Goal: Task Accomplishment & Management: Complete application form

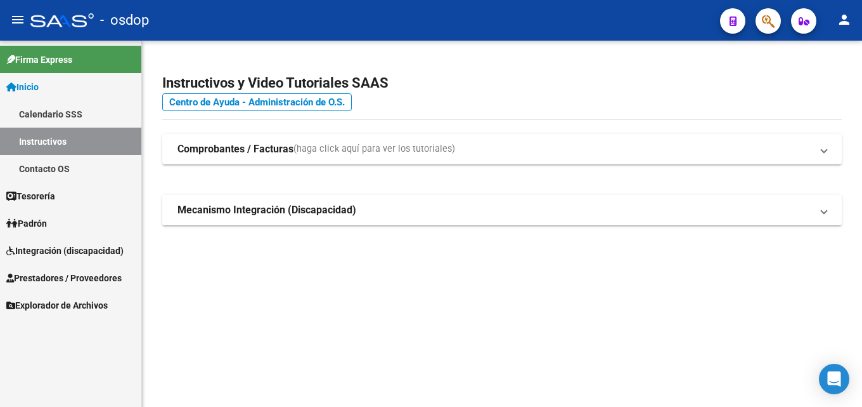
click at [56, 278] on span "Prestadores / Proveedores" at bounding box center [63, 278] width 115 height 14
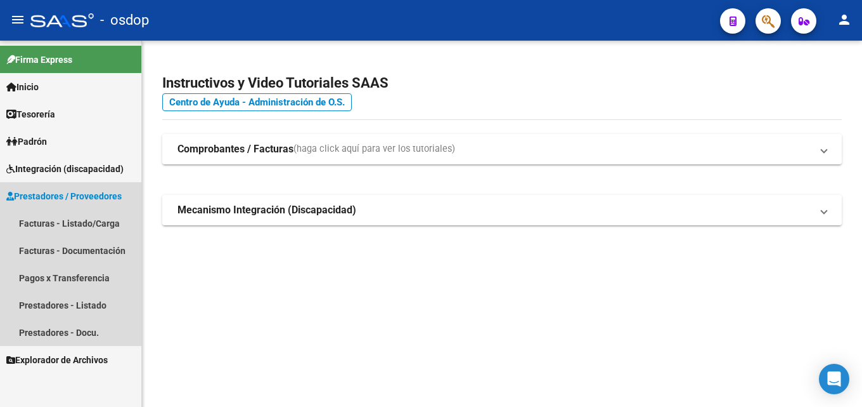
click at [70, 195] on span "Prestadores / Proveedores" at bounding box center [63, 196] width 115 height 14
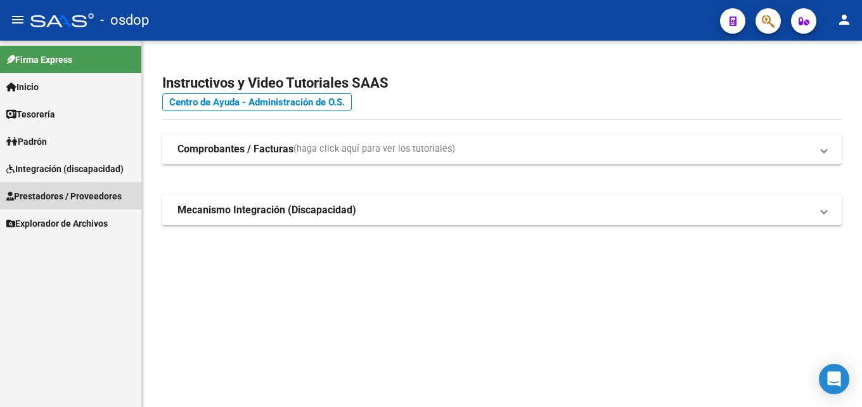
click at [70, 195] on span "Prestadores / Proveedores" at bounding box center [63, 196] width 115 height 14
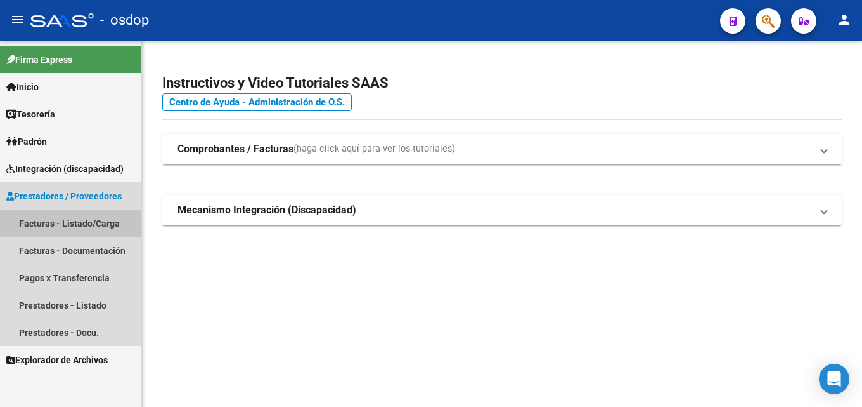
click at [88, 223] on link "Facturas - Listado/Carga" at bounding box center [70, 222] width 141 height 27
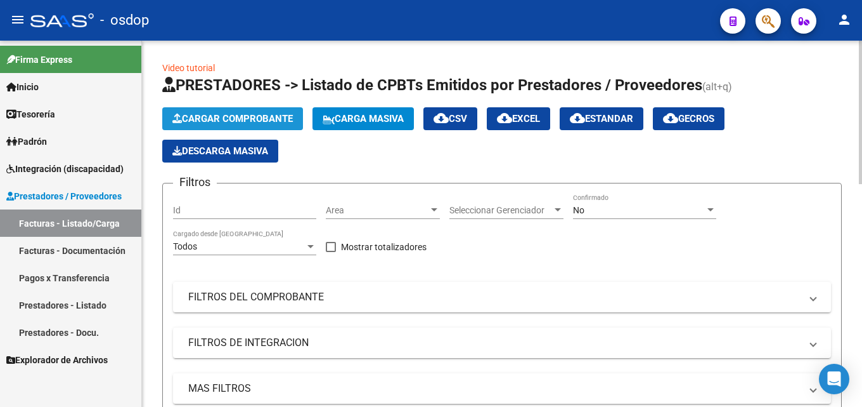
click at [238, 118] on span "Cargar Comprobante" at bounding box center [232, 118] width 120 height 11
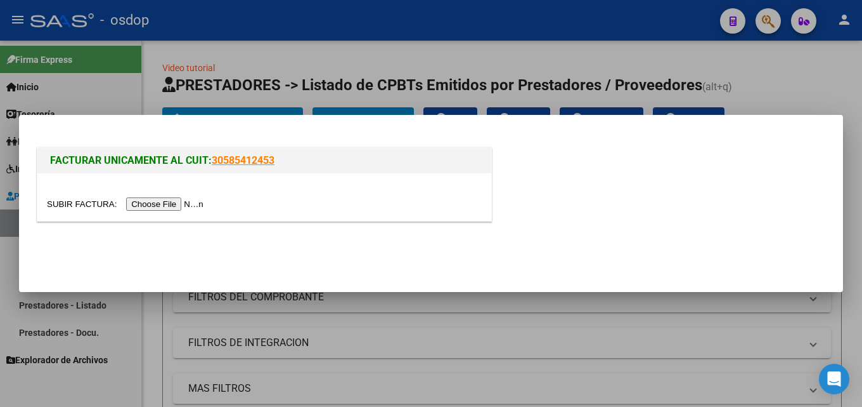
click at [198, 205] on input "file" at bounding box center [127, 203] width 160 height 13
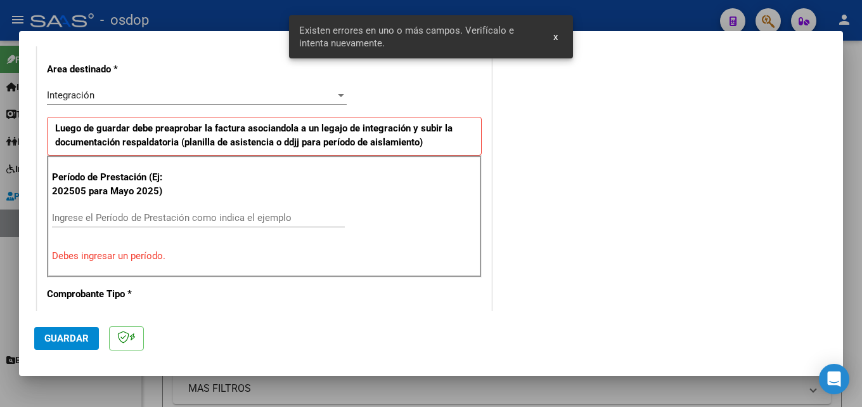
scroll to position [286, 0]
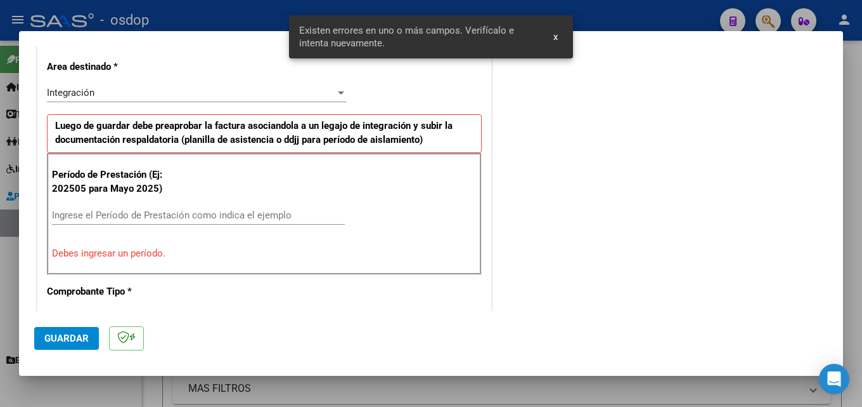
click at [153, 207] on div "Ingrese el Período de Prestación como indica el ejemplo" at bounding box center [198, 214] width 293 height 19
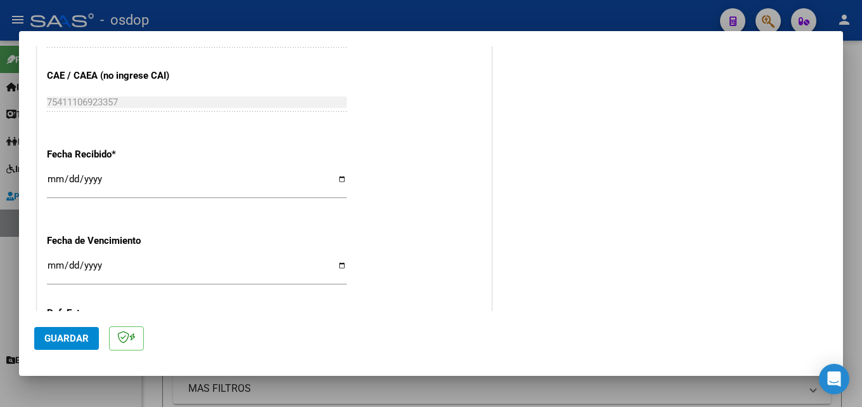
scroll to position [924, 0]
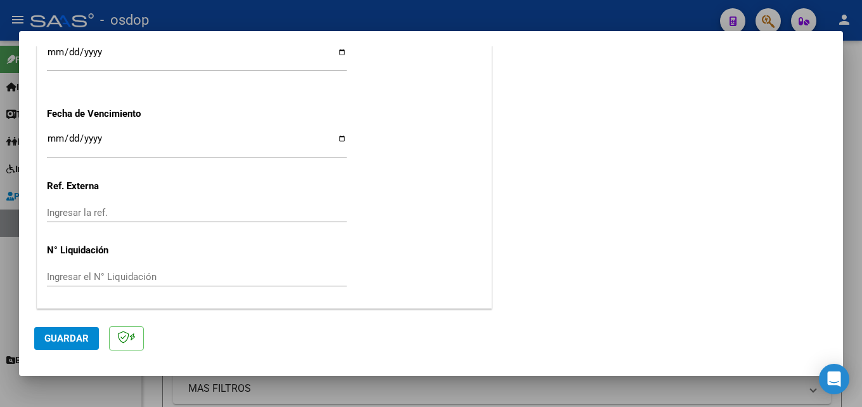
type input "202509"
click at [74, 336] on span "Guardar" at bounding box center [66, 337] width 44 height 11
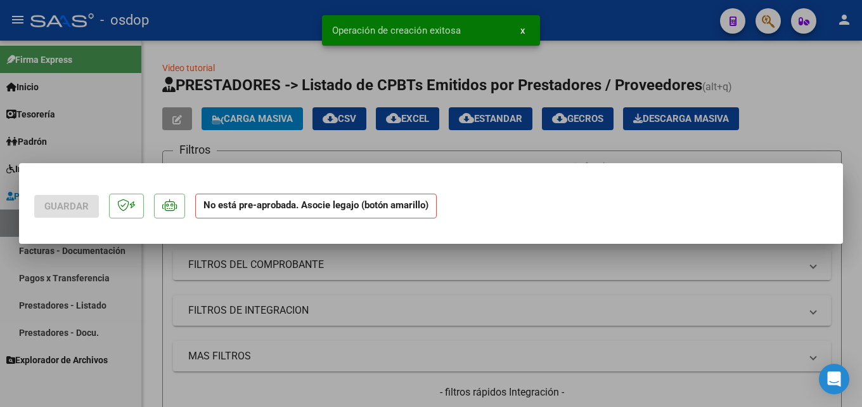
scroll to position [0, 0]
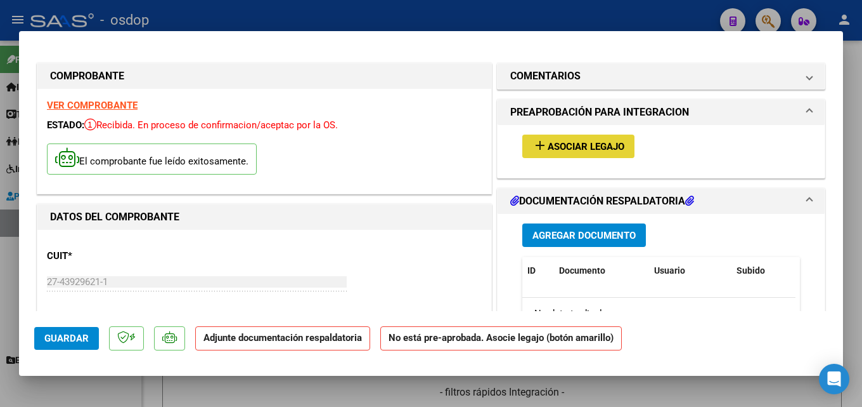
click at [576, 139] on button "add Asociar Legajo" at bounding box center [579, 145] width 112 height 23
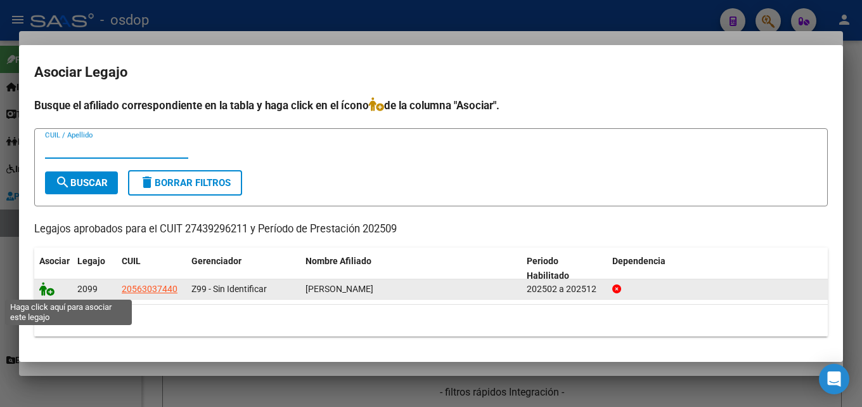
click at [48, 287] on icon at bounding box center [46, 289] width 15 height 14
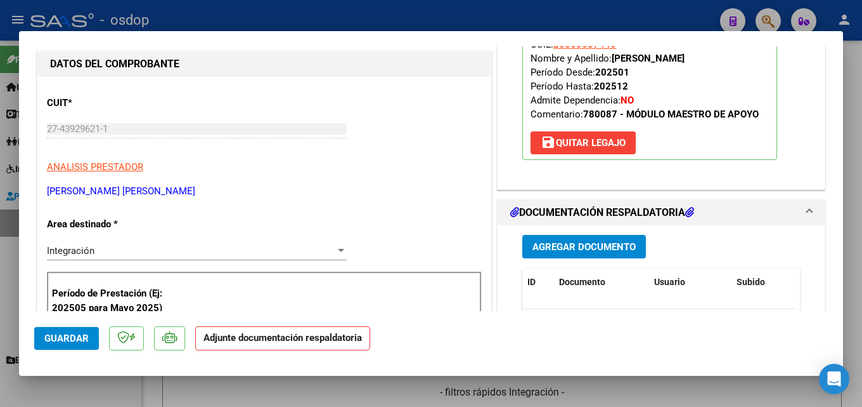
scroll to position [254, 0]
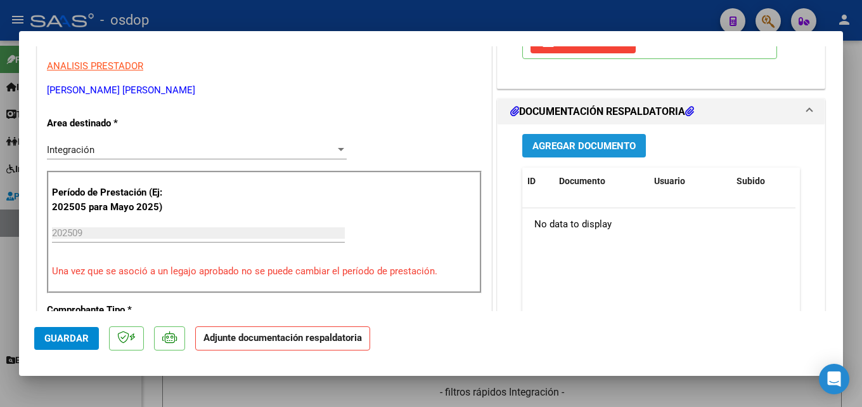
click at [543, 147] on span "Agregar Documento" at bounding box center [584, 145] width 103 height 11
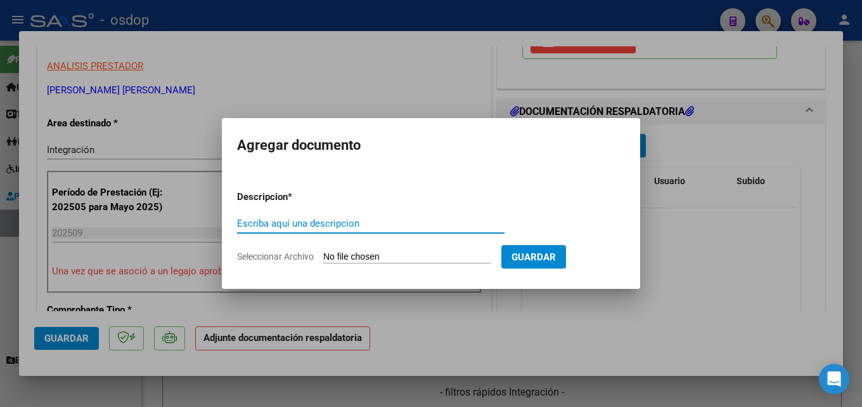
click at [367, 226] on input "Escriba aquí una descripcion" at bounding box center [371, 223] width 268 height 11
type input "planilla de aasitencia"
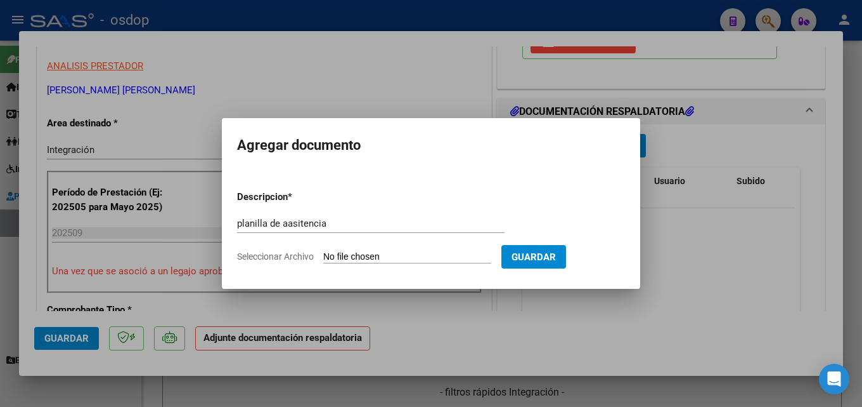
click at [389, 255] on input "Seleccionar Archivo" at bounding box center [407, 257] width 168 height 12
type input "C:\fakepath\[PERSON_NAME] 09 asistencia.pdf"
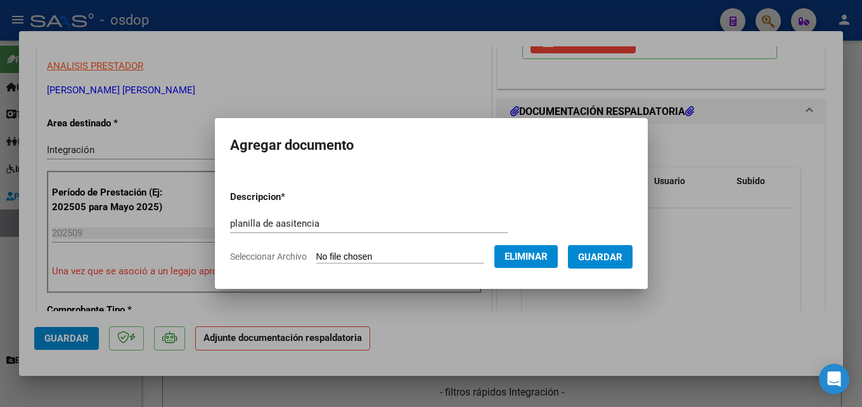
click at [611, 254] on span "Guardar" at bounding box center [600, 256] width 44 height 11
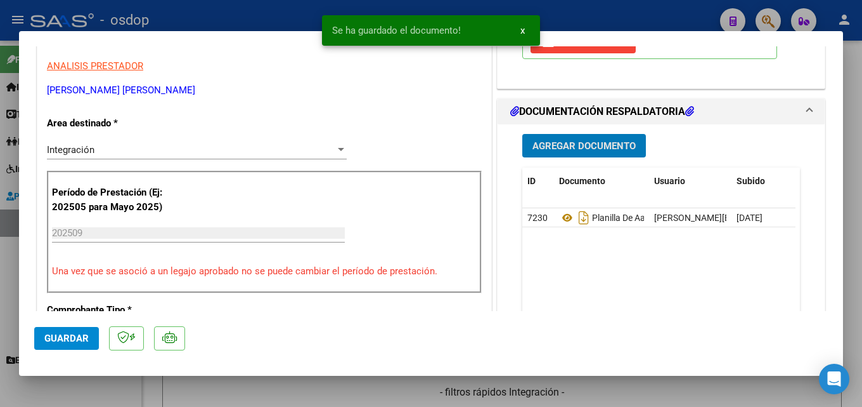
click at [67, 339] on span "Guardar" at bounding box center [66, 337] width 44 height 11
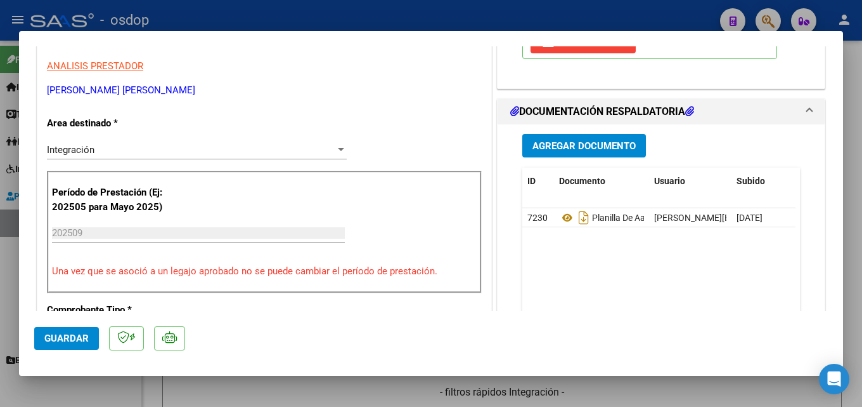
scroll to position [127, 0]
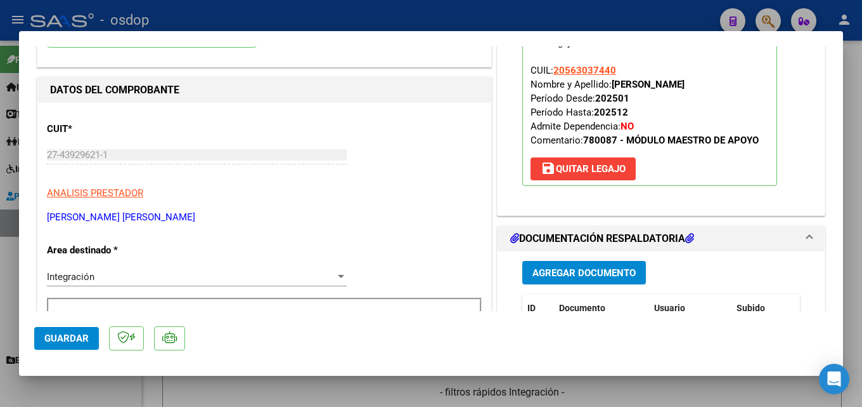
click at [66, 334] on span "Guardar" at bounding box center [66, 337] width 44 height 11
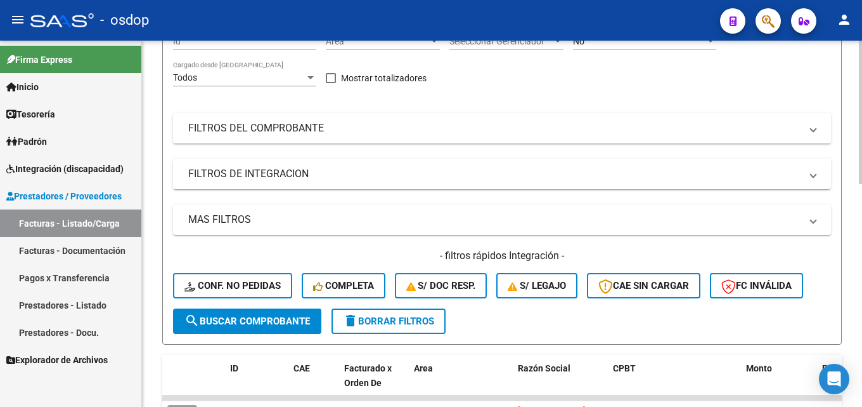
scroll to position [0, 0]
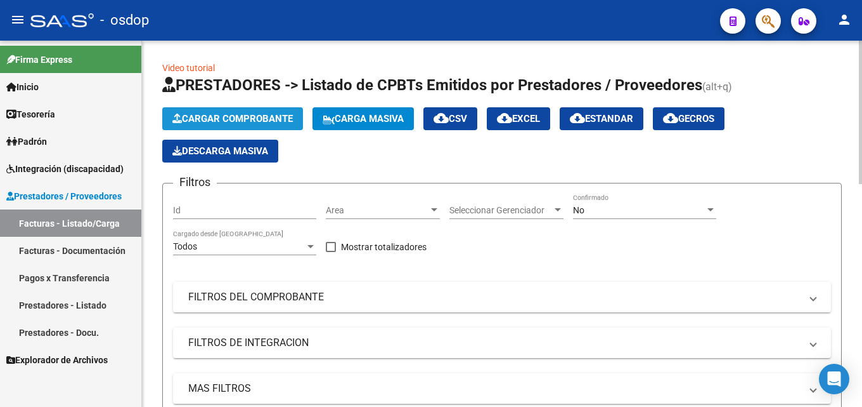
click at [216, 117] on span "Cargar Comprobante" at bounding box center [232, 118] width 120 height 11
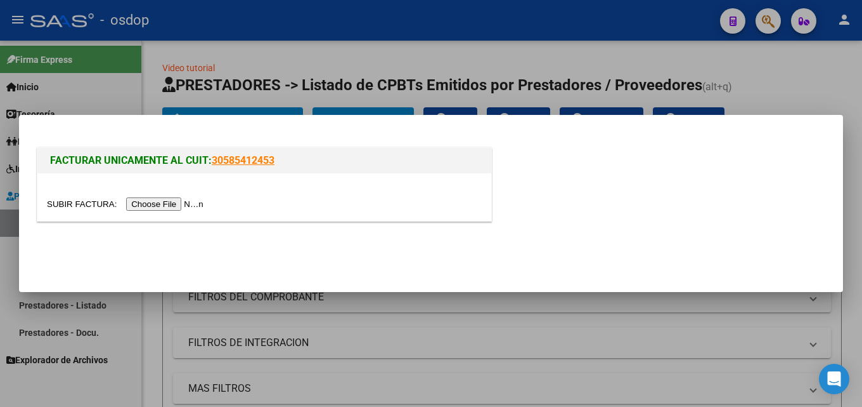
click at [176, 200] on input "file" at bounding box center [127, 203] width 160 height 13
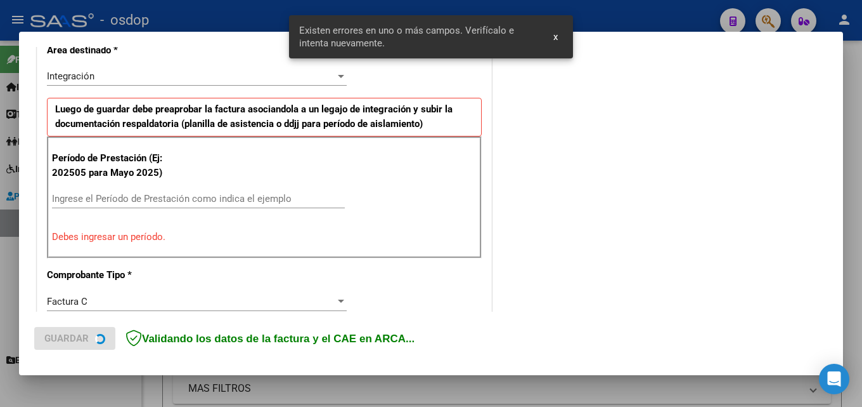
scroll to position [309, 0]
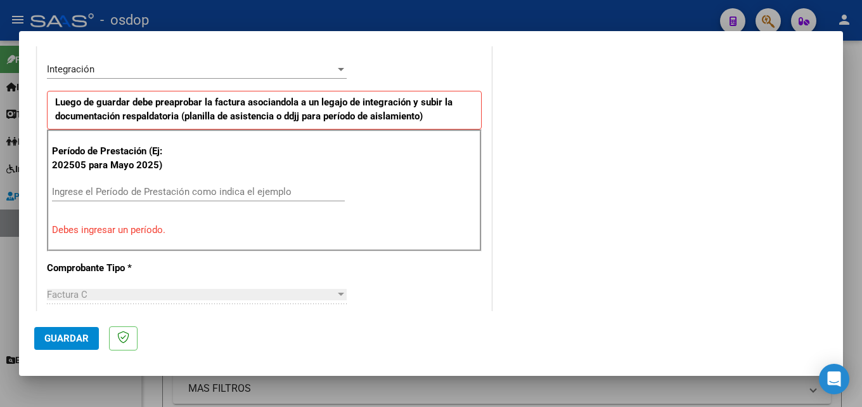
click at [179, 179] on div "Período de Prestación (Ej: 202505 para [DATE]) Ingrese el Período de Prestación…" at bounding box center [264, 190] width 435 height 122
click at [179, 192] on input "Ingrese el Período de Prestación como indica el ejemplo" at bounding box center [198, 191] width 293 height 11
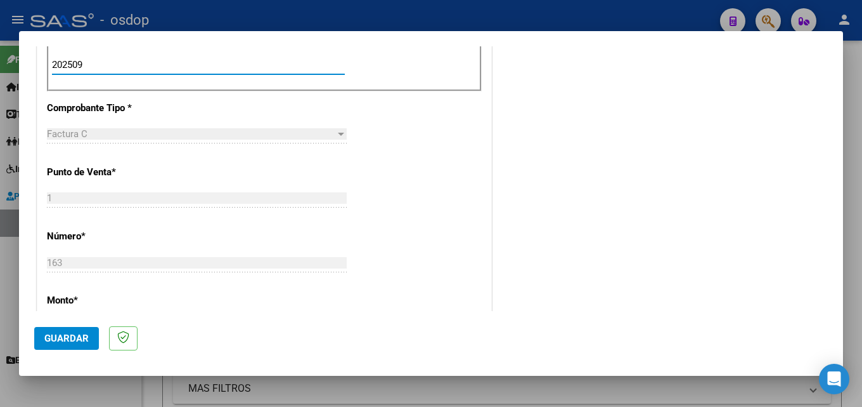
scroll to position [500, 0]
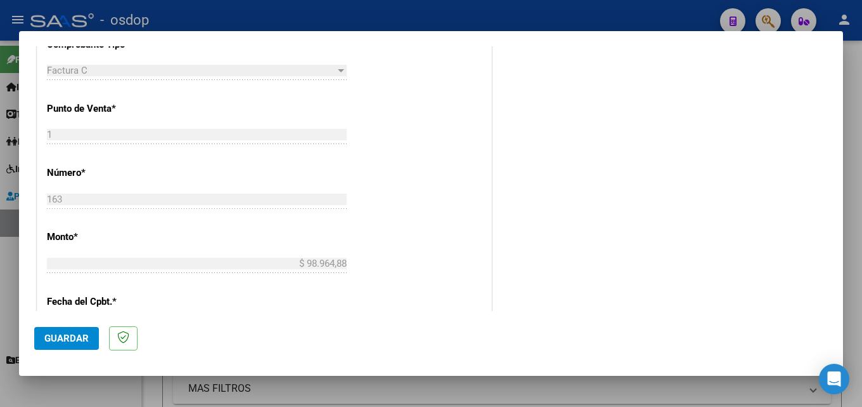
type input "202509"
click at [82, 335] on span "Guardar" at bounding box center [66, 337] width 44 height 11
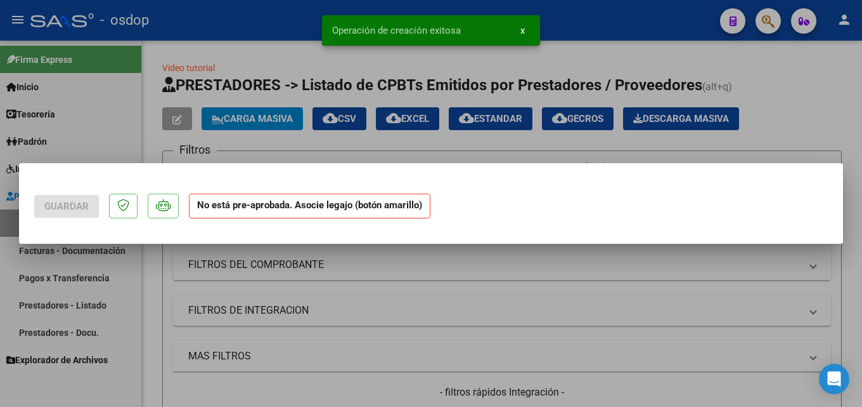
scroll to position [0, 0]
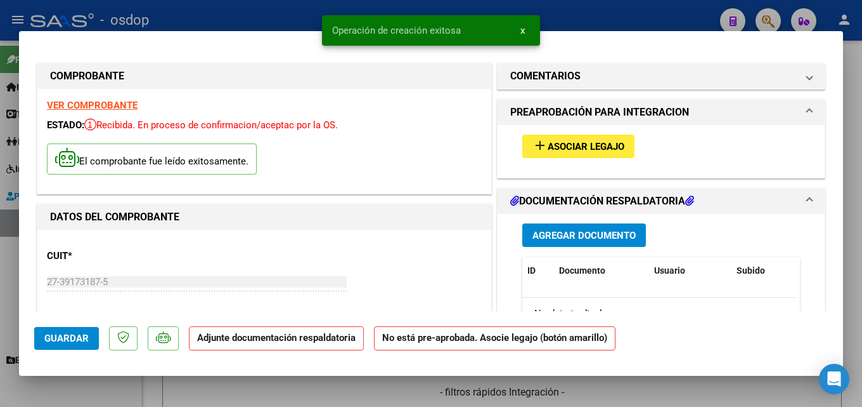
click at [606, 141] on span "Asociar Legajo" at bounding box center [586, 146] width 77 height 11
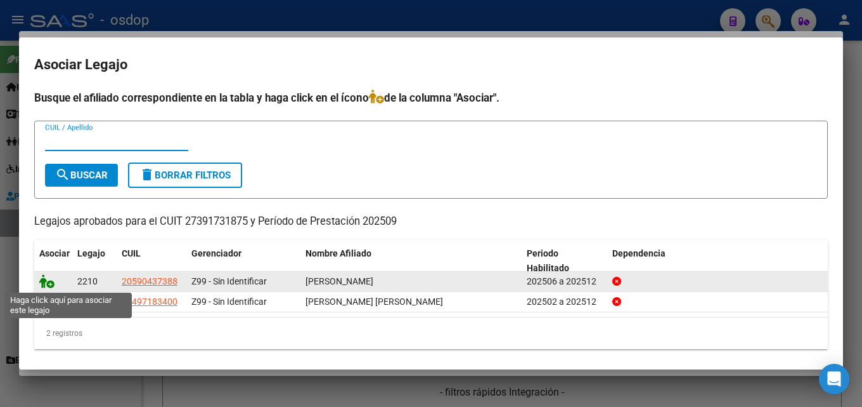
click at [49, 278] on icon at bounding box center [46, 281] width 15 height 14
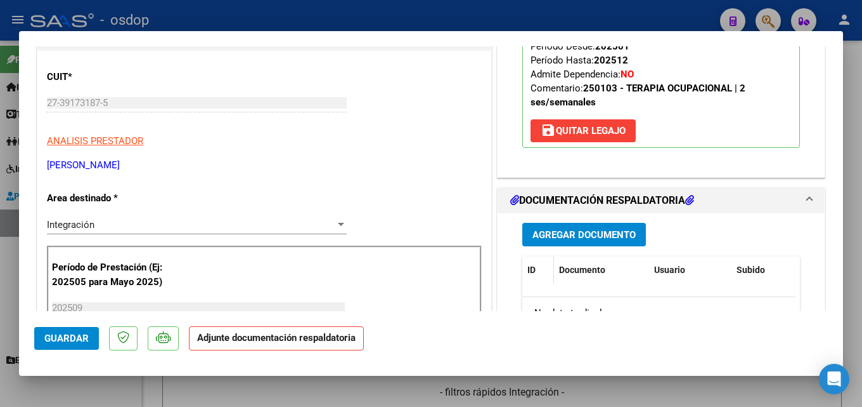
scroll to position [190, 0]
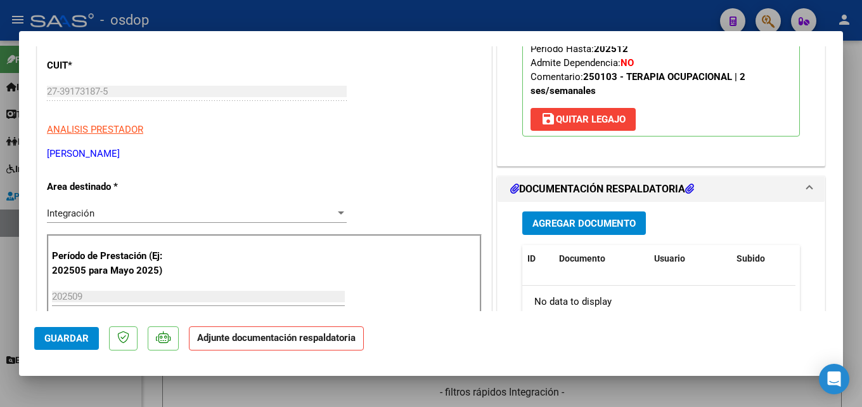
click at [583, 223] on span "Agregar Documento" at bounding box center [584, 223] width 103 height 11
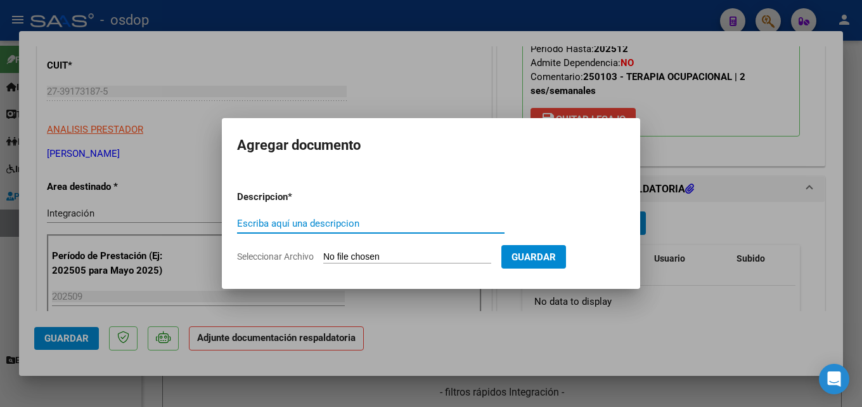
click at [321, 224] on input "Escriba aquí una descripcion" at bounding box center [371, 223] width 268 height 11
type input "planilla de asistencia"
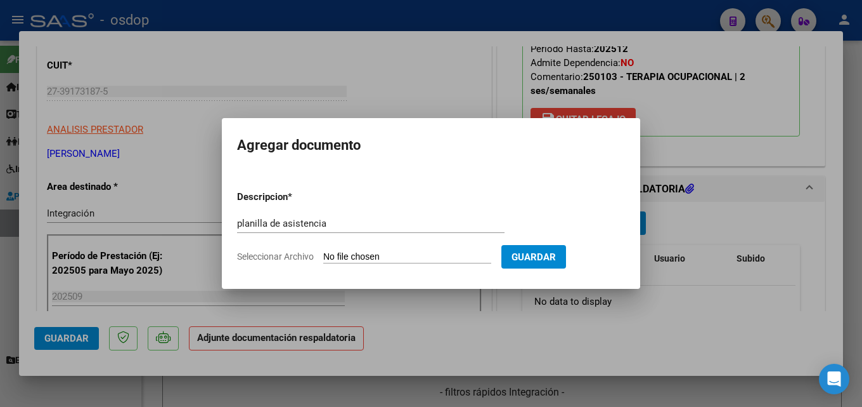
click at [429, 257] on input "Seleccionar Archivo" at bounding box center [407, 257] width 168 height 12
type input "C:\fakepath\[PERSON_NAME] 09 asistencia.pdf"
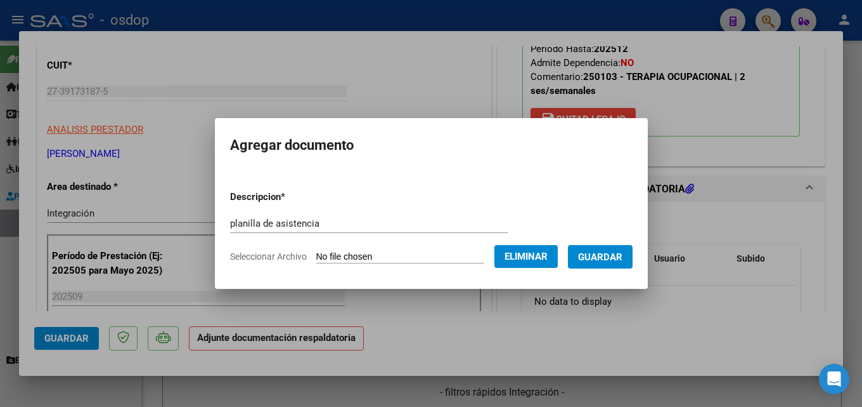
click at [466, 273] on form "Descripcion * planilla de asistencia Escriba aquí una descripcion Seleccionar A…" at bounding box center [431, 226] width 403 height 93
click at [611, 251] on span "Guardar" at bounding box center [600, 256] width 44 height 11
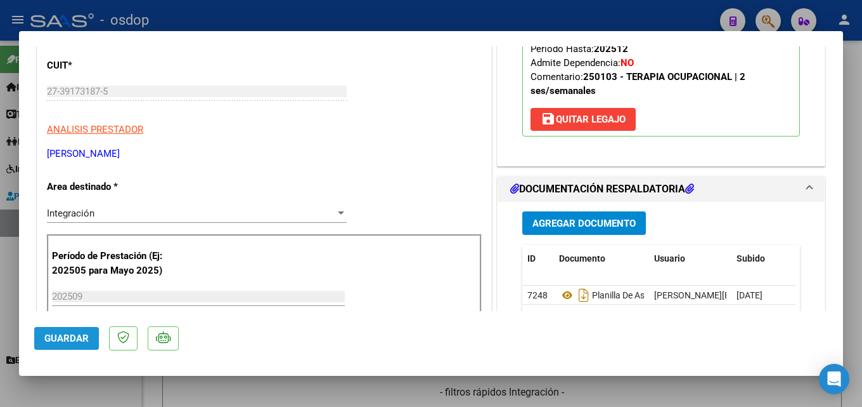
click at [74, 337] on span "Guardar" at bounding box center [66, 337] width 44 height 11
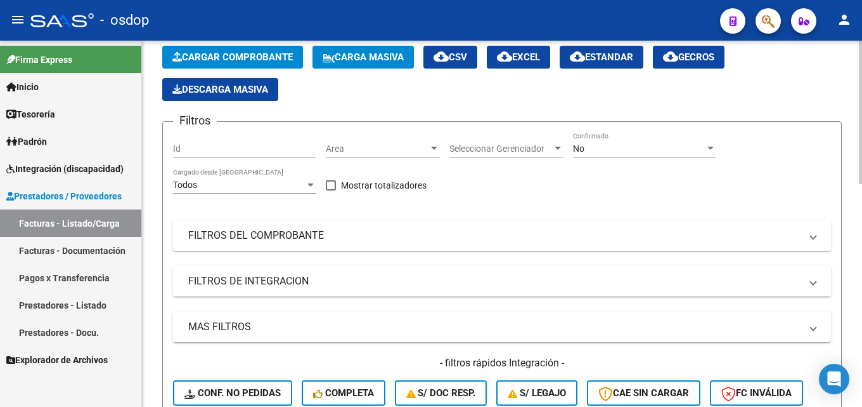
scroll to position [0, 0]
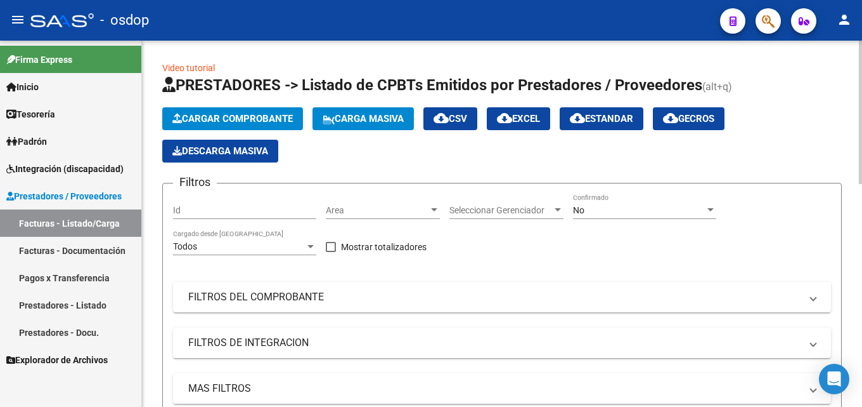
click at [271, 115] on span "Cargar Comprobante" at bounding box center [232, 118] width 120 height 11
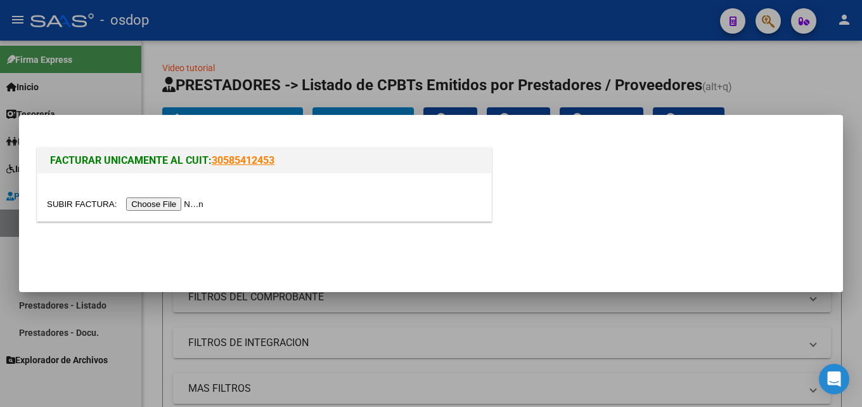
click at [179, 201] on input "file" at bounding box center [127, 203] width 160 height 13
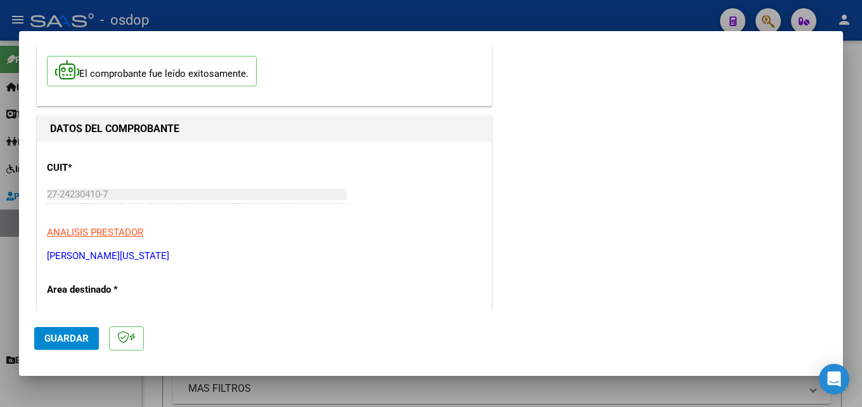
scroll to position [127, 0]
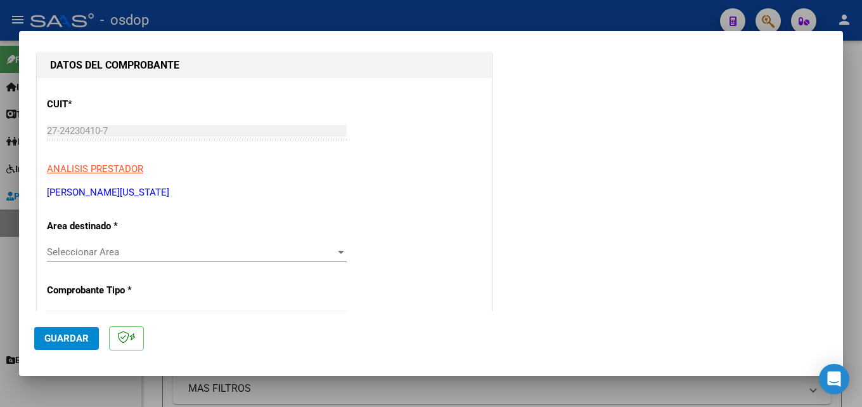
click at [143, 256] on span "Seleccionar Area" at bounding box center [191, 251] width 289 height 11
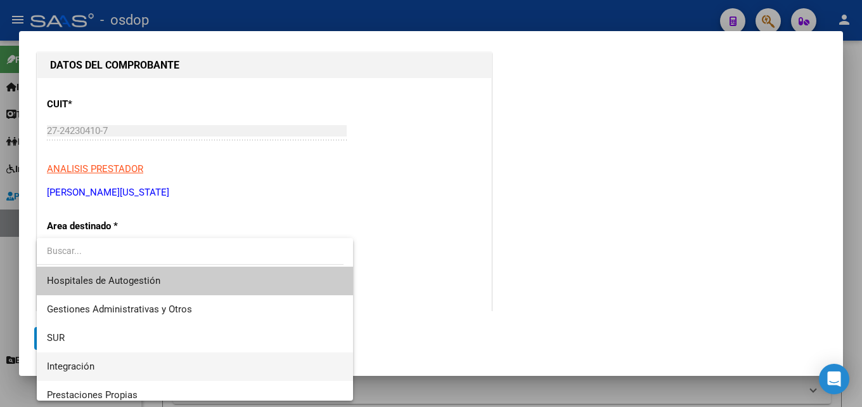
click at [110, 369] on span "Integración" at bounding box center [195, 366] width 296 height 29
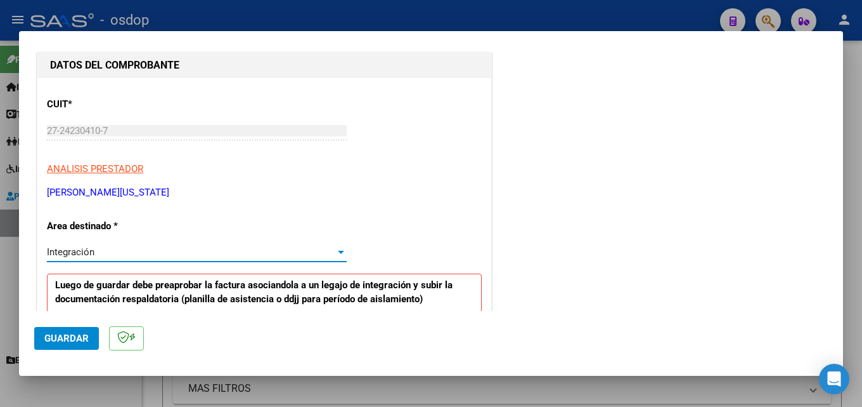
scroll to position [254, 0]
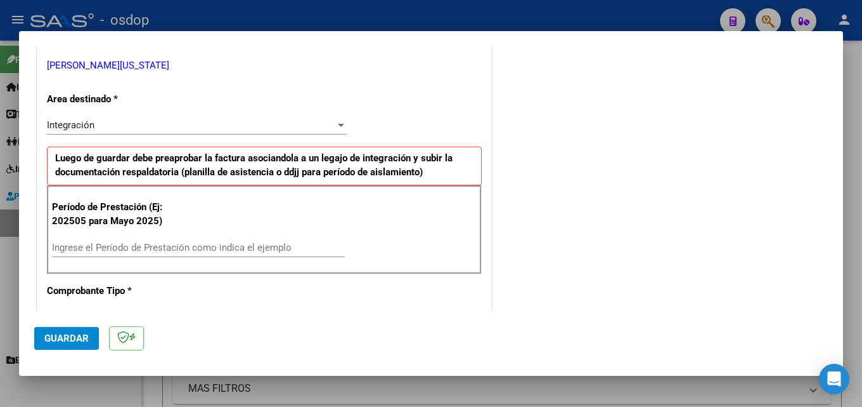
click at [136, 238] on div "Ingrese el Período de Prestación como indica el ejemplo" at bounding box center [198, 247] width 293 height 19
type input "202509"
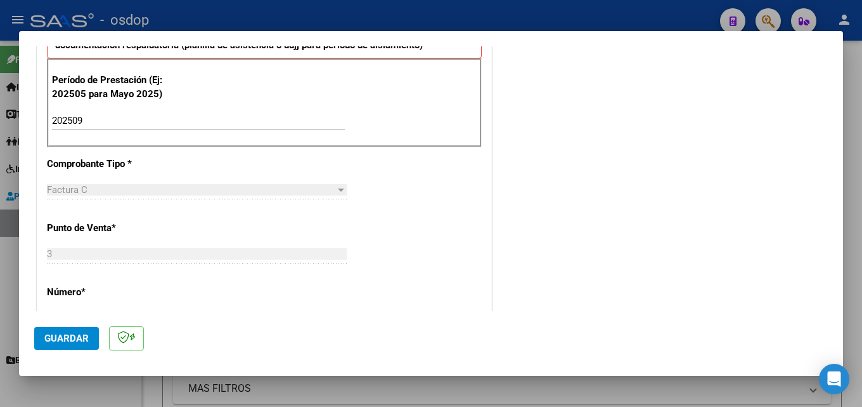
scroll to position [444, 0]
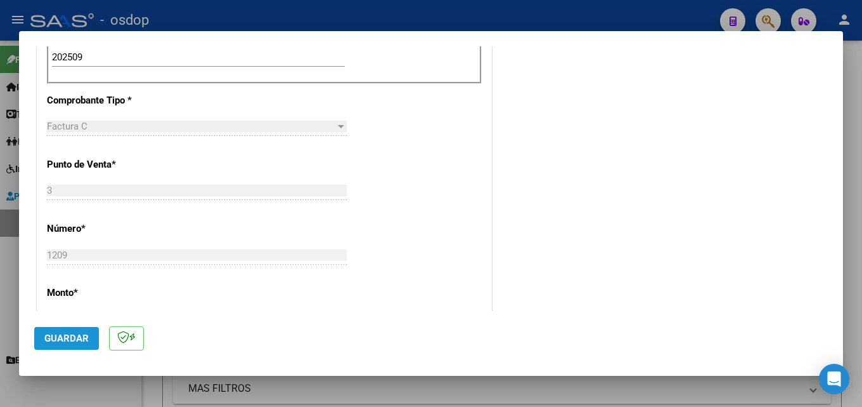
drag, startPoint x: 63, startPoint y: 334, endPoint x: 79, endPoint y: 298, distance: 39.5
click at [65, 334] on span "Guardar" at bounding box center [66, 337] width 44 height 11
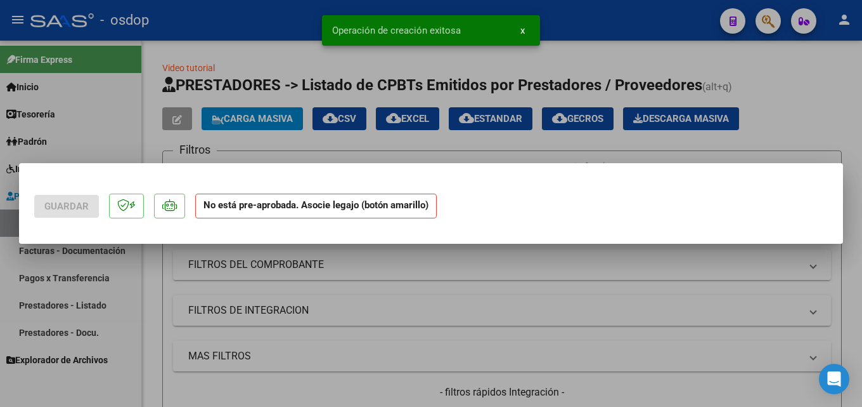
scroll to position [0, 0]
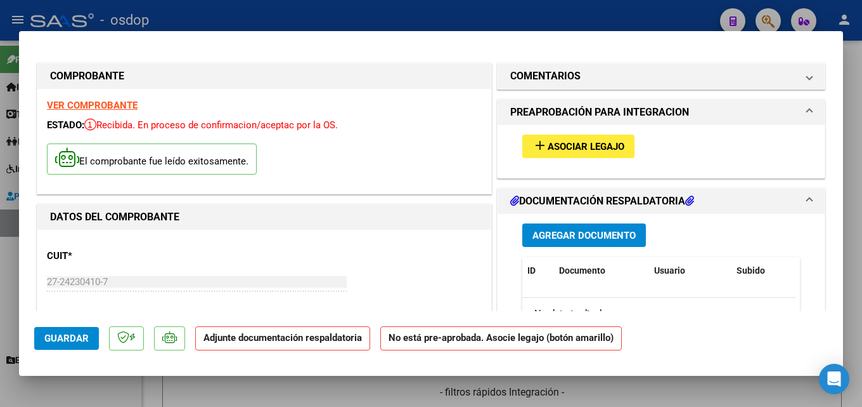
click at [582, 136] on button "add Asociar Legajo" at bounding box center [579, 145] width 112 height 23
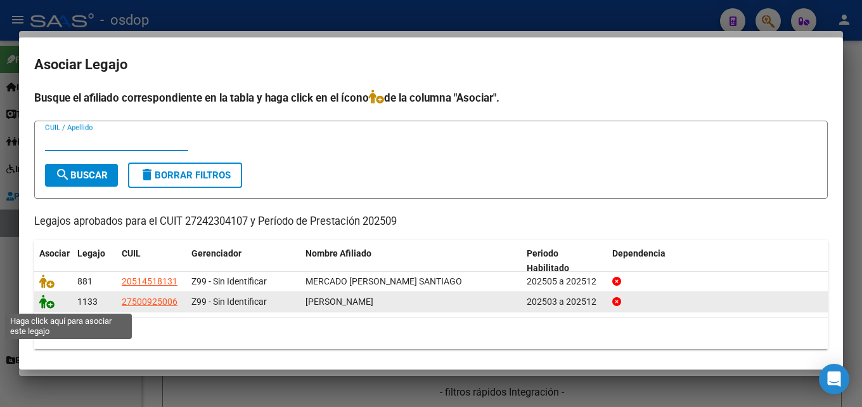
click at [40, 301] on icon at bounding box center [46, 301] width 15 height 14
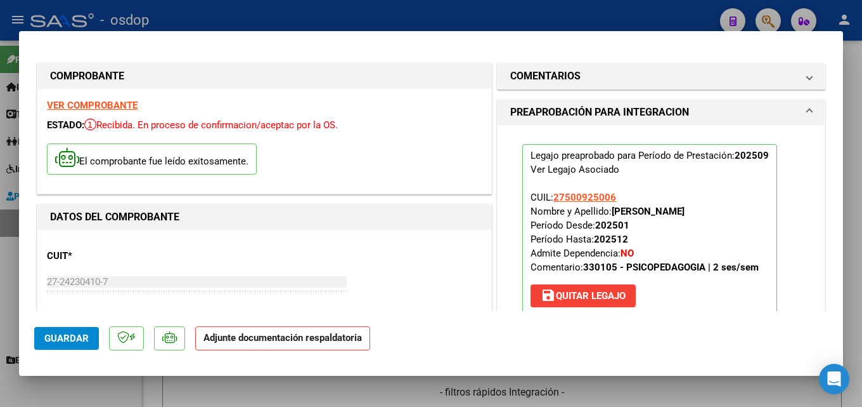
scroll to position [190, 0]
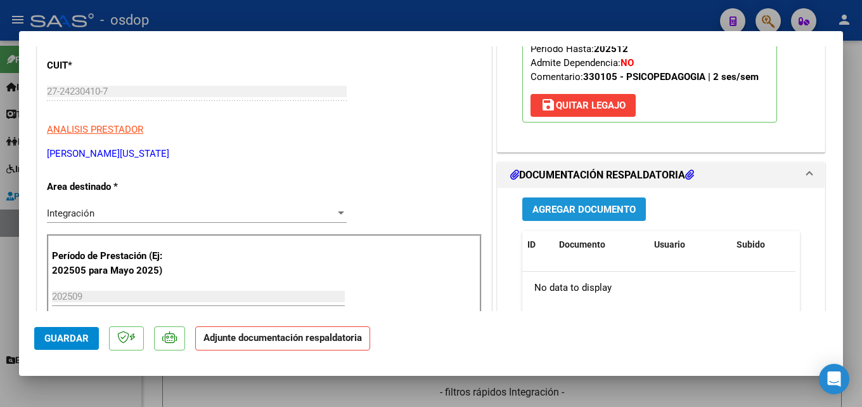
click at [576, 209] on span "Agregar Documento" at bounding box center [584, 209] width 103 height 11
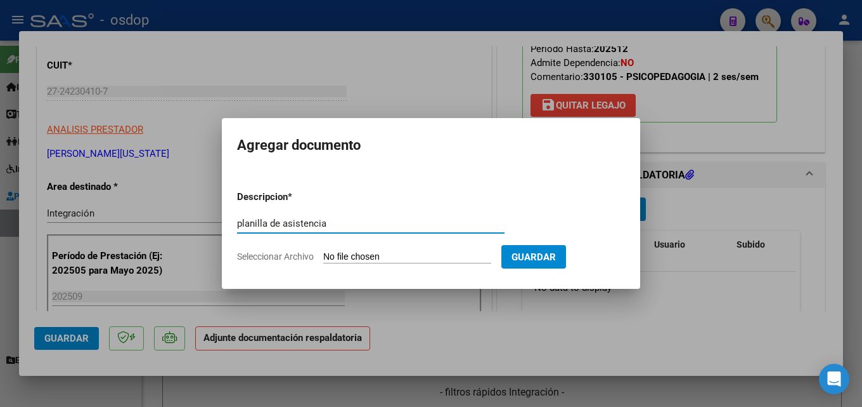
type input "planilla de asistencia"
click at [416, 259] on input "Seleccionar Archivo" at bounding box center [407, 257] width 168 height 12
type input "C:\fakepath\[PERSON_NAME] 09 asistencia.pdf"
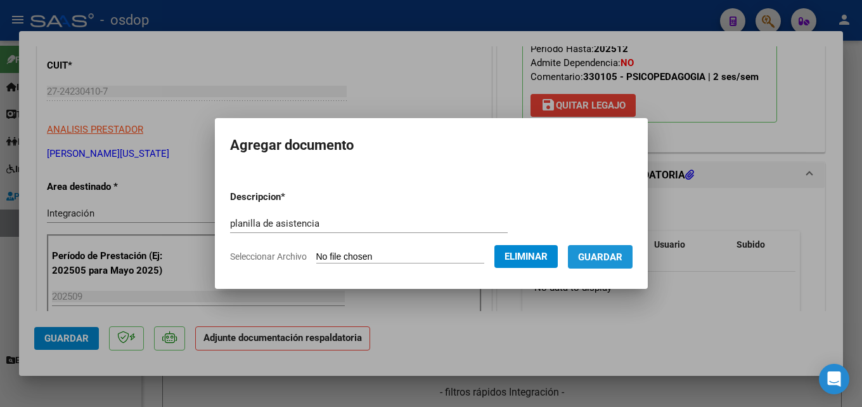
click at [613, 251] on span "Guardar" at bounding box center [600, 256] width 44 height 11
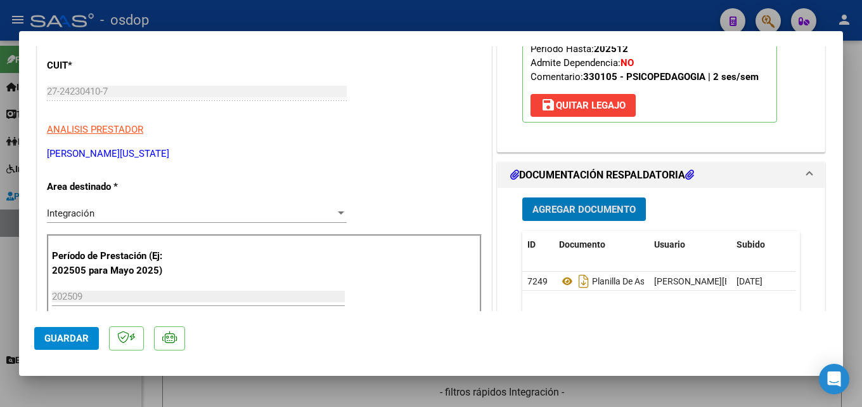
click at [56, 339] on span "Guardar" at bounding box center [66, 337] width 44 height 11
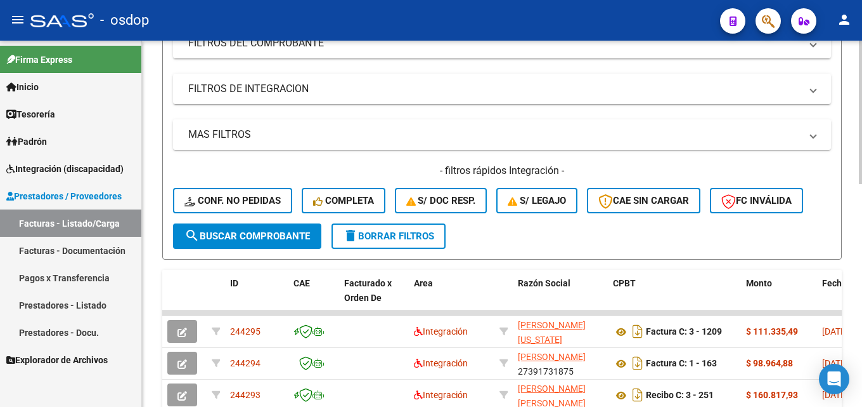
scroll to position [0, 0]
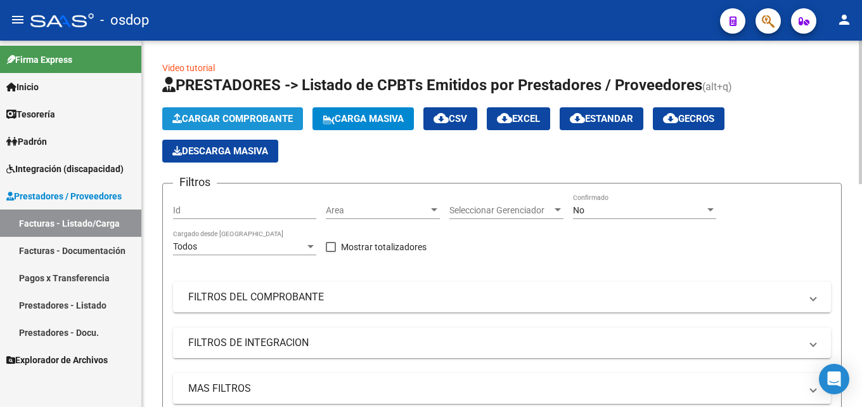
click at [247, 117] on span "Cargar Comprobante" at bounding box center [232, 118] width 120 height 11
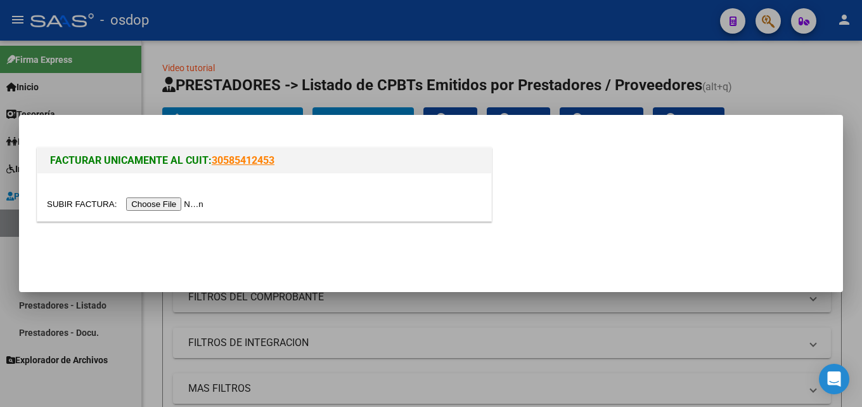
click at [199, 202] on input "file" at bounding box center [127, 203] width 160 height 13
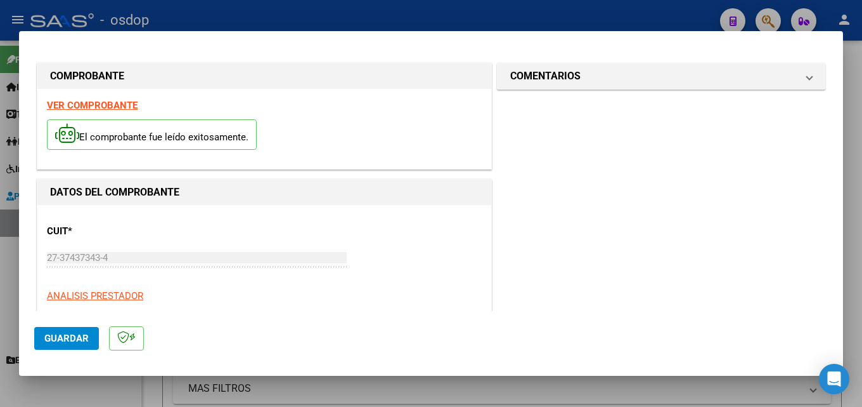
scroll to position [127, 0]
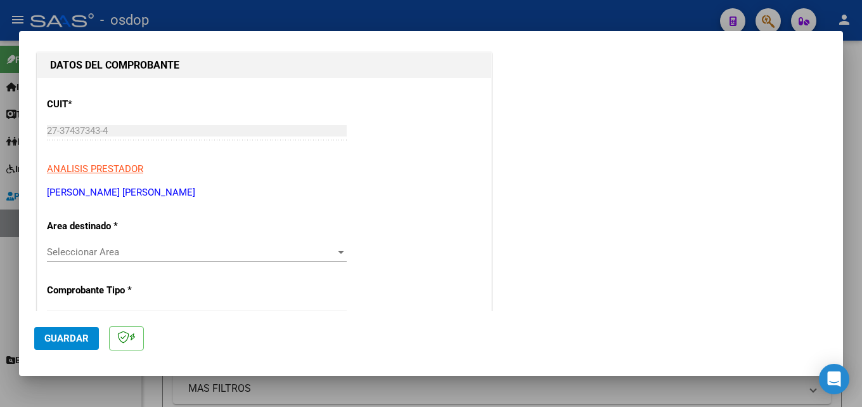
click at [338, 252] on div at bounding box center [341, 251] width 6 height 3
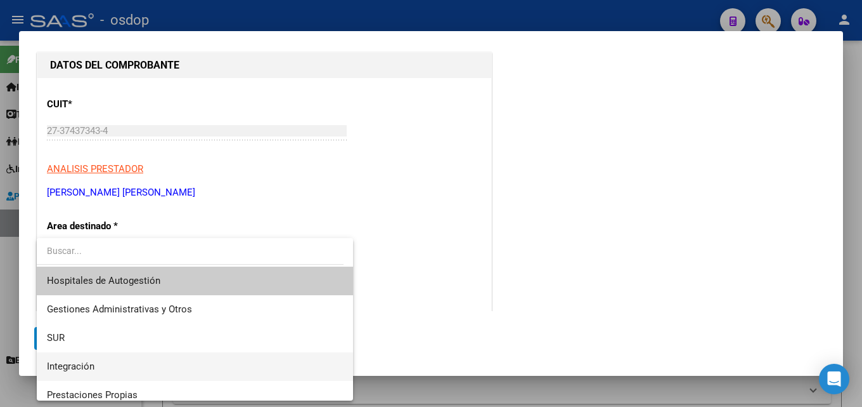
click at [108, 364] on span "Integración" at bounding box center [195, 366] width 296 height 29
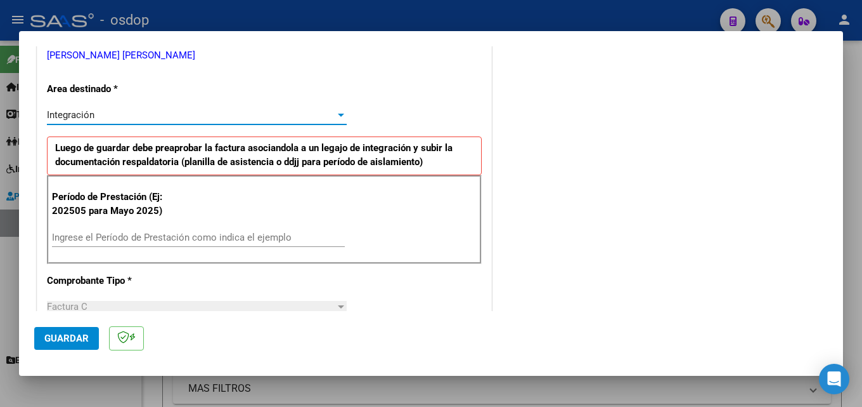
scroll to position [317, 0]
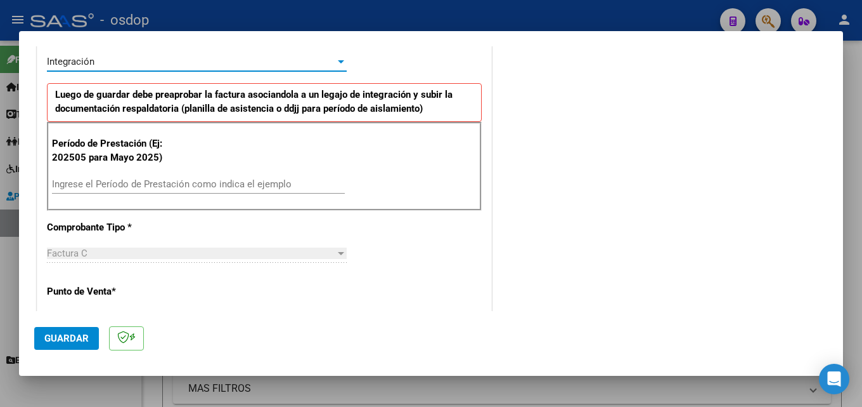
click at [145, 181] on input "Ingrese el Período de Prestación como indica el ejemplo" at bounding box center [198, 183] width 293 height 11
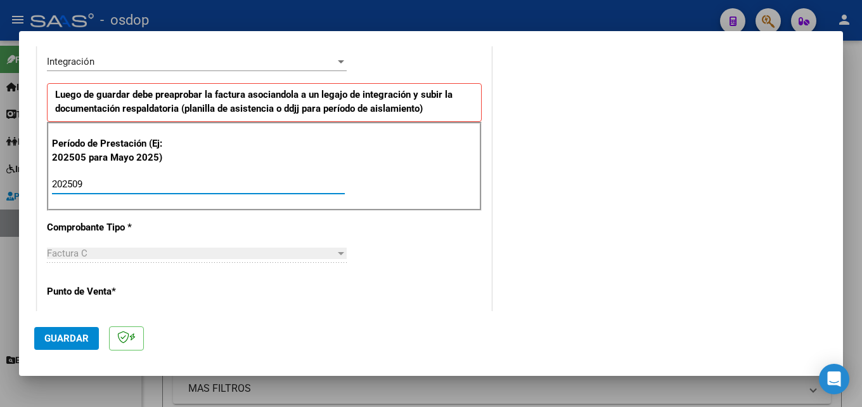
type input "202509"
click at [457, 273] on div "CUIT * 27-37437343-4 Ingresar CUIT ANALISIS PRESTADOR [PERSON_NAME] [PERSON_NAM…" at bounding box center [264, 401] width 454 height 1026
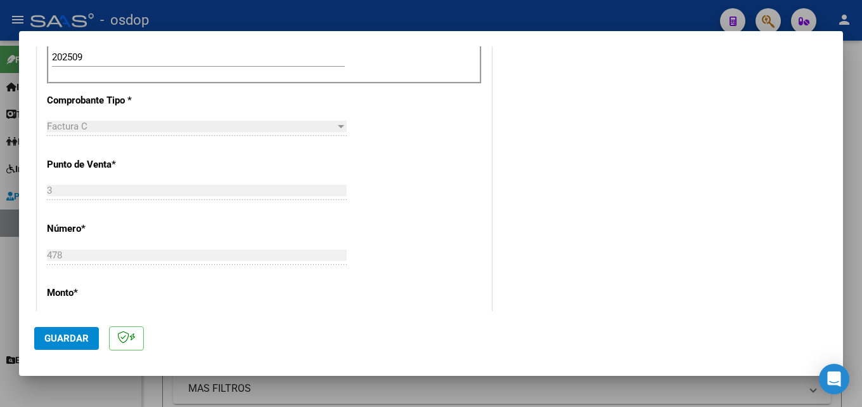
click at [75, 337] on span "Guardar" at bounding box center [66, 337] width 44 height 11
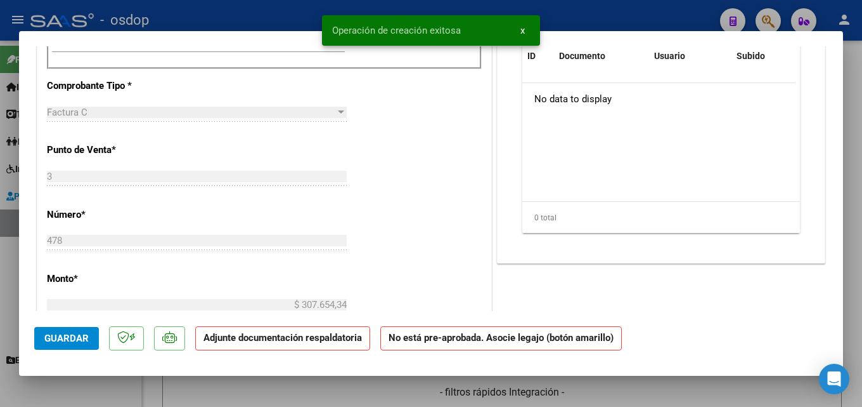
scroll to position [0, 0]
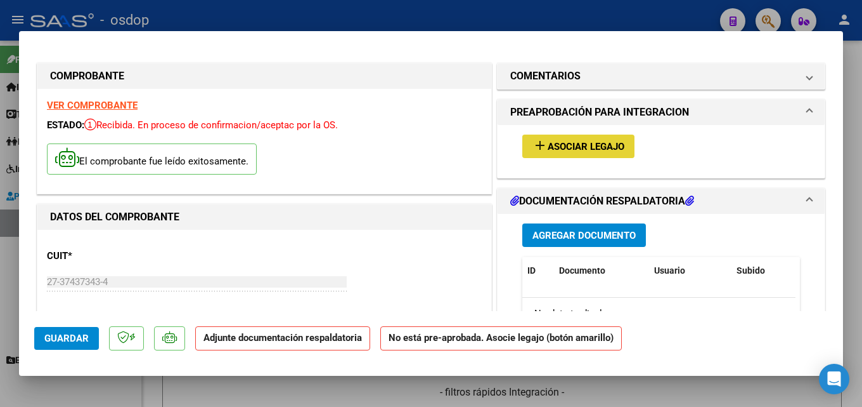
click at [545, 140] on button "add Asociar Legajo" at bounding box center [579, 145] width 112 height 23
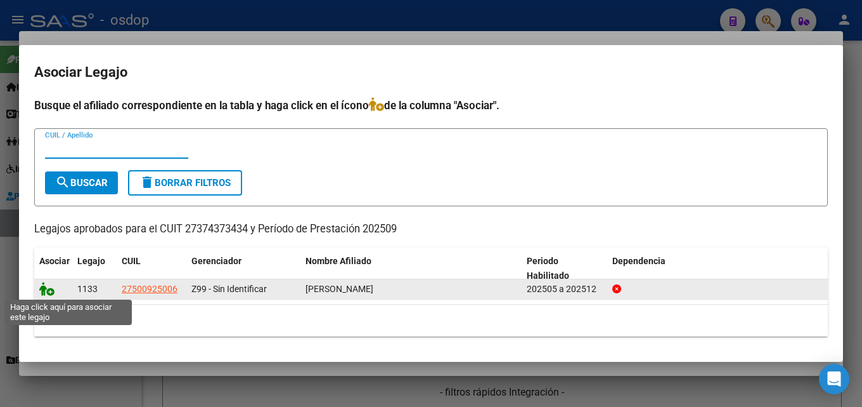
click at [49, 289] on icon at bounding box center [46, 289] width 15 height 14
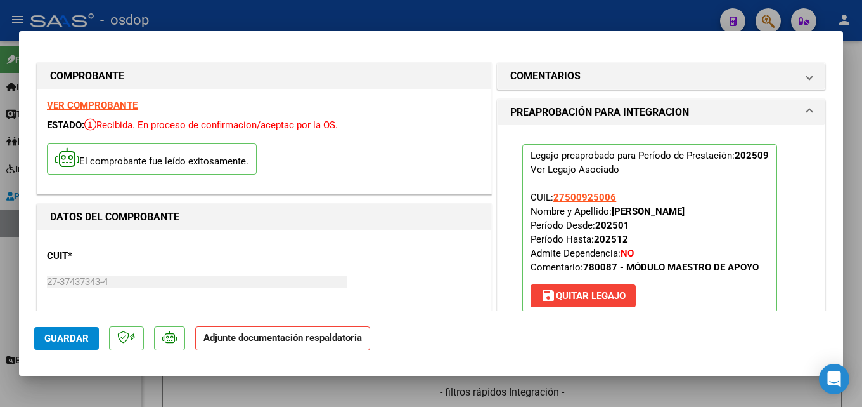
scroll to position [317, 0]
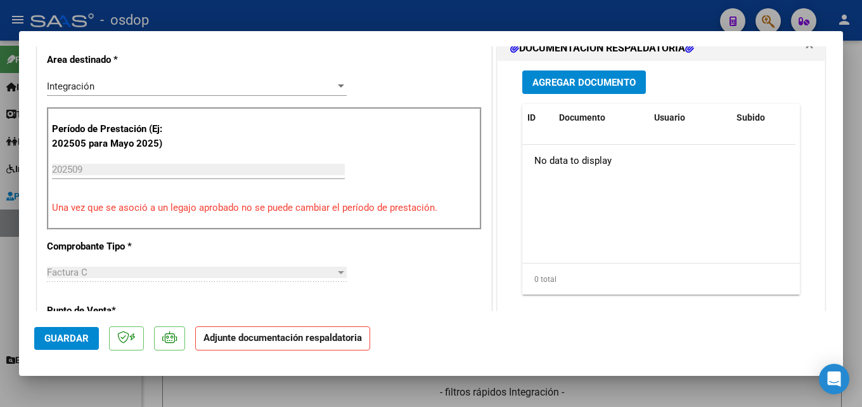
click at [580, 82] on span "Agregar Documento" at bounding box center [584, 82] width 103 height 11
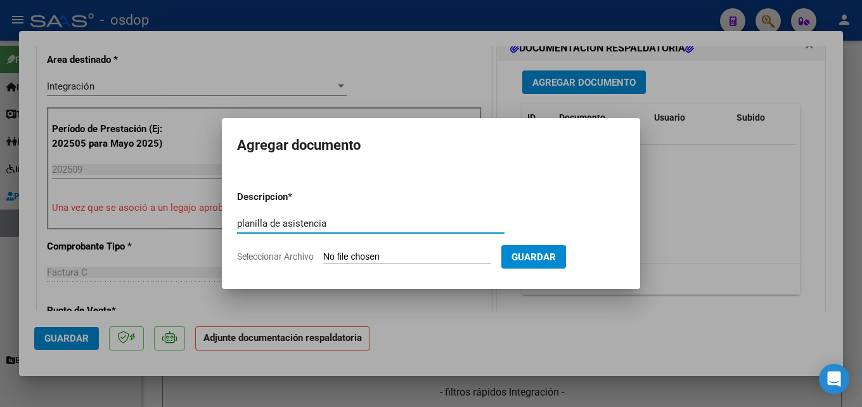
type input "planilla de asistencia"
click at [396, 256] on input "Seleccionar Archivo" at bounding box center [407, 257] width 168 height 12
type input "C:\fakepath\[PERSON_NAME] 09 asistencia.pdf"
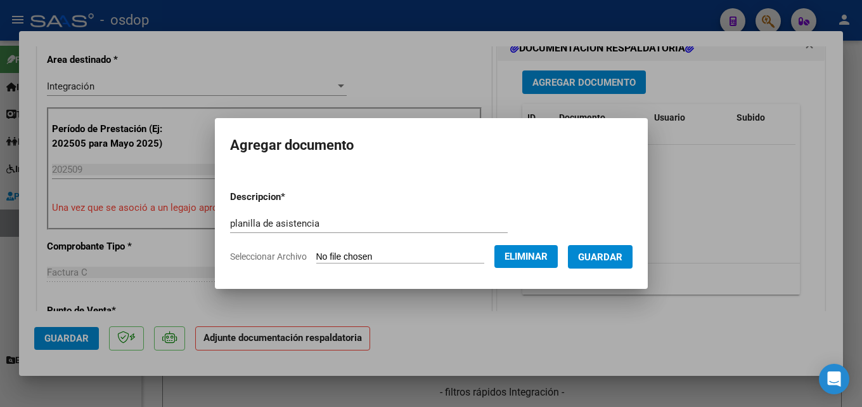
click at [604, 253] on span "Guardar" at bounding box center [600, 256] width 44 height 11
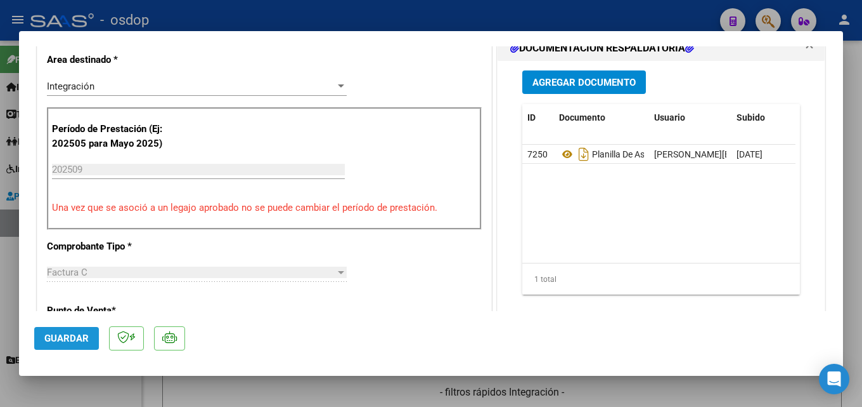
click at [86, 336] on span "Guardar" at bounding box center [66, 337] width 44 height 11
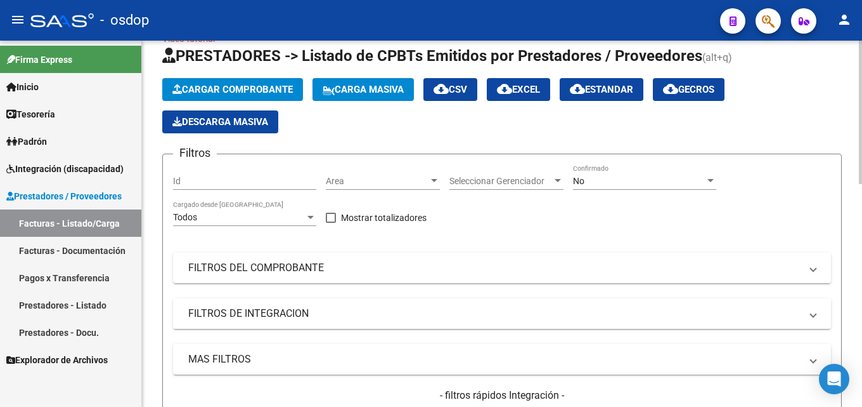
scroll to position [0, 0]
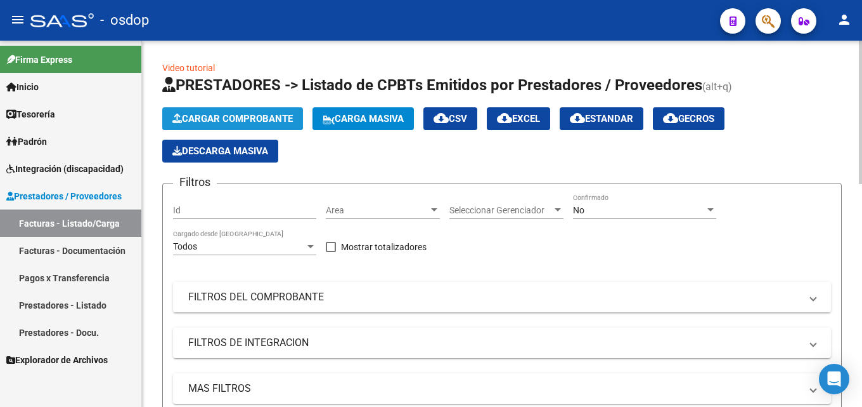
click at [246, 117] on span "Cargar Comprobante" at bounding box center [232, 118] width 120 height 11
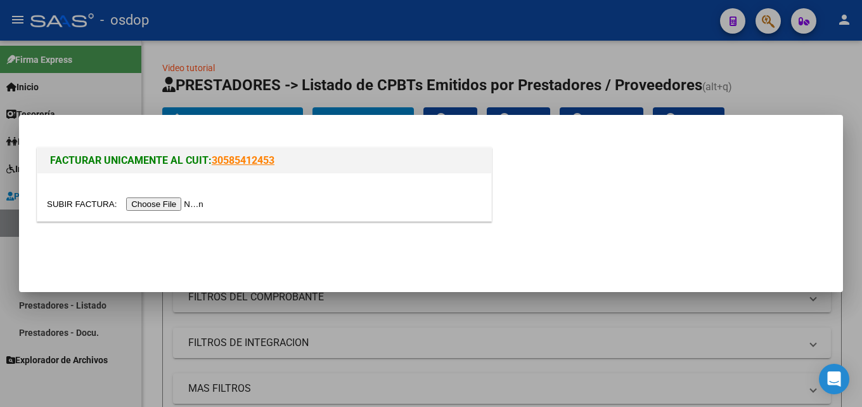
click at [185, 202] on input "file" at bounding box center [127, 203] width 160 height 13
click at [175, 204] on input "file" at bounding box center [127, 203] width 160 height 13
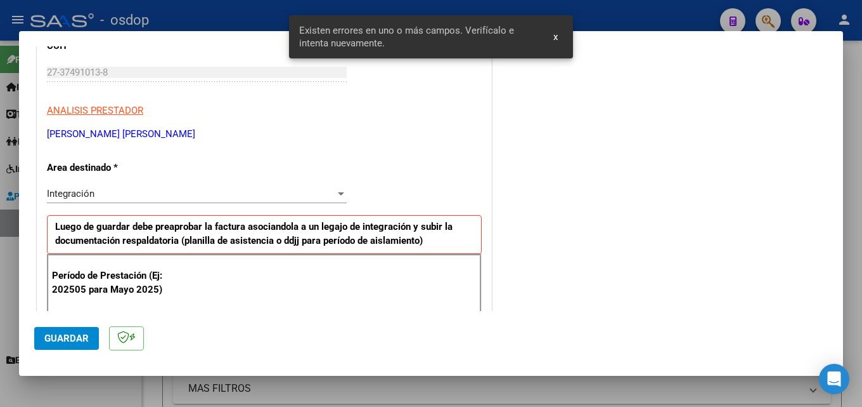
scroll to position [286, 0]
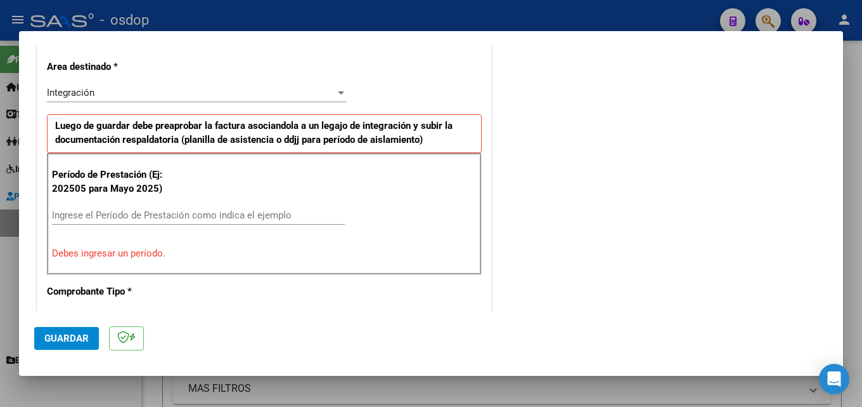
click at [134, 218] on input "Ingrese el Período de Prestación como indica el ejemplo" at bounding box center [198, 214] width 293 height 11
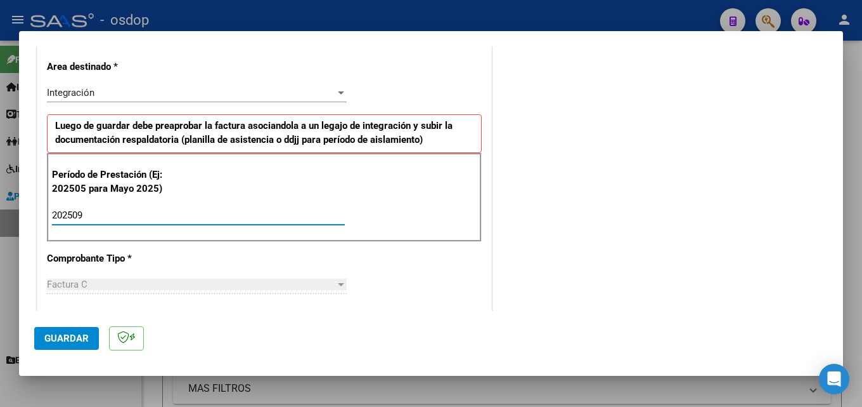
type input "202509"
click at [67, 337] on span "Guardar" at bounding box center [66, 337] width 44 height 11
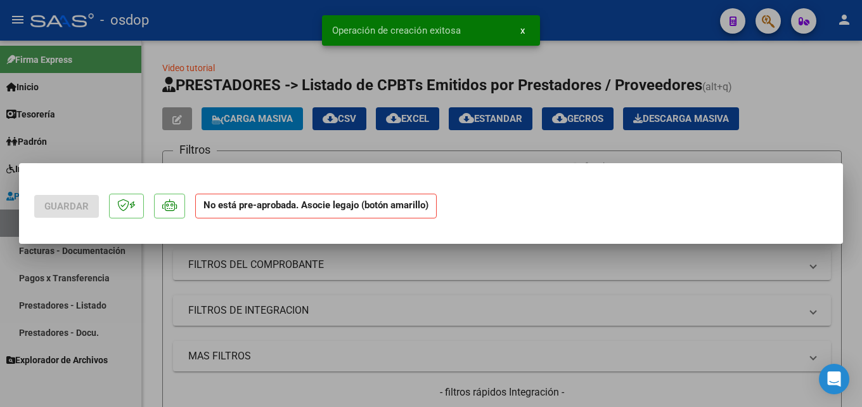
scroll to position [0, 0]
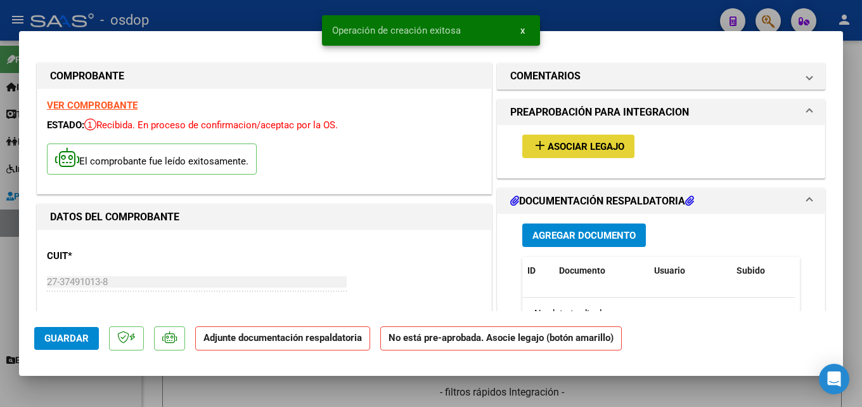
click at [557, 141] on span "Asociar Legajo" at bounding box center [586, 146] width 77 height 11
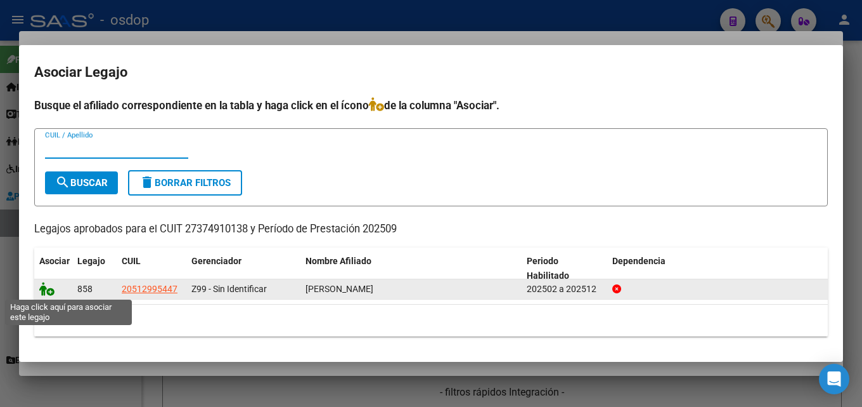
click at [43, 289] on icon at bounding box center [46, 289] width 15 height 14
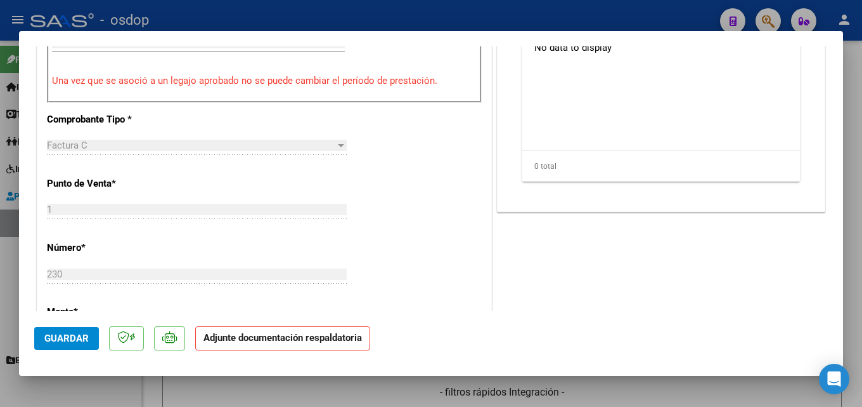
scroll to position [254, 0]
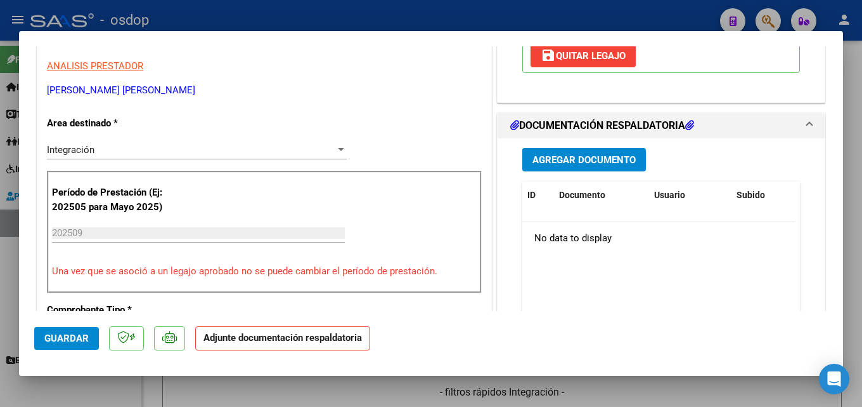
click at [554, 155] on span "Agregar Documento" at bounding box center [584, 159] width 103 height 11
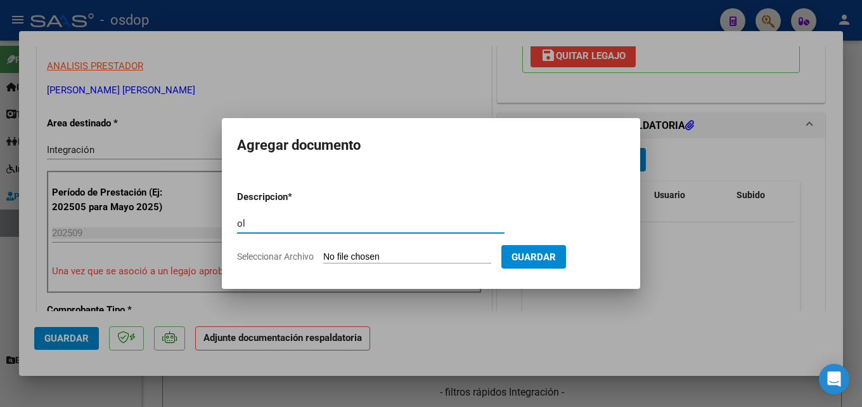
type input "o"
type input "planilla de asistencia"
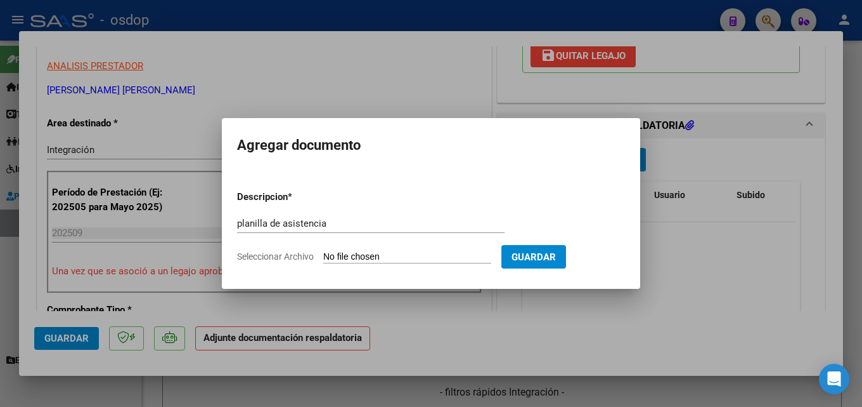
click at [356, 255] on input "Seleccionar Archivo" at bounding box center [407, 257] width 168 height 12
type input "C:\fakepath\[PERSON_NAME] 09 asistencia 1.pdf"
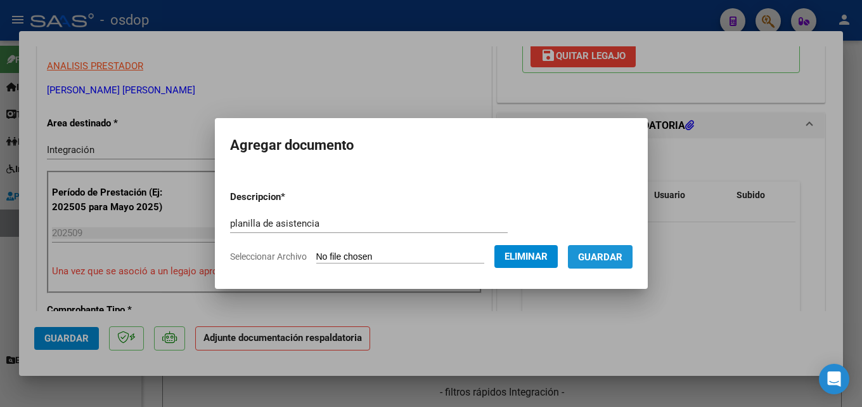
click at [623, 252] on span "Guardar" at bounding box center [600, 256] width 44 height 11
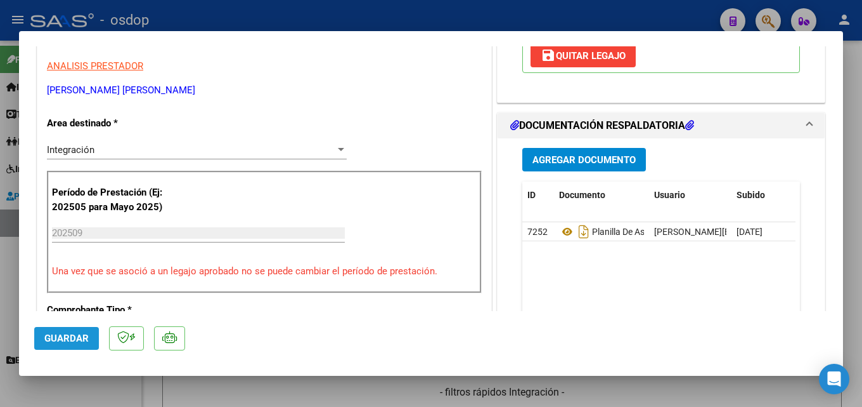
click at [67, 338] on span "Guardar" at bounding box center [66, 337] width 44 height 11
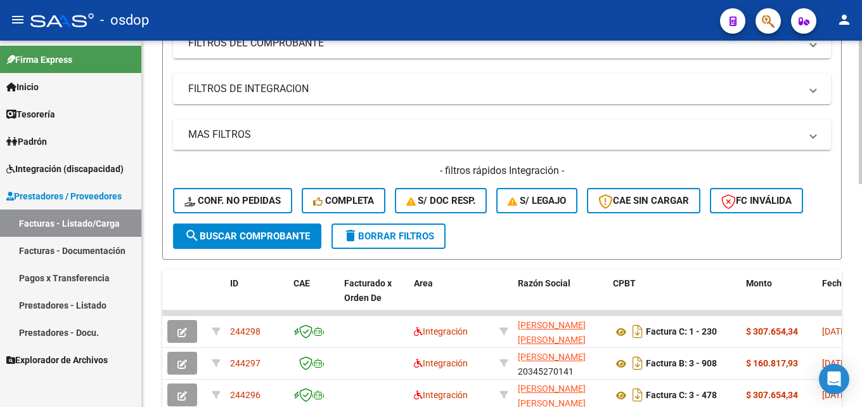
click at [249, 235] on span "search Buscar Comprobante" at bounding box center [248, 235] width 126 height 11
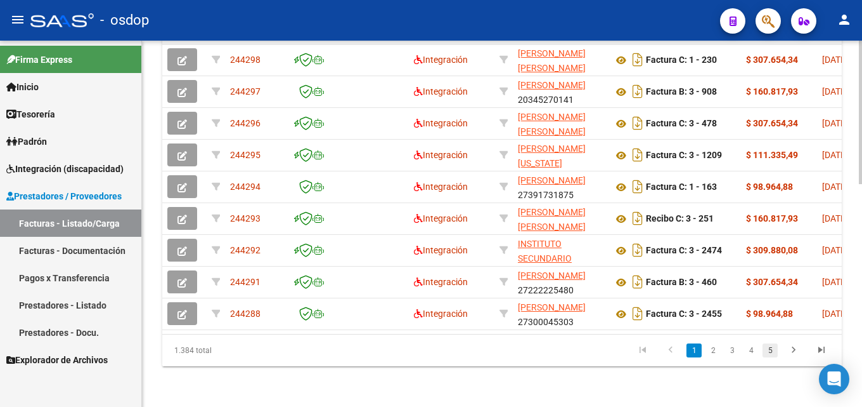
click at [767, 353] on link "5" at bounding box center [770, 350] width 15 height 14
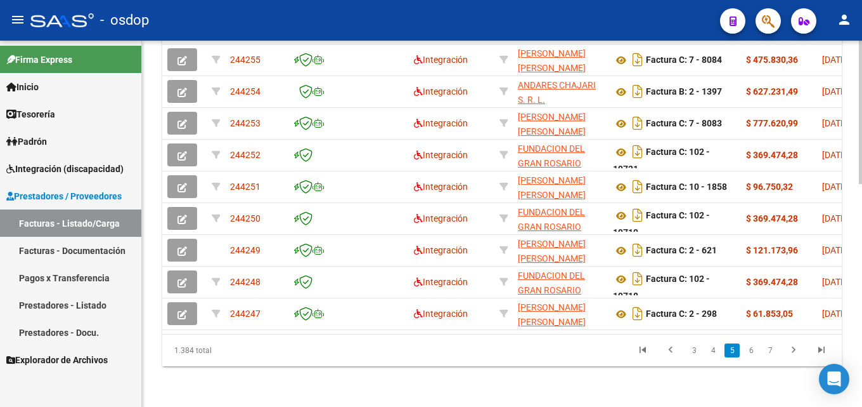
click at [791, 351] on icon "go to next page" at bounding box center [794, 351] width 16 height 15
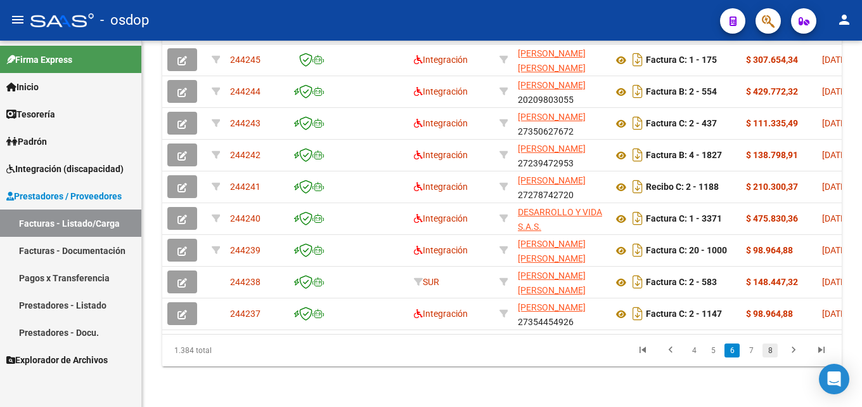
click at [767, 354] on link "8" at bounding box center [770, 350] width 15 height 14
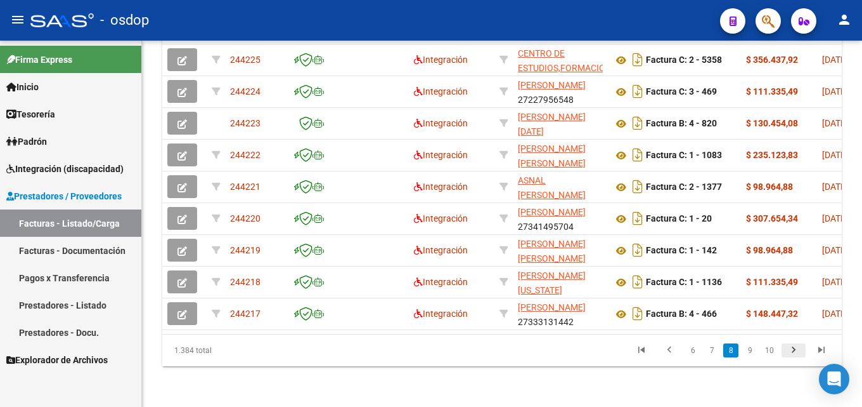
click at [793, 351] on icon "go to next page" at bounding box center [794, 351] width 16 height 15
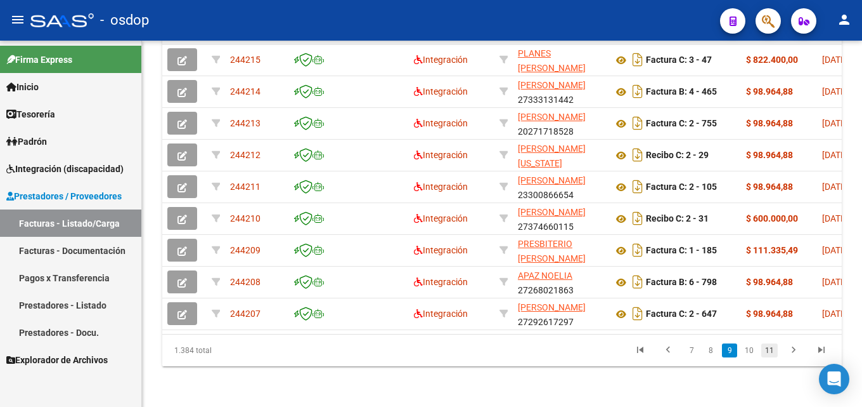
click at [769, 353] on link "11" at bounding box center [770, 350] width 16 height 14
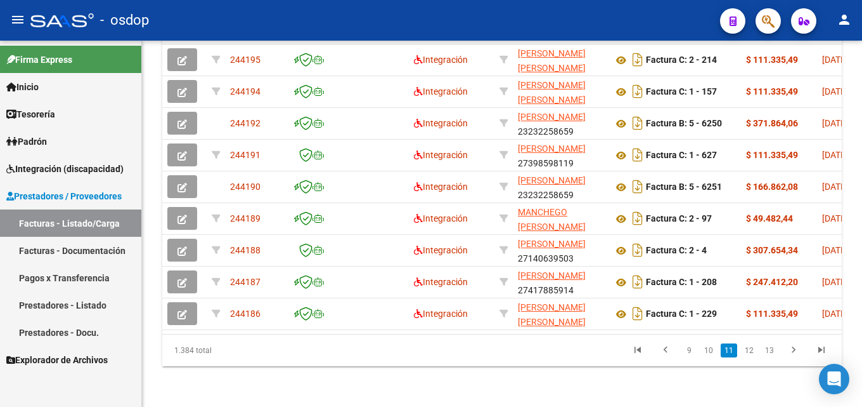
scroll to position [567, 0]
click at [795, 351] on icon "go to next page" at bounding box center [794, 351] width 16 height 15
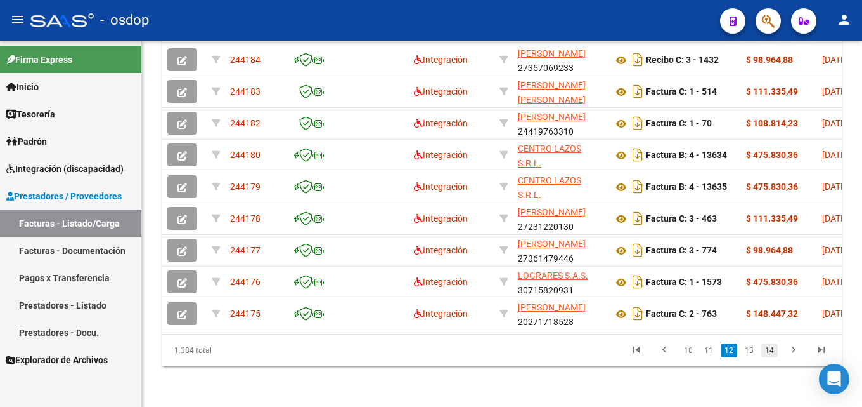
click at [772, 353] on link "14" at bounding box center [770, 350] width 16 height 14
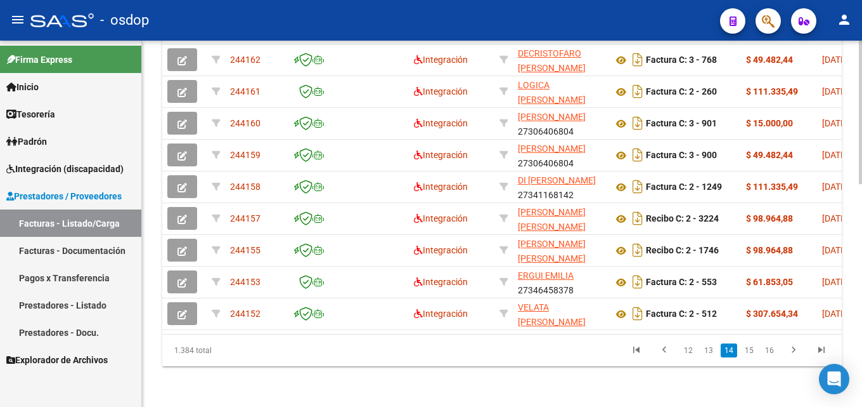
click at [791, 354] on icon "go to next page" at bounding box center [794, 351] width 16 height 15
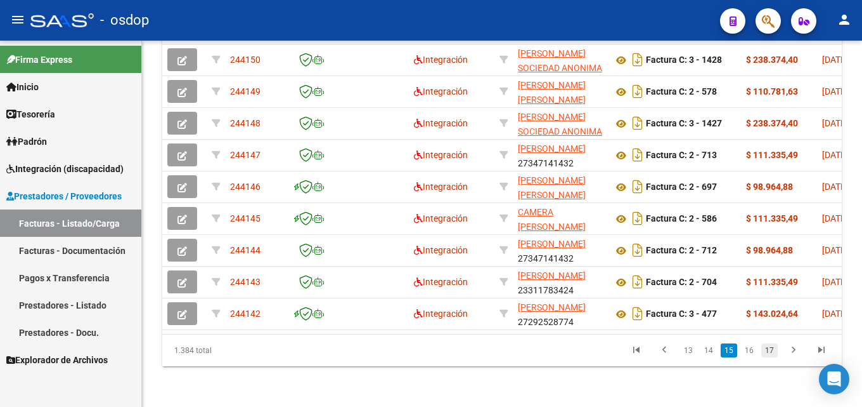
click at [769, 354] on link "17" at bounding box center [770, 350] width 16 height 14
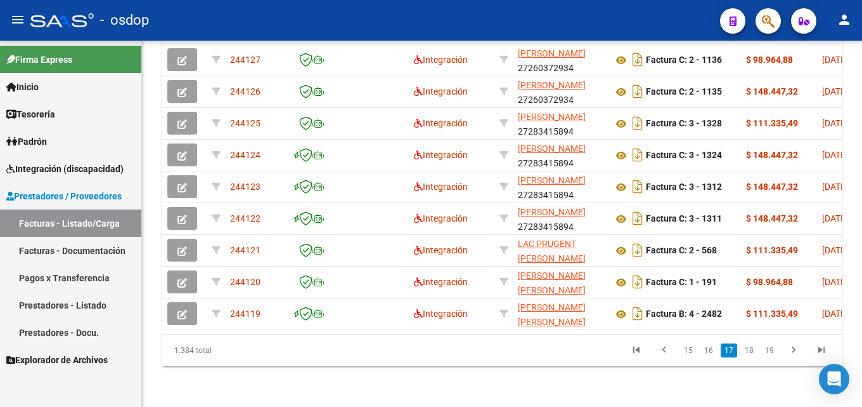
click at [791, 349] on icon "go to next page" at bounding box center [794, 351] width 16 height 15
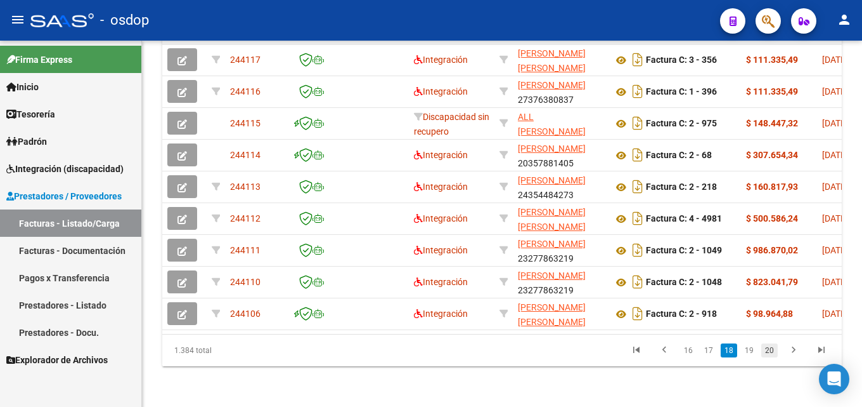
click at [776, 351] on link "20" at bounding box center [770, 350] width 16 height 14
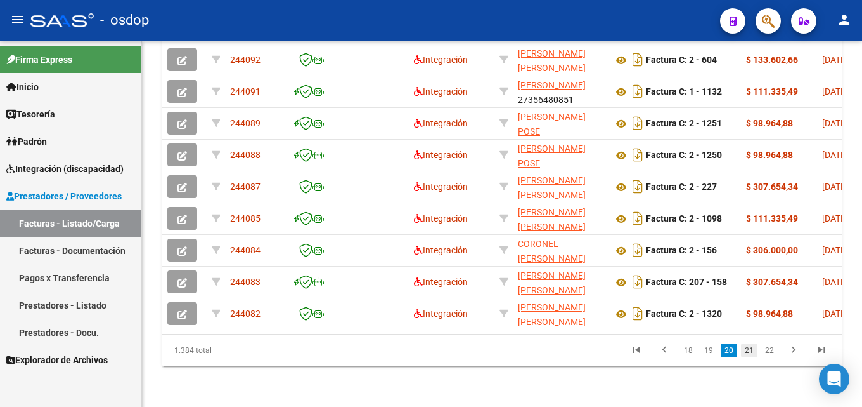
click at [756, 352] on link "21" at bounding box center [749, 350] width 16 height 14
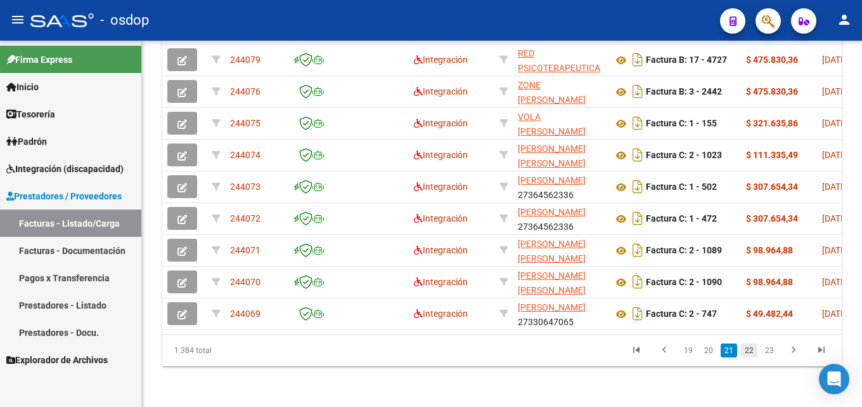
click at [752, 351] on link "22" at bounding box center [749, 350] width 16 height 14
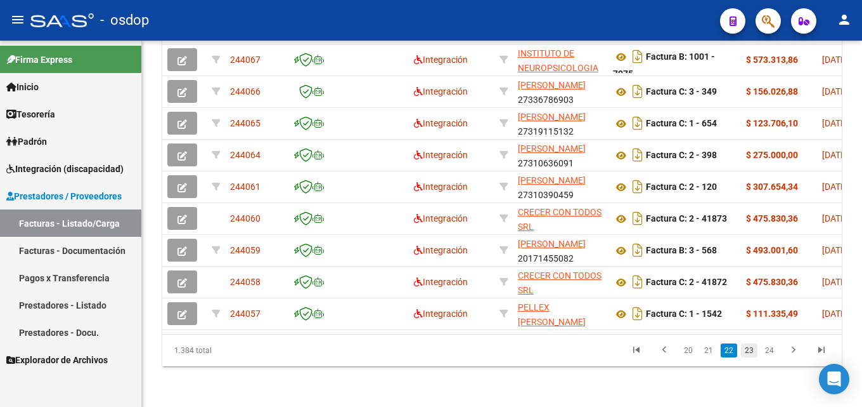
click at [750, 352] on link "23" at bounding box center [749, 350] width 16 height 14
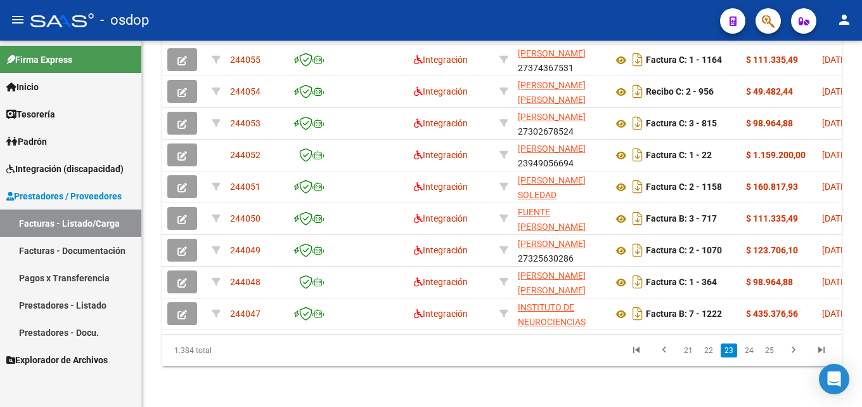
click at [750, 352] on link "24" at bounding box center [749, 350] width 16 height 14
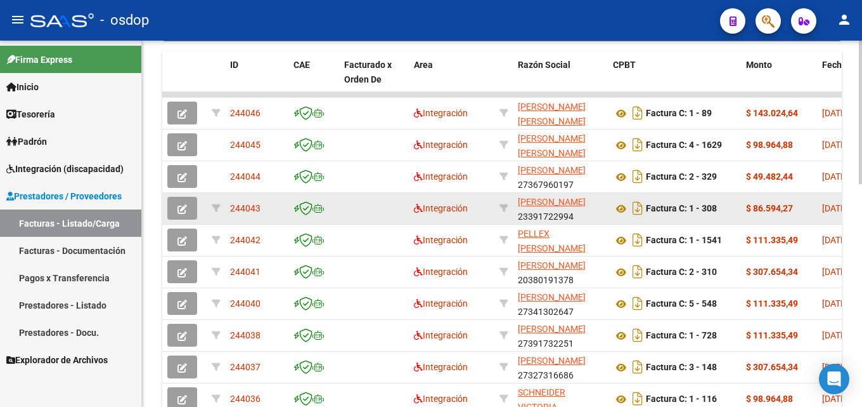
scroll to position [440, 0]
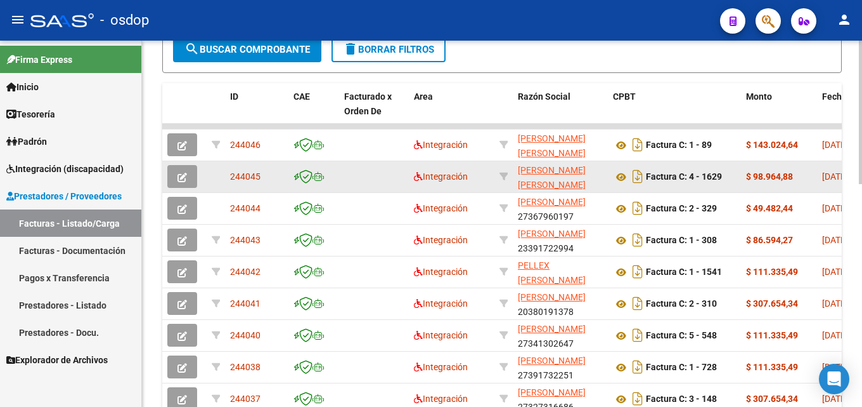
click at [184, 170] on button "button" at bounding box center [182, 176] width 30 height 23
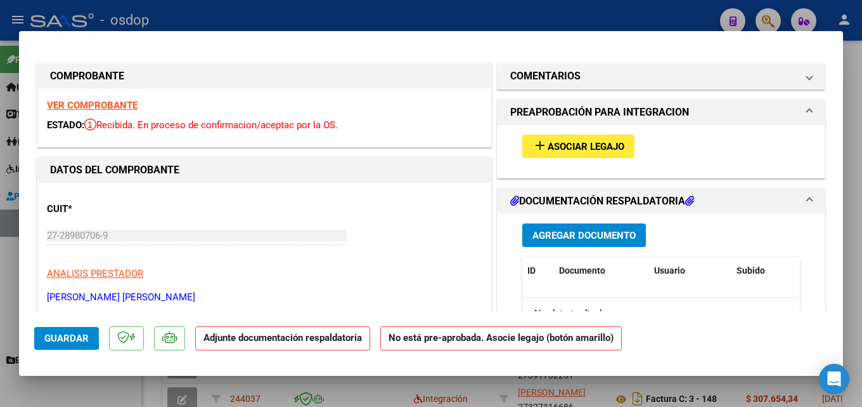
click at [555, 143] on span "Asociar Legajo" at bounding box center [586, 146] width 77 height 11
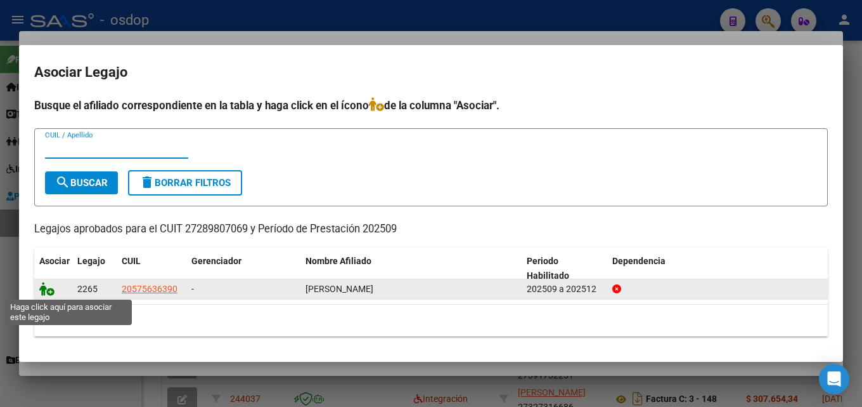
click at [42, 292] on icon at bounding box center [46, 289] width 15 height 14
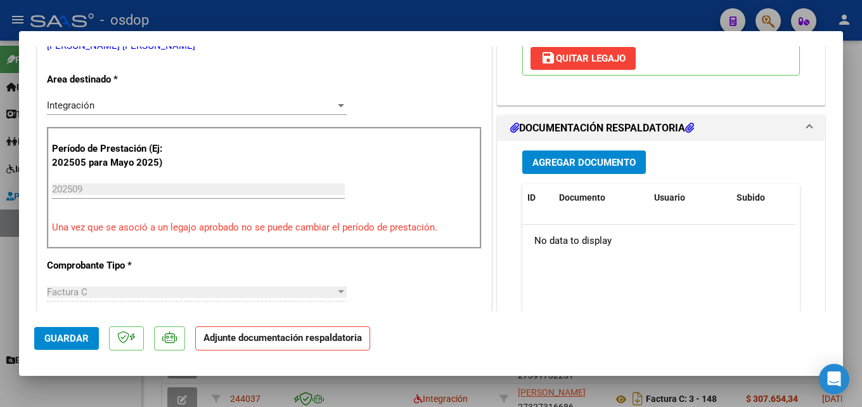
scroll to position [317, 0]
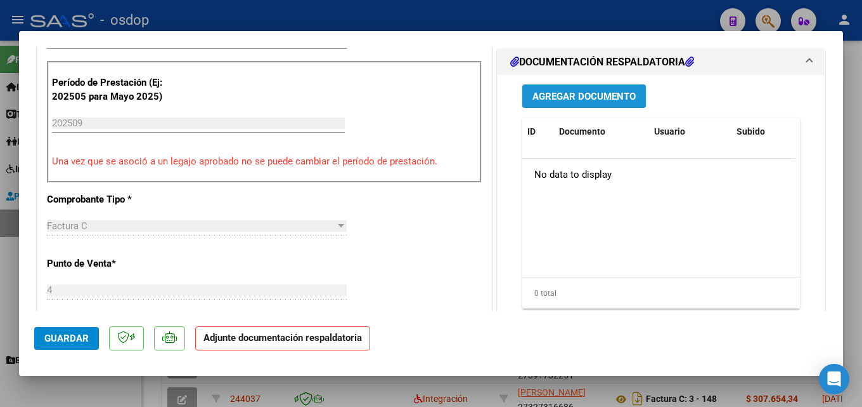
click at [569, 95] on span "Agregar Documento" at bounding box center [584, 96] width 103 height 11
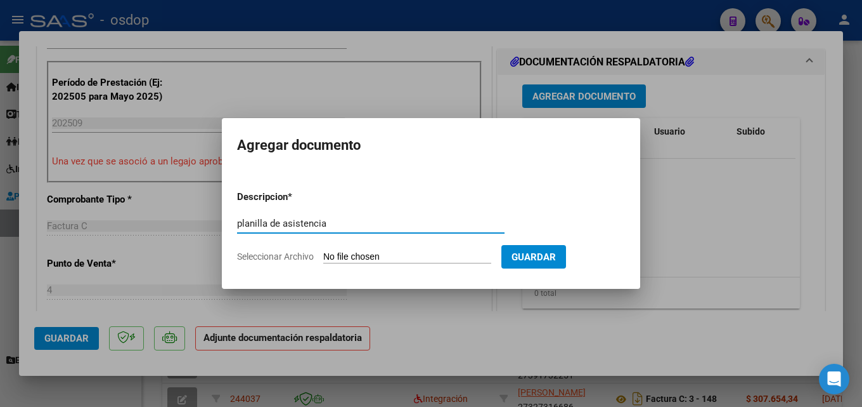
type input "planilla de asistencia"
click at [410, 255] on input "Seleccionar Archivo" at bounding box center [407, 257] width 168 height 12
type input "C:\fakepath\[PERSON_NAME] 09 asistencia.pdf"
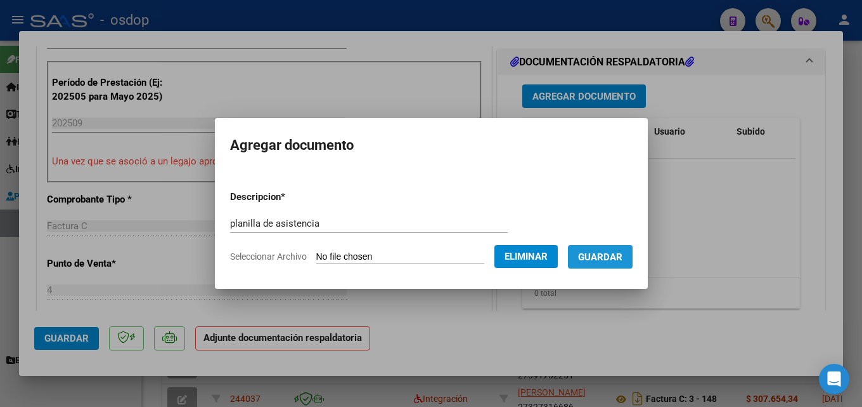
click at [599, 258] on span "Guardar" at bounding box center [600, 256] width 44 height 11
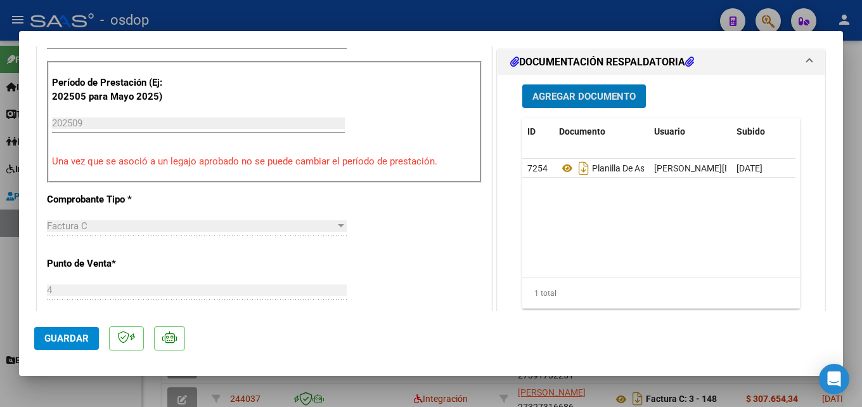
click at [63, 333] on span "Guardar" at bounding box center [66, 337] width 44 height 11
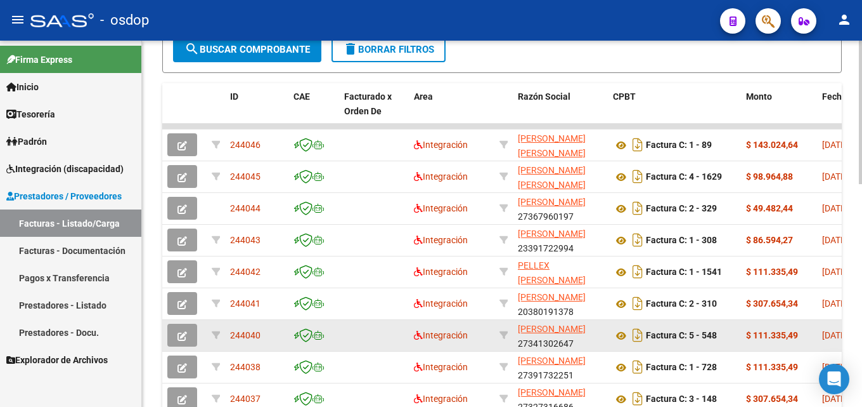
scroll to position [440, 0]
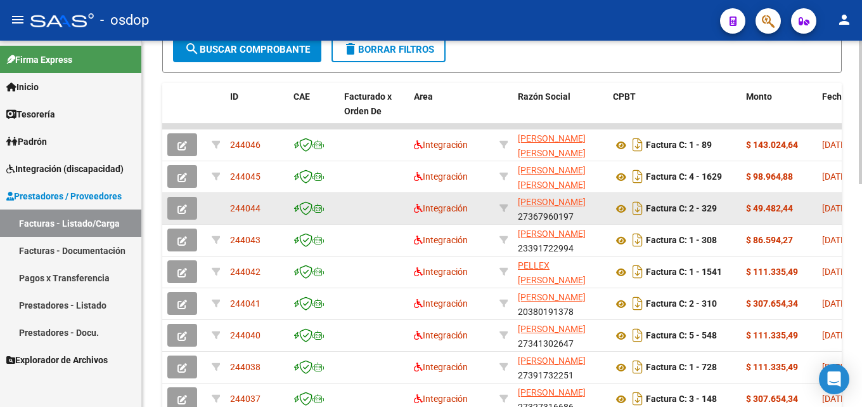
click at [176, 202] on button "button" at bounding box center [182, 208] width 30 height 23
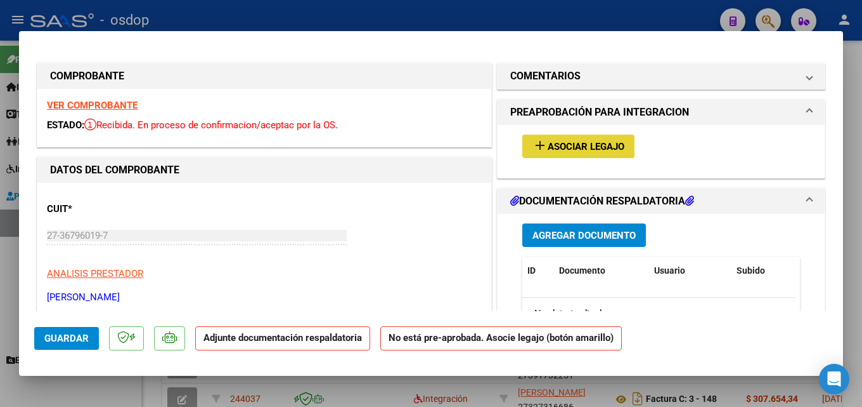
click at [585, 141] on span "Asociar Legajo" at bounding box center [586, 146] width 77 height 11
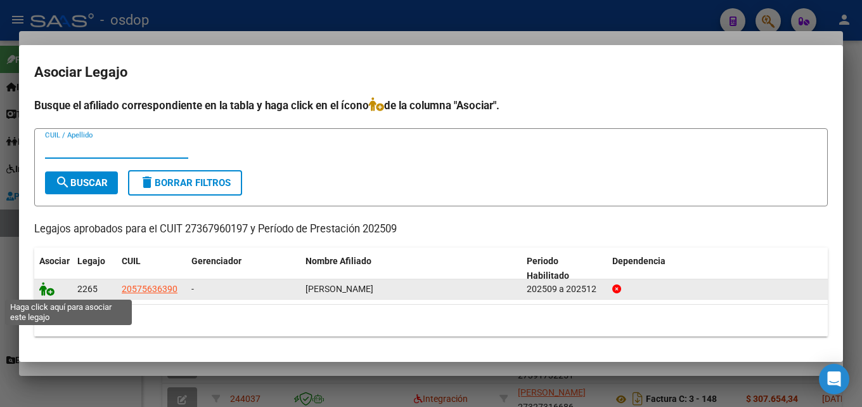
click at [48, 287] on icon at bounding box center [46, 289] width 15 height 14
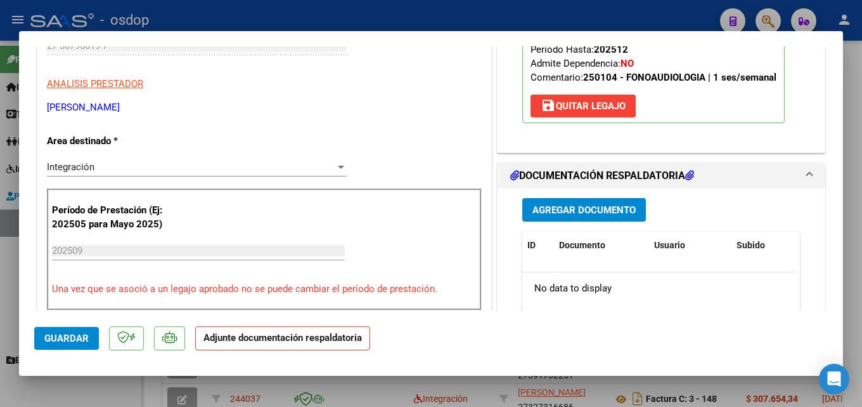
scroll to position [317, 0]
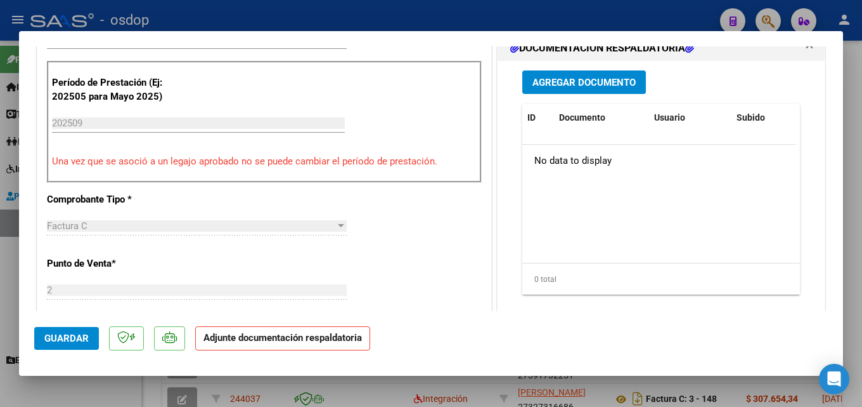
click at [593, 74] on button "Agregar Documento" at bounding box center [585, 81] width 124 height 23
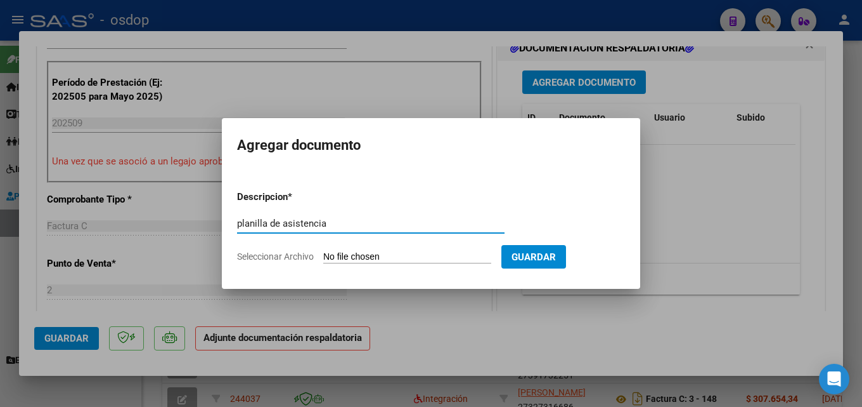
type input "planilla de asistencia"
click at [396, 253] on input "Seleccionar Archivo" at bounding box center [407, 257] width 168 height 12
type input "C:\fakepath\[PERSON_NAME] 09 asistencia.pdf"
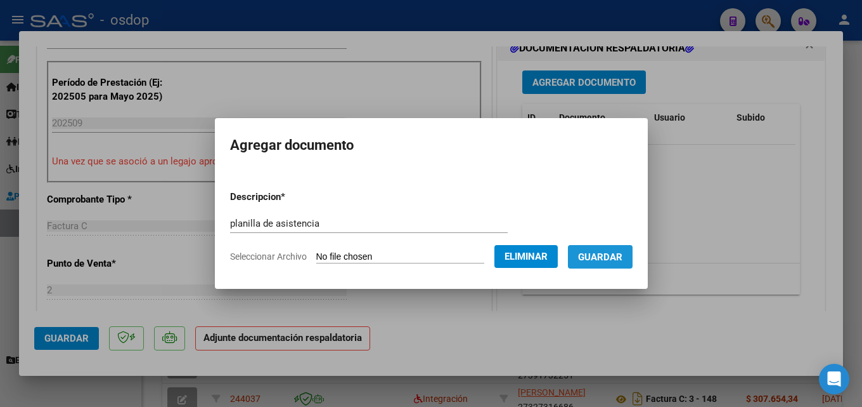
click at [611, 256] on span "Guardar" at bounding box center [600, 256] width 44 height 11
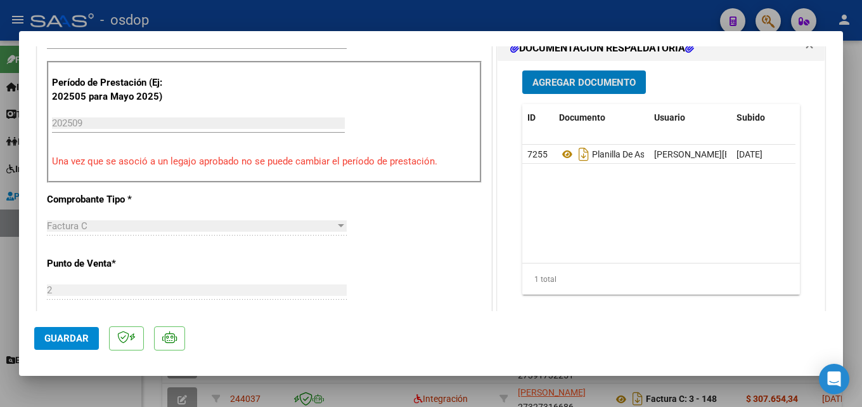
click at [54, 335] on span "Guardar" at bounding box center [66, 337] width 44 height 11
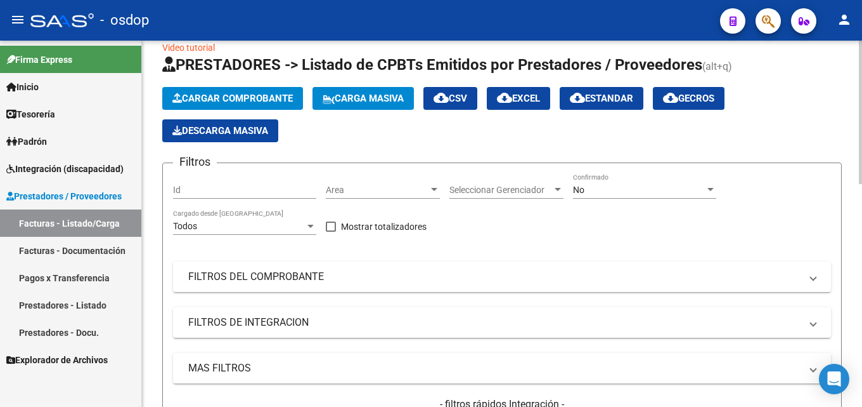
scroll to position [0, 0]
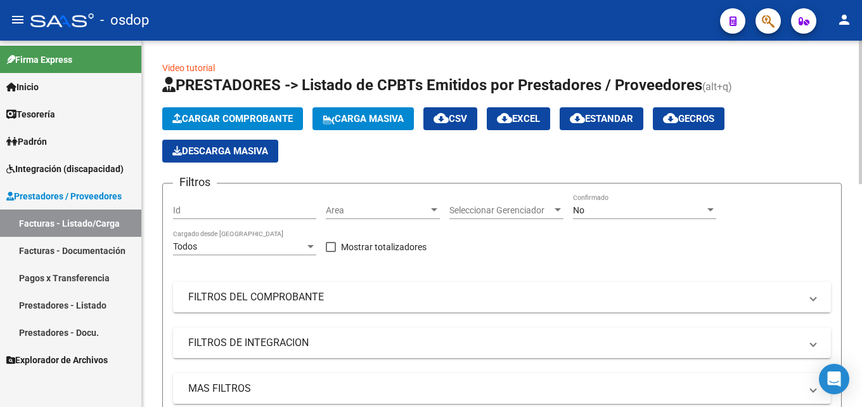
click at [262, 115] on span "Cargar Comprobante" at bounding box center [232, 118] width 120 height 11
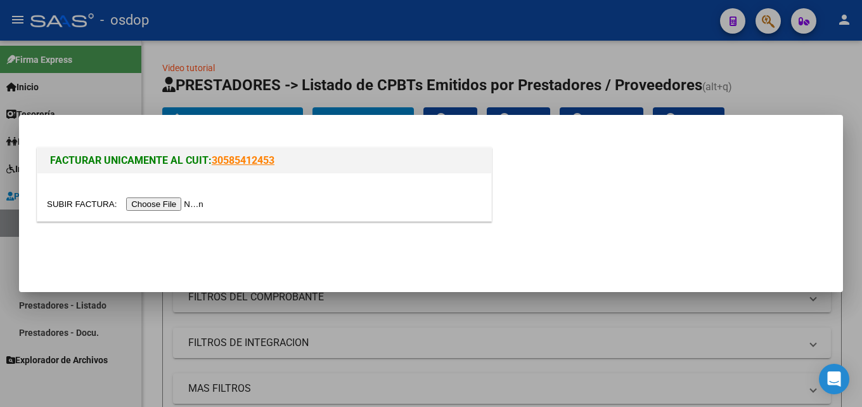
click at [158, 203] on input "file" at bounding box center [127, 203] width 160 height 13
click at [194, 204] on input "file" at bounding box center [127, 203] width 160 height 13
click at [162, 203] on input "file" at bounding box center [127, 203] width 160 height 13
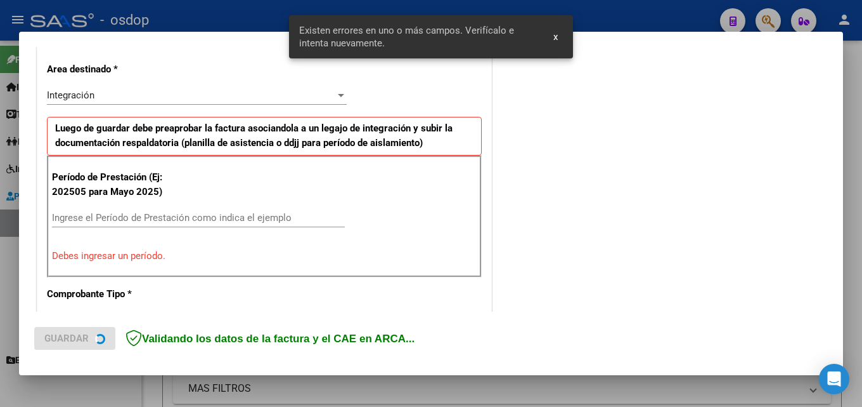
scroll to position [309, 0]
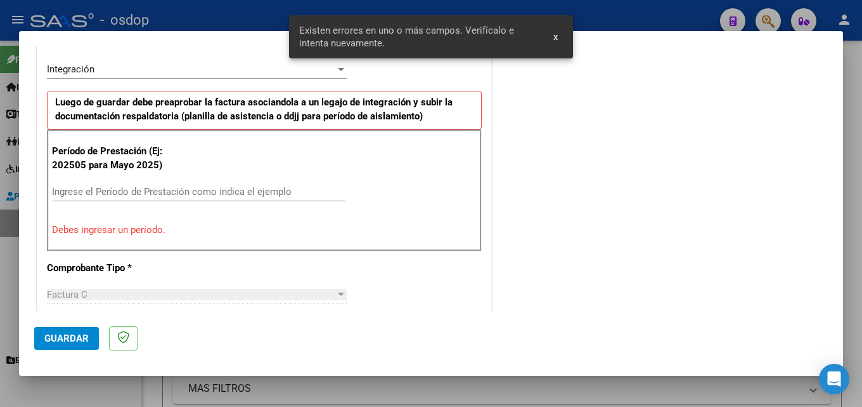
click at [290, 193] on input "Ingrese el Período de Prestación como indica el ejemplo" at bounding box center [198, 191] width 293 height 11
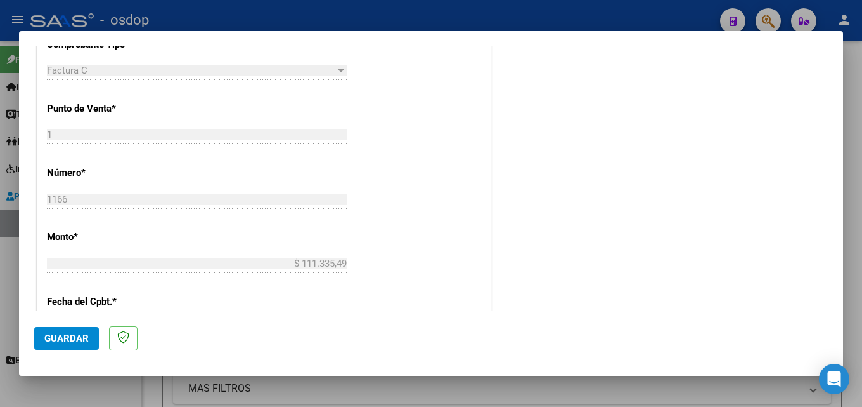
scroll to position [627, 0]
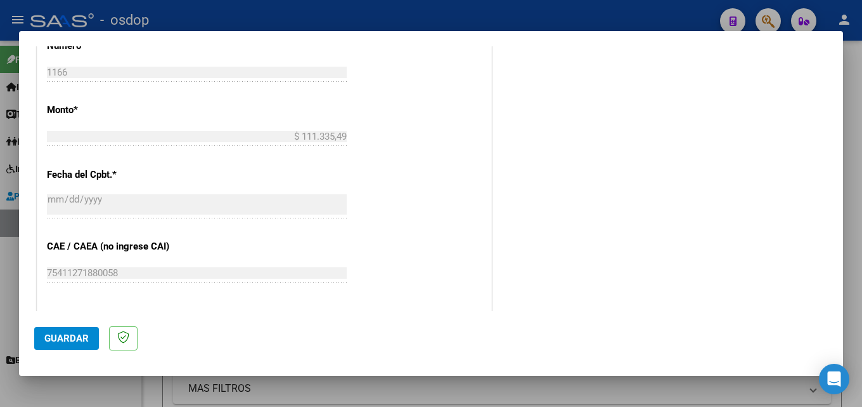
type input "202509"
click at [79, 335] on span "Guardar" at bounding box center [66, 337] width 44 height 11
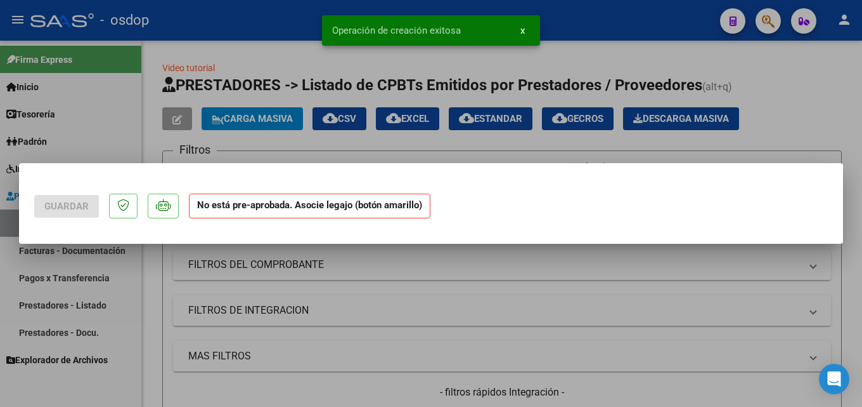
scroll to position [0, 0]
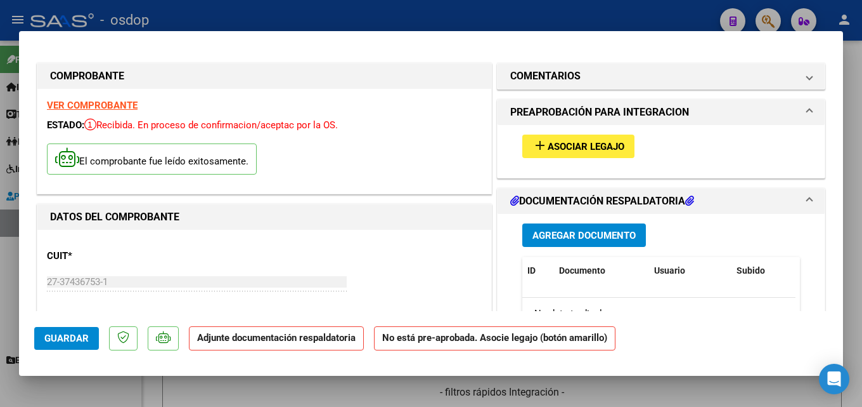
click at [572, 138] on button "add Asociar Legajo" at bounding box center [579, 145] width 112 height 23
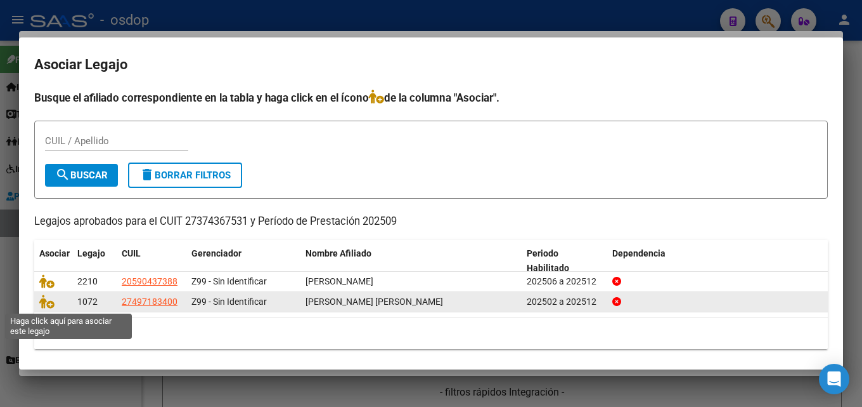
click at [41, 301] on icon at bounding box center [46, 301] width 15 height 14
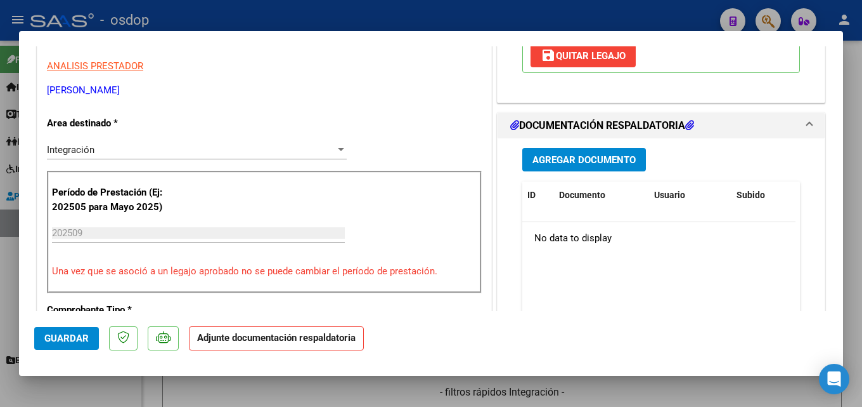
scroll to position [317, 0]
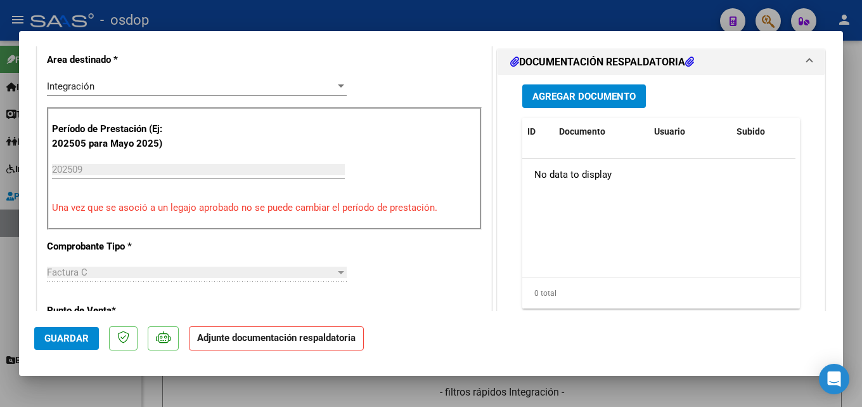
click at [590, 91] on span "Agregar Documento" at bounding box center [584, 96] width 103 height 11
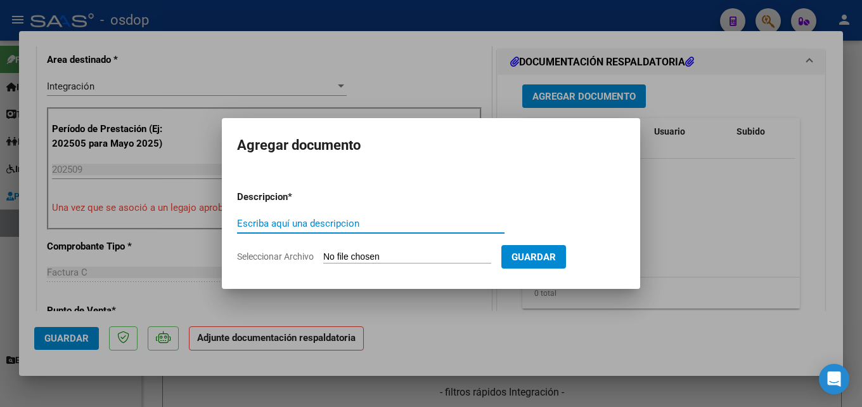
click at [322, 209] on form "Descripcion * Escriba aquí una descripcion Seleccionar Archivo Guardar" at bounding box center [431, 226] width 388 height 93
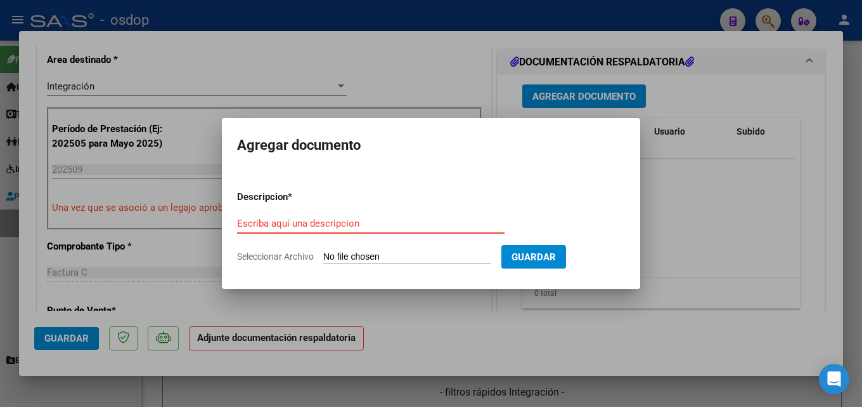
click at [382, 221] on input "Escriba aquí una descripcion" at bounding box center [371, 223] width 268 height 11
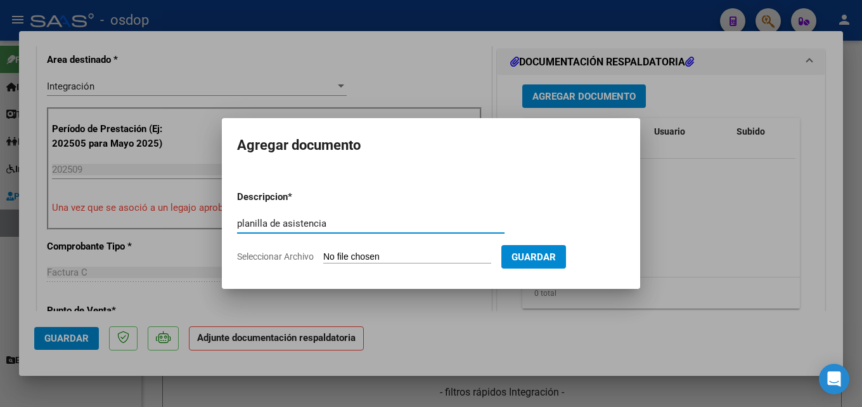
type input "planilla de asistencia"
click at [393, 257] on input "Seleccionar Archivo" at bounding box center [407, 257] width 168 height 12
type input "C:\fakepath\[PERSON_NAME] 09 asistencia.pdf"
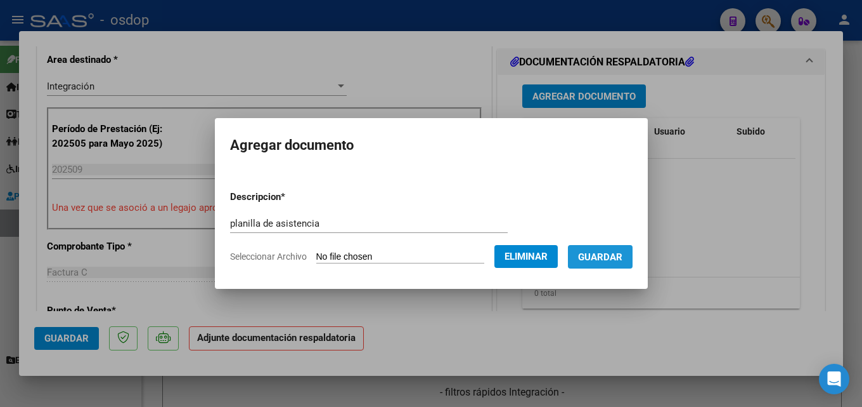
click at [615, 254] on span "Guardar" at bounding box center [600, 256] width 44 height 11
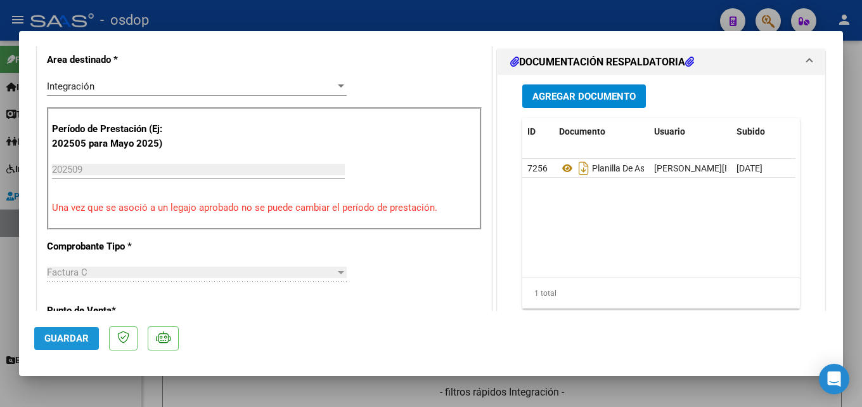
drag, startPoint x: 58, startPoint y: 337, endPoint x: 62, endPoint y: 329, distance: 9.4
click at [59, 337] on span "Guardar" at bounding box center [66, 337] width 44 height 11
type input "$ 0,00"
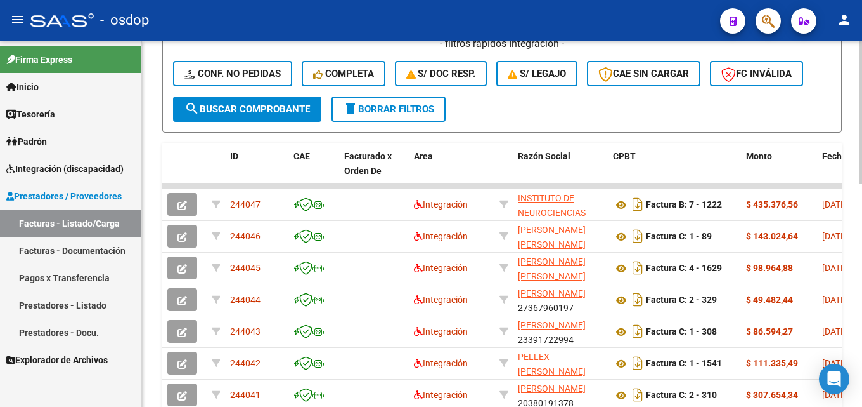
scroll to position [567, 0]
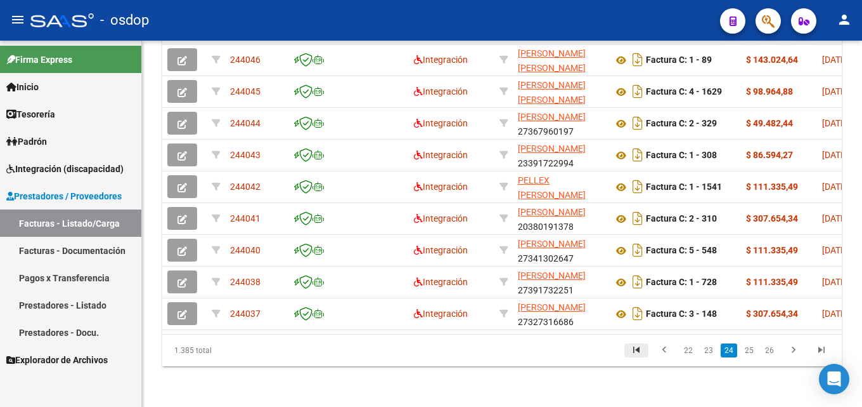
click at [639, 350] on icon "go to first page" at bounding box center [636, 351] width 16 height 15
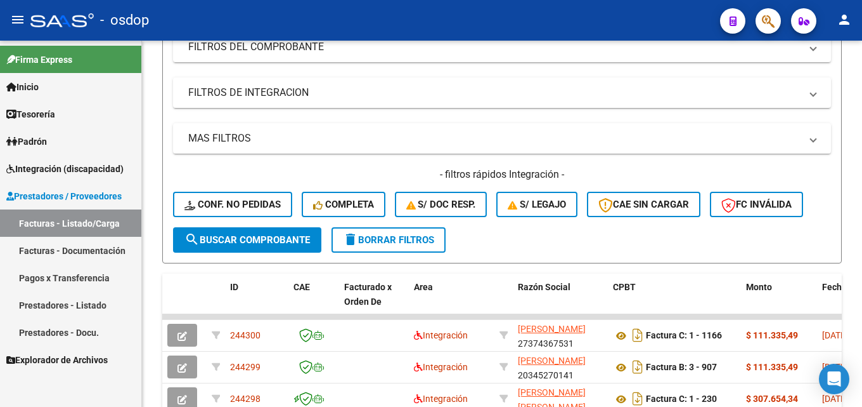
scroll to position [0, 0]
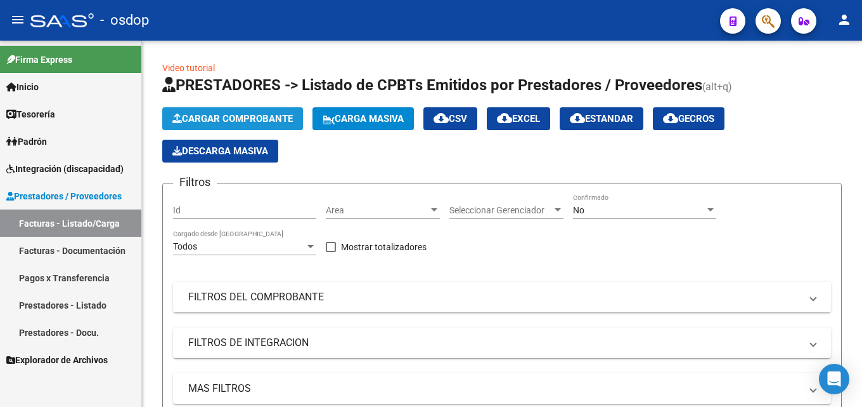
click at [235, 115] on span "Cargar Comprobante" at bounding box center [232, 118] width 120 height 11
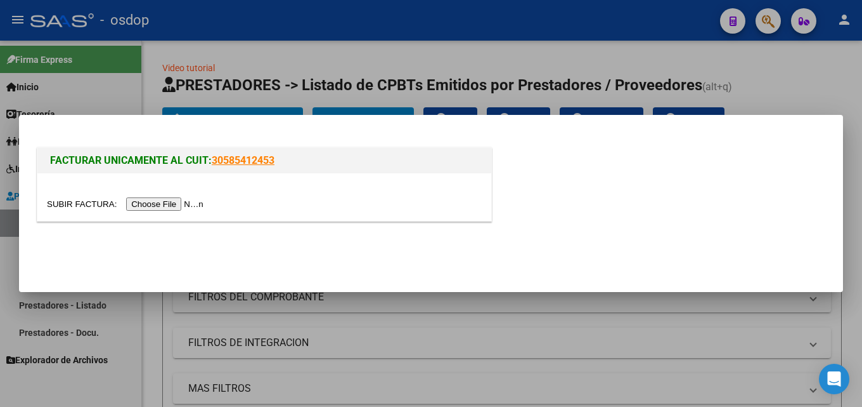
click at [179, 198] on input "file" at bounding box center [127, 203] width 160 height 13
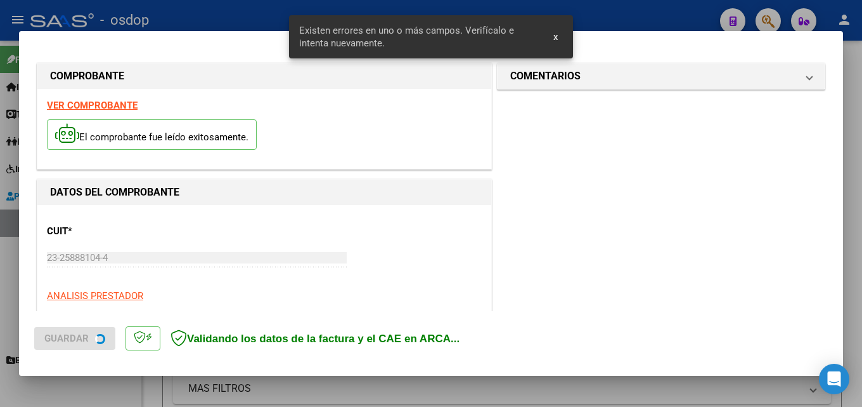
scroll to position [286, 0]
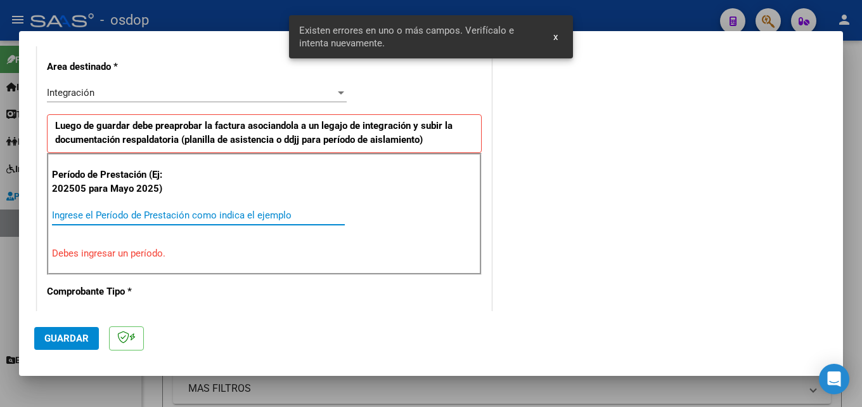
click at [114, 216] on input "Ingrese el Período de Prestación como indica el ejemplo" at bounding box center [198, 214] width 293 height 11
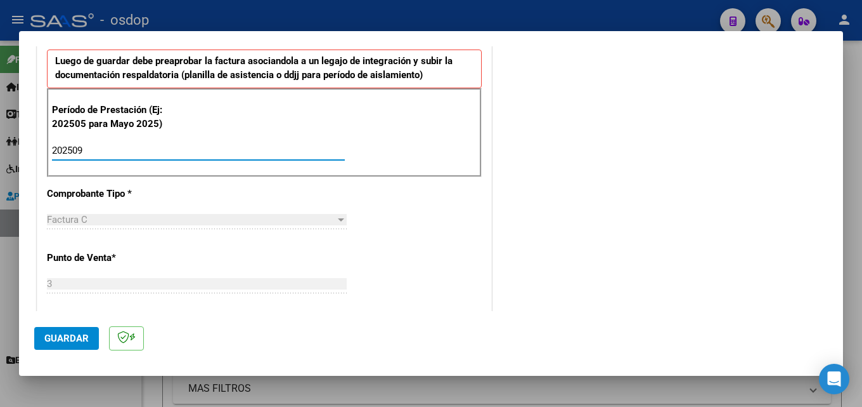
scroll to position [413, 0]
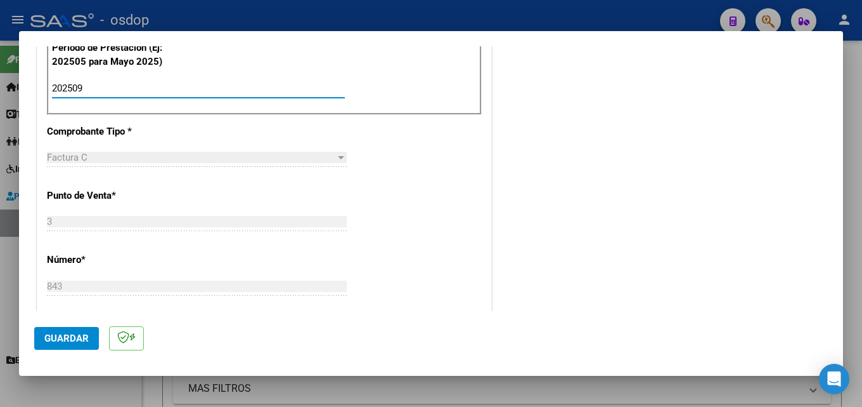
type input "202509"
click at [62, 335] on span "Guardar" at bounding box center [66, 337] width 44 height 11
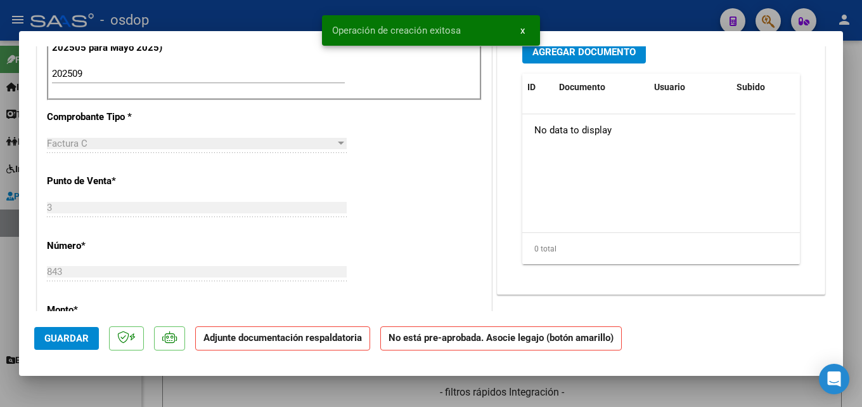
scroll to position [0, 0]
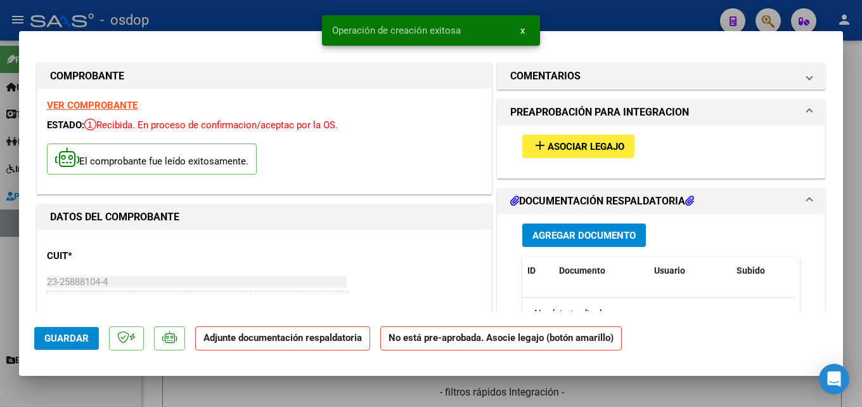
click at [601, 141] on span "add Asociar Legajo" at bounding box center [579, 145] width 92 height 11
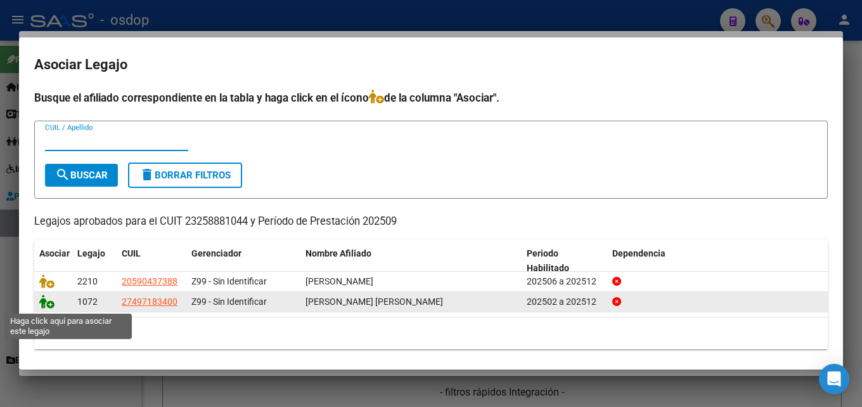
click at [42, 305] on icon at bounding box center [46, 301] width 15 height 14
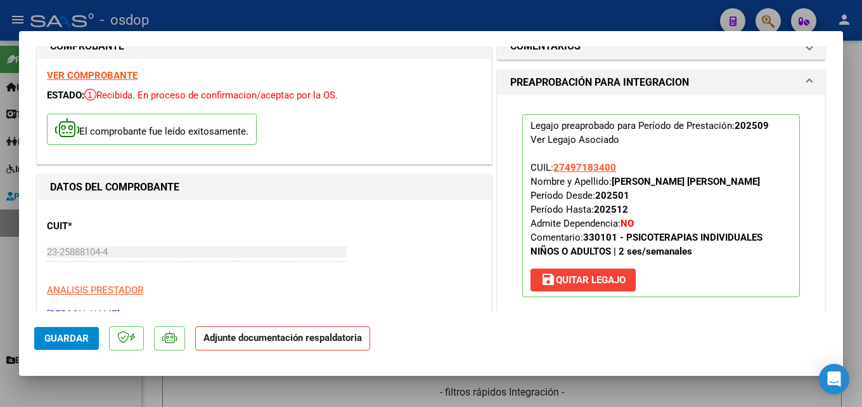
scroll to position [317, 0]
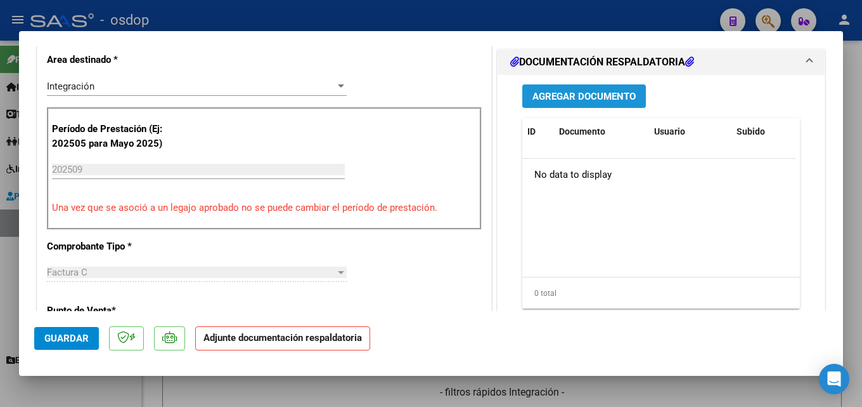
click at [591, 95] on span "Agregar Documento" at bounding box center [584, 96] width 103 height 11
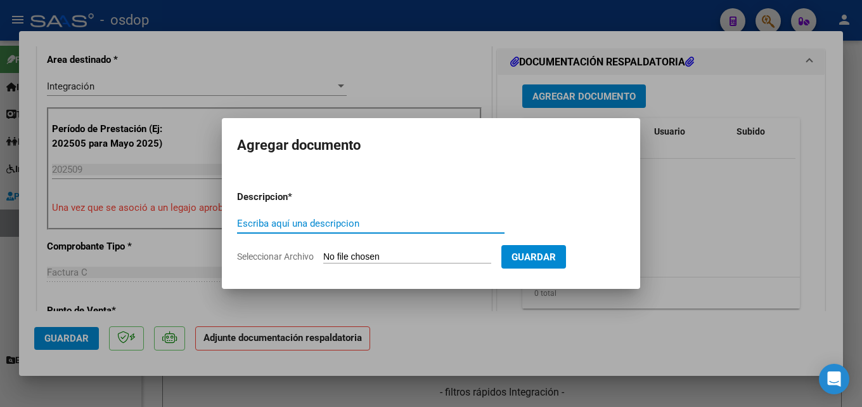
click at [309, 220] on input "Escriba aquí una descripcion" at bounding box center [371, 223] width 268 height 11
type input "planilla de asistencia"
click at [417, 251] on input "Seleccionar Archivo" at bounding box center [407, 257] width 168 height 12
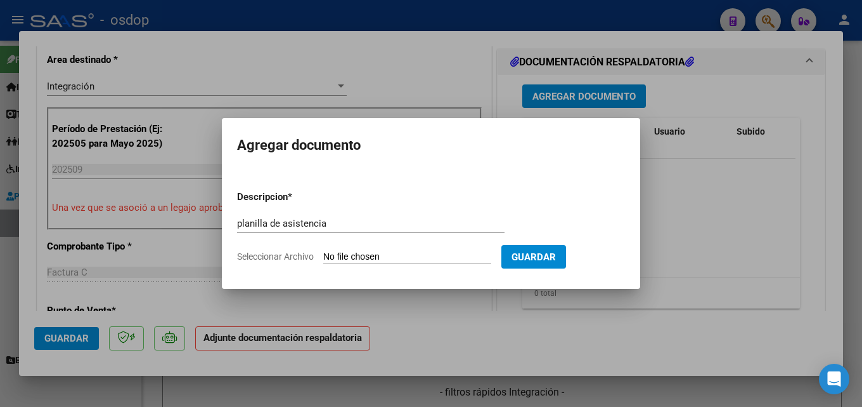
type input "C:\fakepath\[PERSON_NAME] 09 asistencia.pdf"
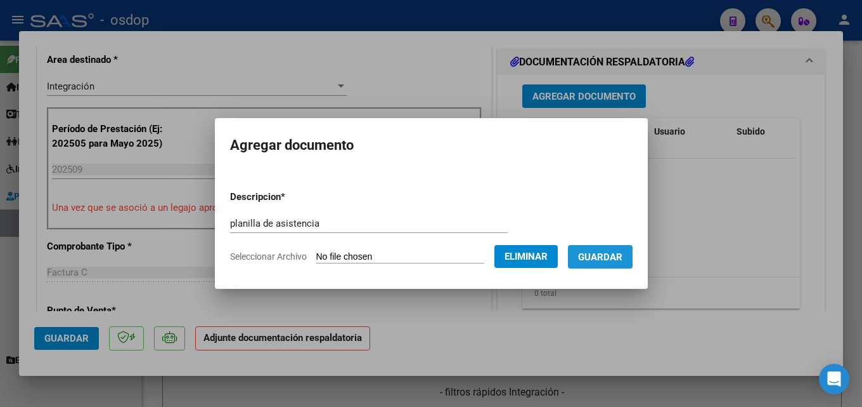
click at [613, 250] on span "Guardar" at bounding box center [600, 255] width 44 height 11
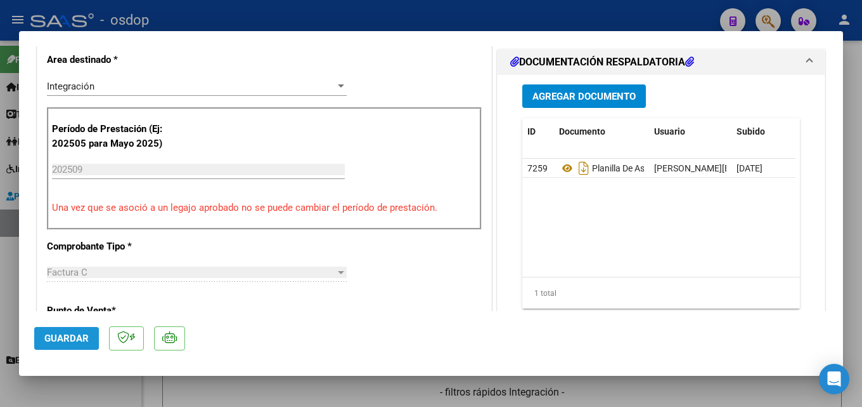
click at [49, 333] on span "Guardar" at bounding box center [66, 337] width 44 height 11
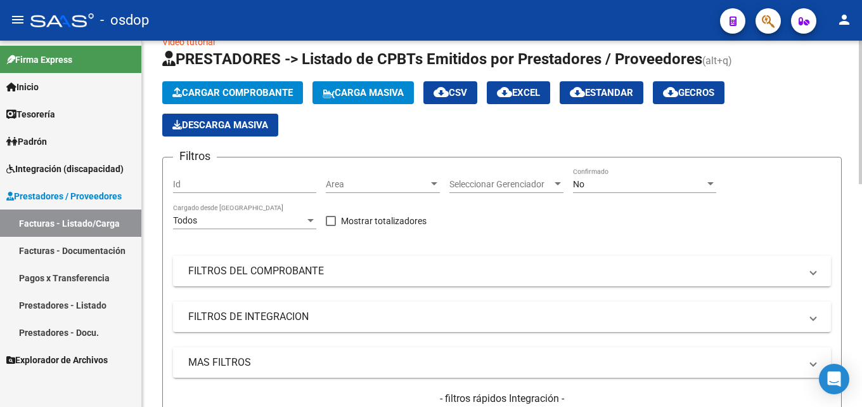
scroll to position [0, 0]
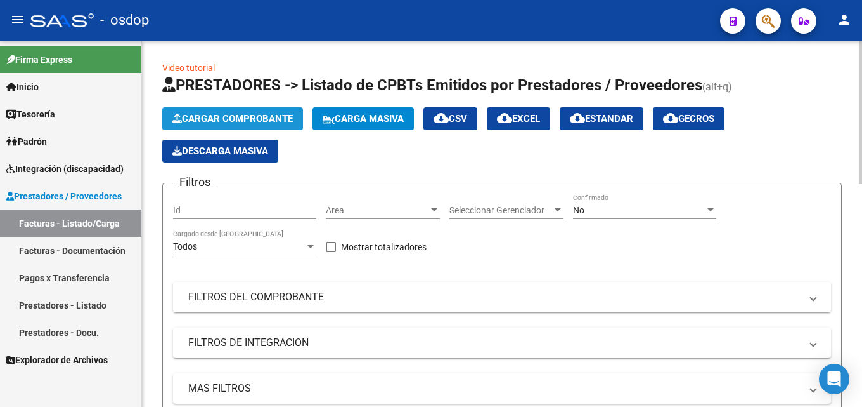
click at [240, 122] on span "Cargar Comprobante" at bounding box center [232, 118] width 120 height 11
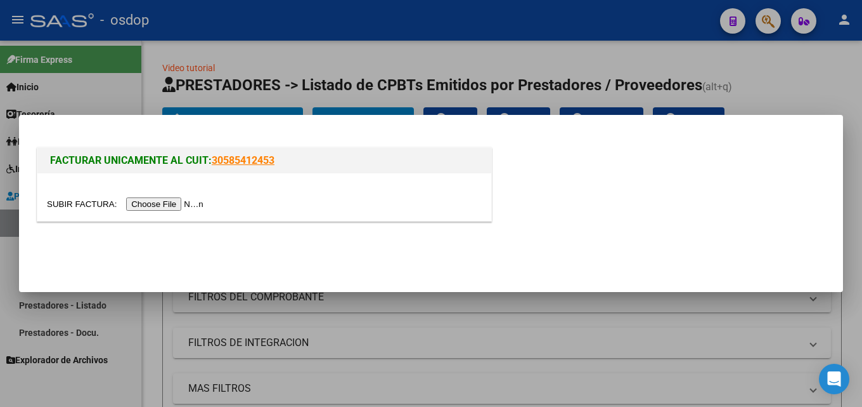
click at [185, 202] on input "file" at bounding box center [127, 203] width 160 height 13
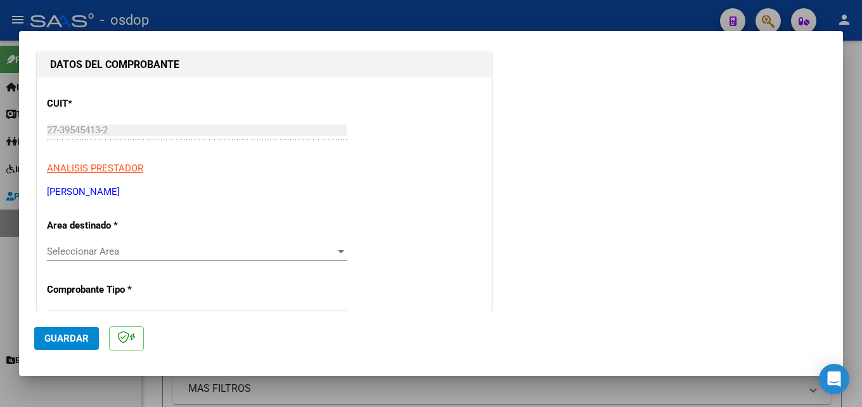
scroll to position [190, 0]
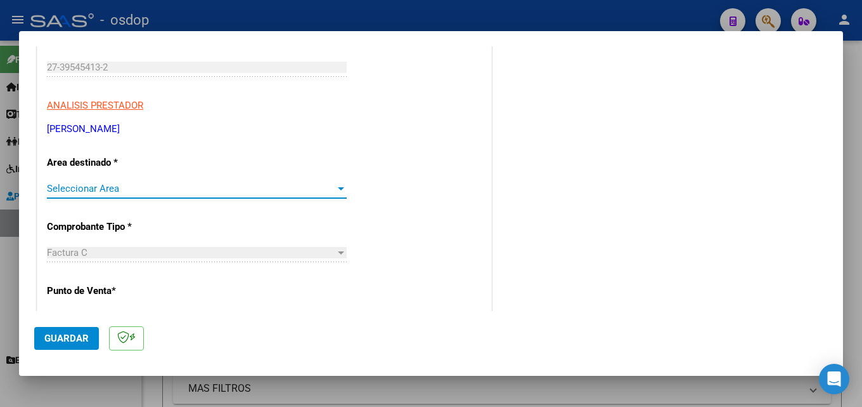
click at [145, 191] on span "Seleccionar Area" at bounding box center [191, 188] width 289 height 11
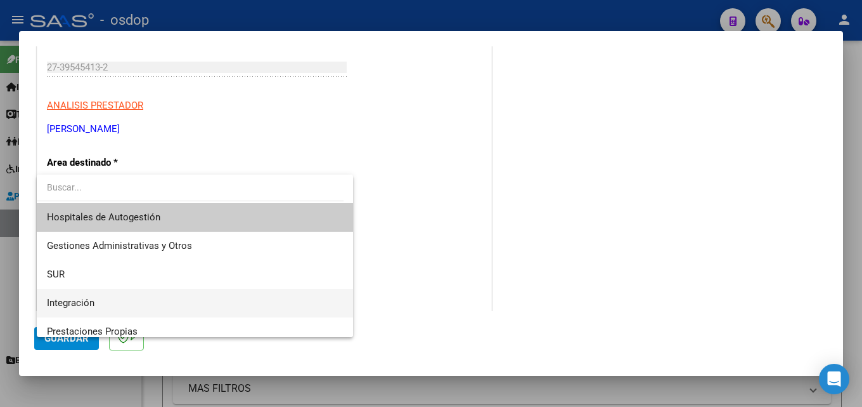
click at [107, 306] on span "Integración" at bounding box center [195, 303] width 296 height 29
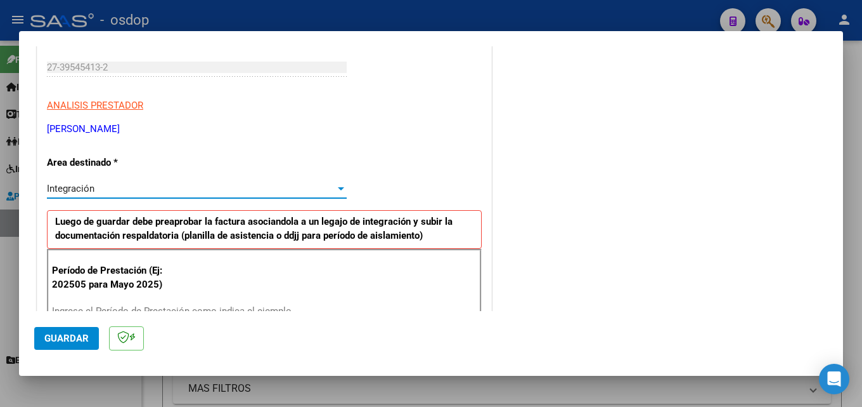
scroll to position [254, 0]
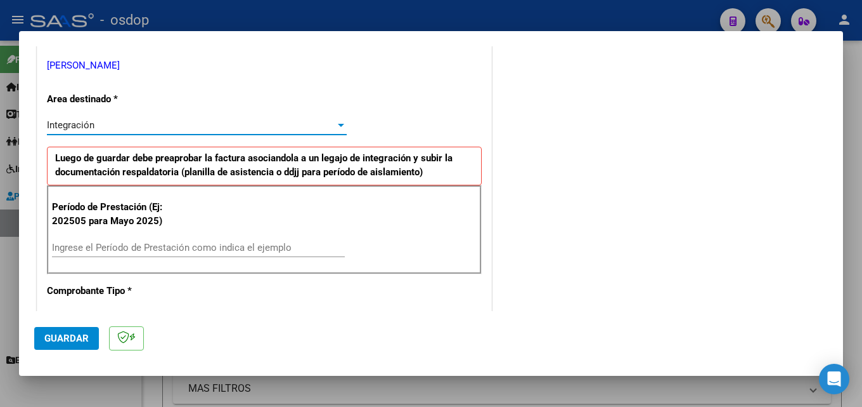
click at [114, 245] on input "Ingrese el Período de Prestación como indica el ejemplo" at bounding box center [198, 247] width 293 height 11
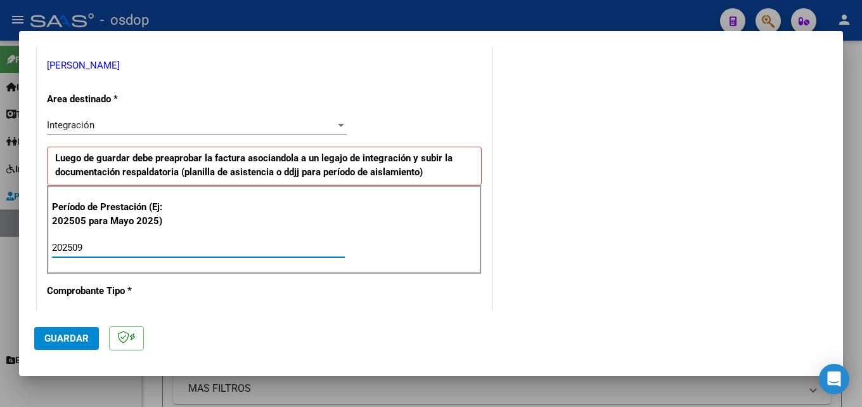
type input "202509"
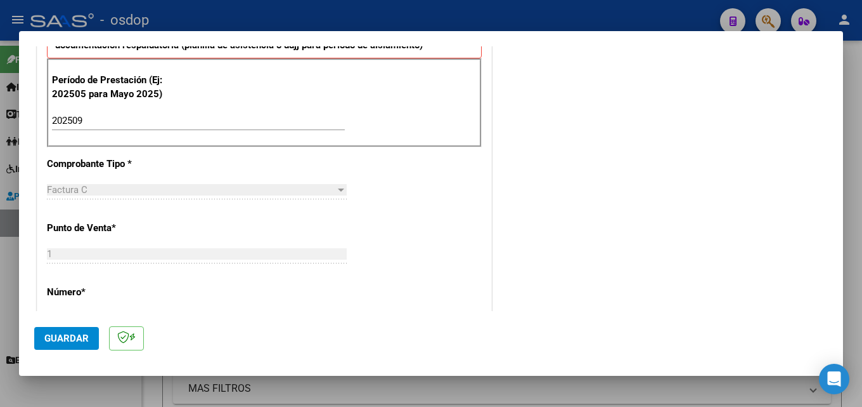
scroll to position [571, 0]
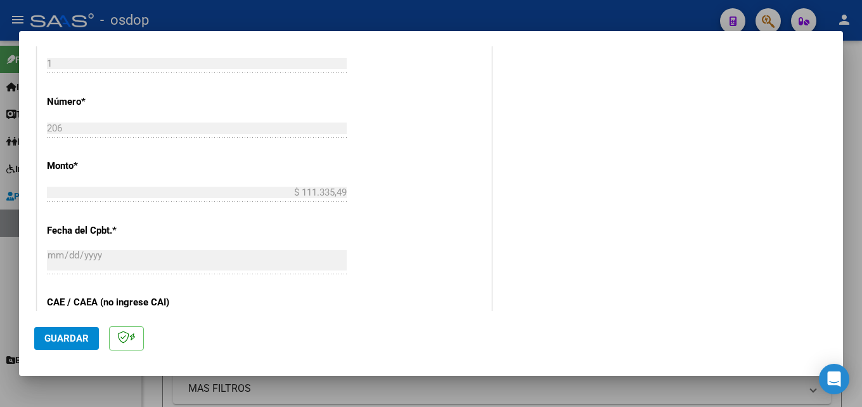
click at [55, 338] on span "Guardar" at bounding box center [66, 337] width 44 height 11
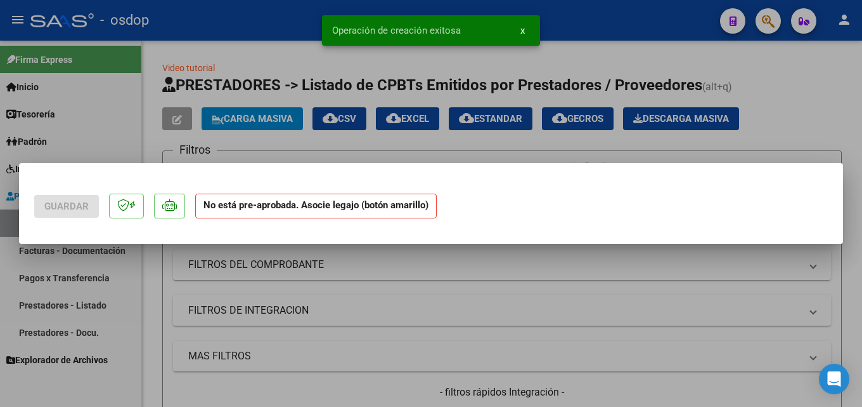
scroll to position [0, 0]
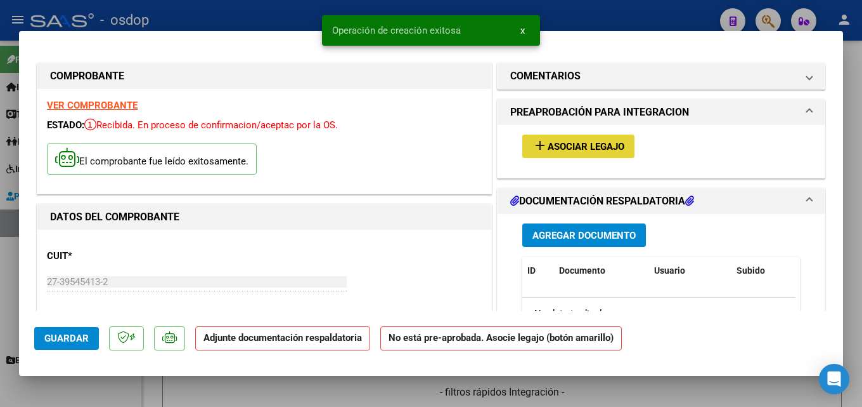
click at [600, 140] on button "add Asociar Legajo" at bounding box center [579, 145] width 112 height 23
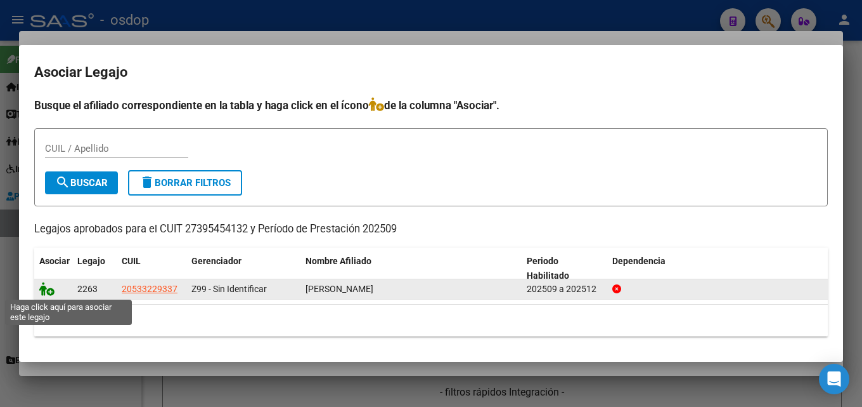
click at [44, 292] on icon at bounding box center [46, 289] width 15 height 14
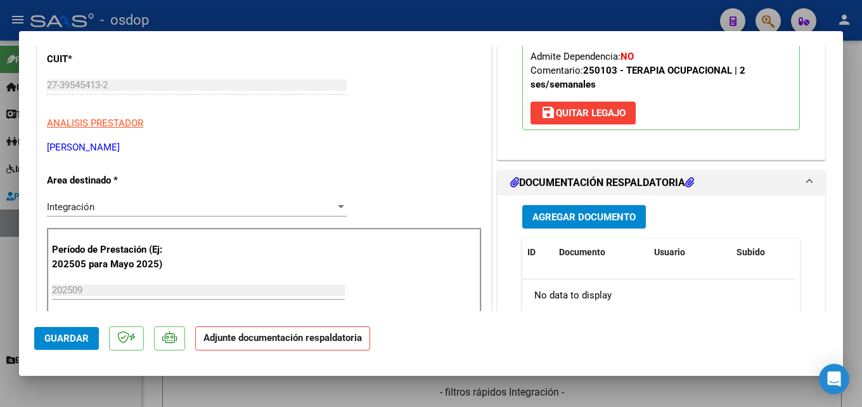
scroll to position [254, 0]
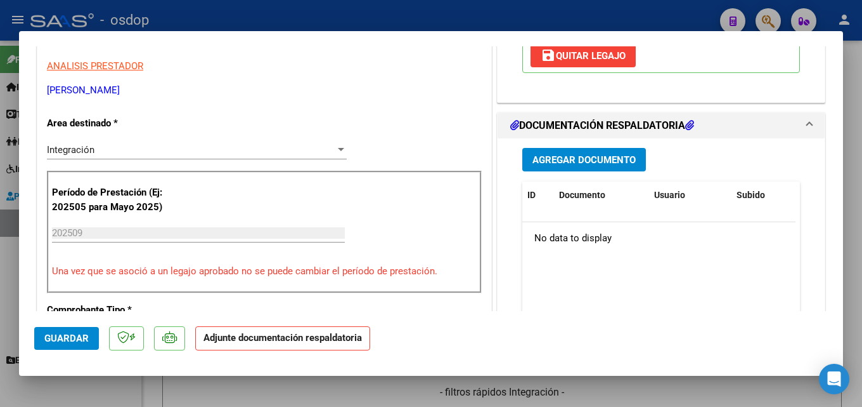
click at [559, 160] on span "Agregar Documento" at bounding box center [584, 159] width 103 height 11
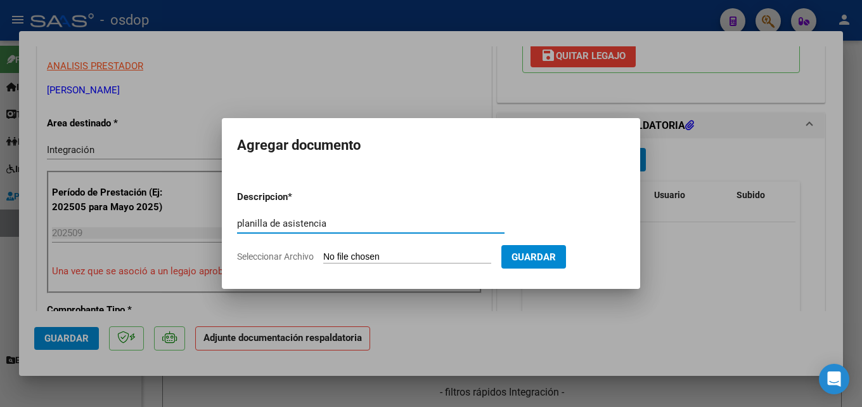
type input "planilla de asistencia"
click at [388, 251] on input "Seleccionar Archivo" at bounding box center [407, 257] width 168 height 12
type input "C:\fakepath\[PERSON_NAME] 09 asistencia.pdf"
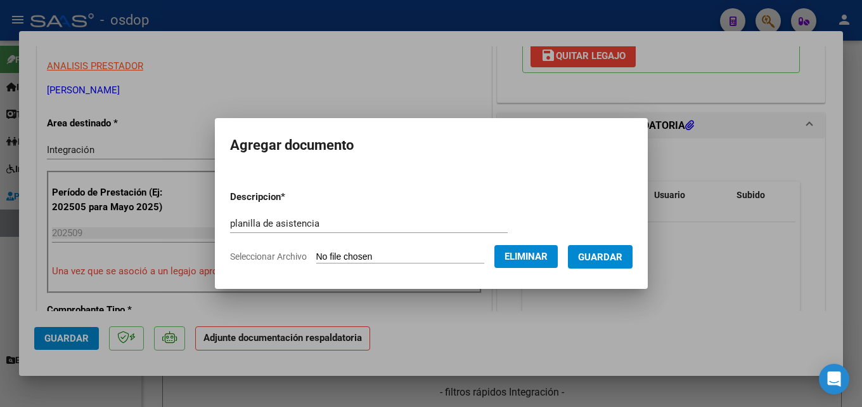
click at [622, 254] on span "Guardar" at bounding box center [600, 256] width 44 height 11
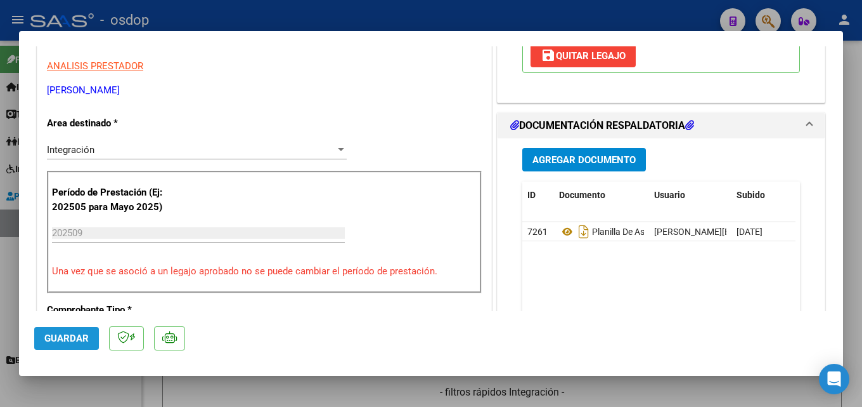
click at [58, 334] on span "Guardar" at bounding box center [66, 337] width 44 height 11
type input "$ 0,00"
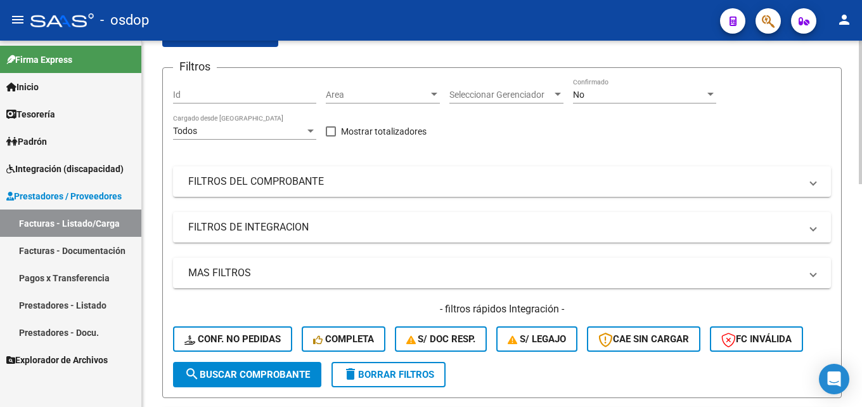
scroll to position [63, 0]
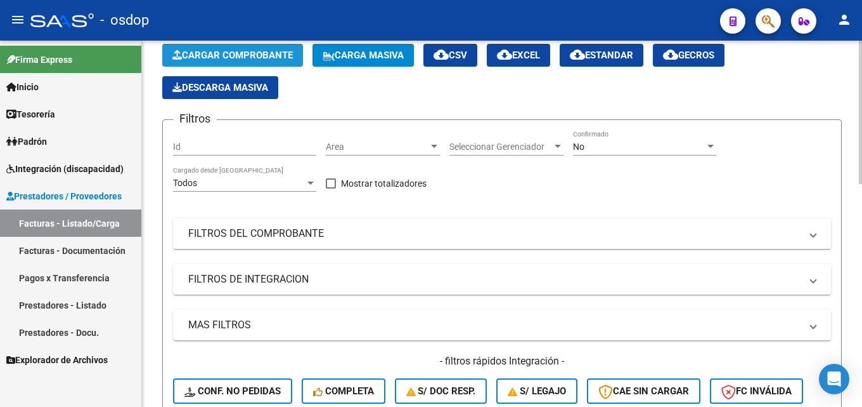
click at [249, 51] on span "Cargar Comprobante" at bounding box center [232, 54] width 120 height 11
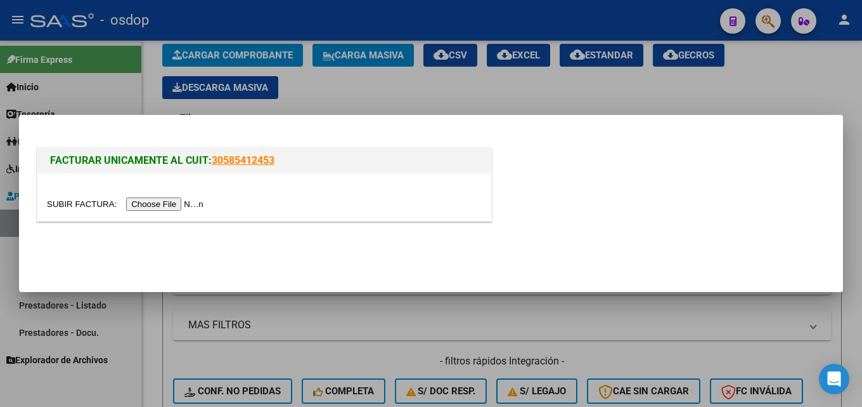
click at [183, 201] on input "file" at bounding box center [127, 203] width 160 height 13
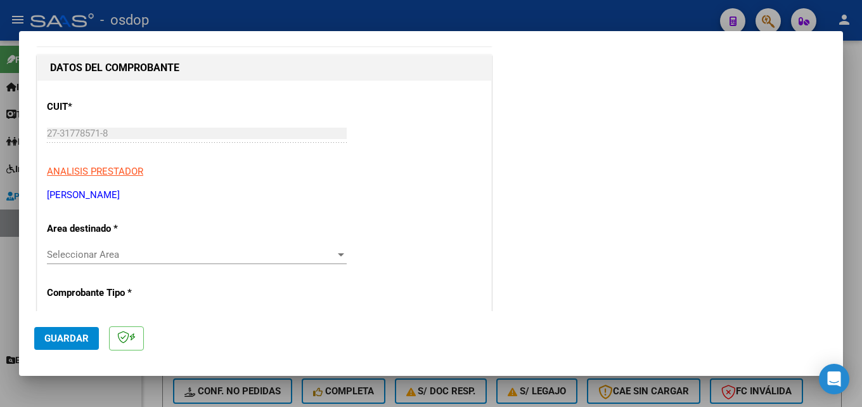
scroll to position [127, 0]
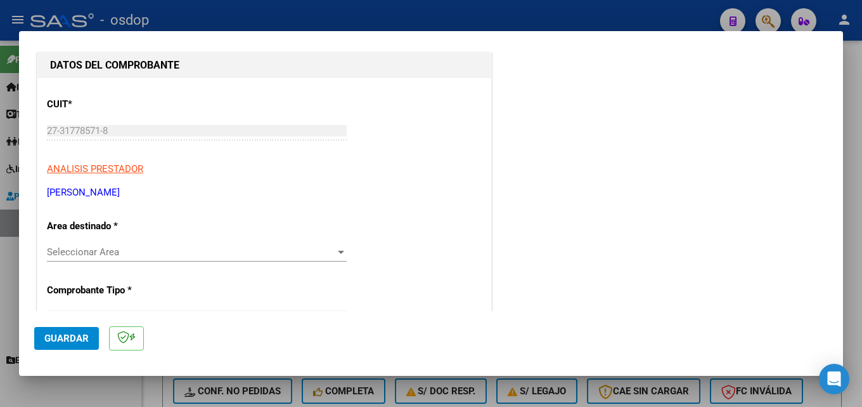
click at [113, 251] on span "Seleccionar Area" at bounding box center [191, 251] width 289 height 11
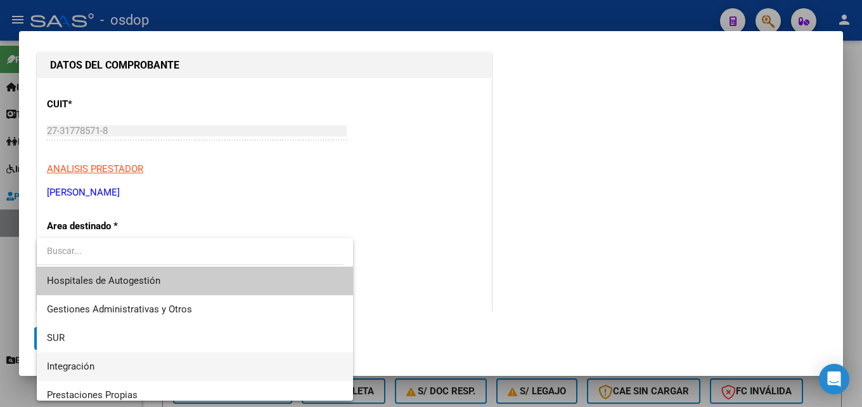
click at [100, 365] on span "Integración" at bounding box center [195, 366] width 296 height 29
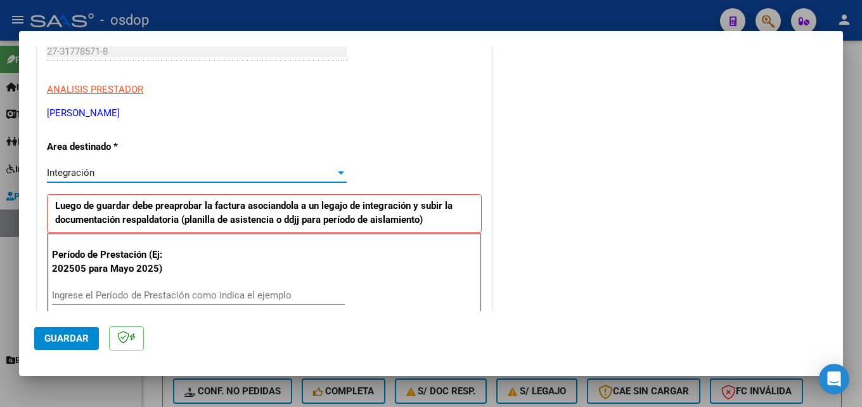
scroll to position [254, 0]
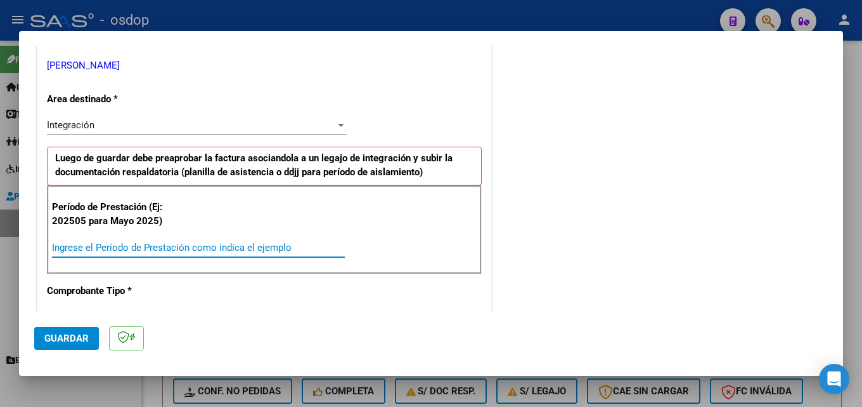
drag, startPoint x: 133, startPoint y: 250, endPoint x: 143, endPoint y: 256, distance: 11.3
click at [134, 251] on input "Ingrese el Período de Prestación como indica el ejemplo" at bounding box center [198, 247] width 293 height 11
type input "202509"
click at [75, 335] on span "Guardar" at bounding box center [66, 337] width 44 height 11
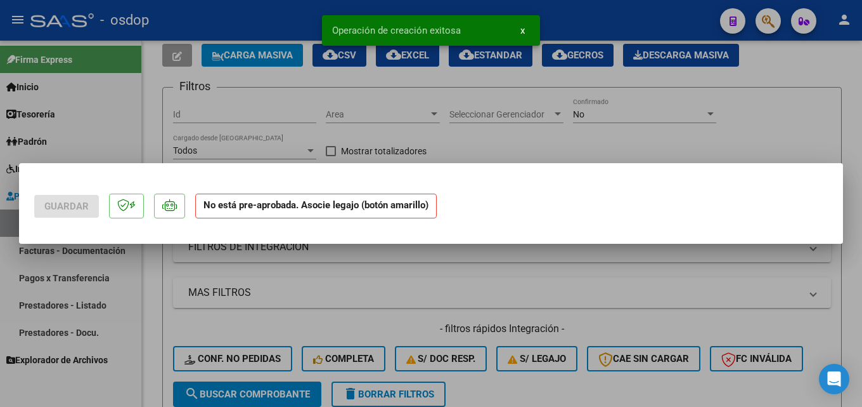
scroll to position [0, 0]
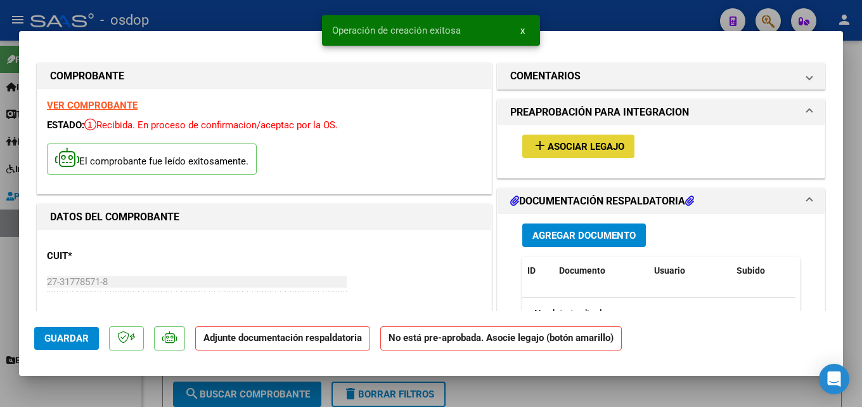
click at [585, 142] on span "Asociar Legajo" at bounding box center [586, 146] width 77 height 11
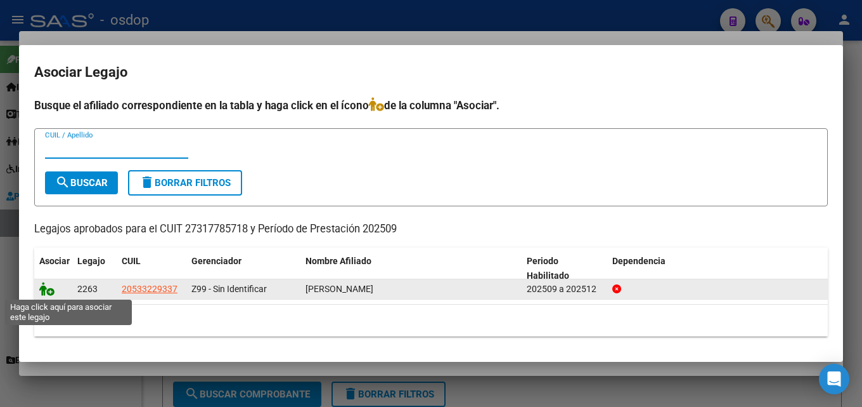
click at [46, 292] on icon at bounding box center [46, 289] width 15 height 14
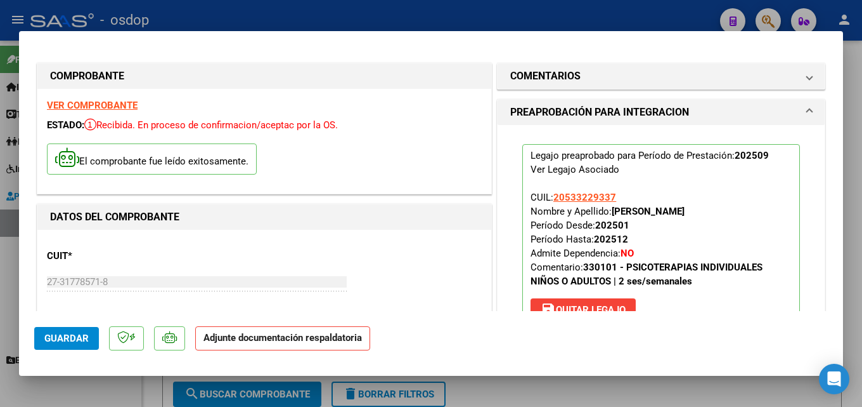
scroll to position [190, 0]
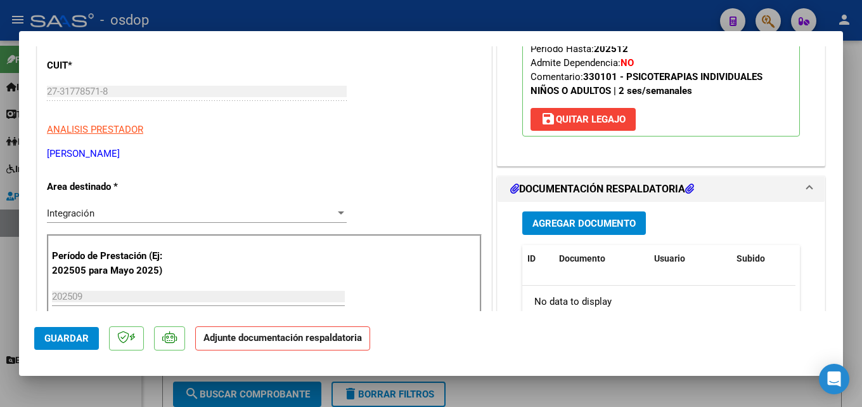
click at [575, 221] on span "Agregar Documento" at bounding box center [584, 223] width 103 height 11
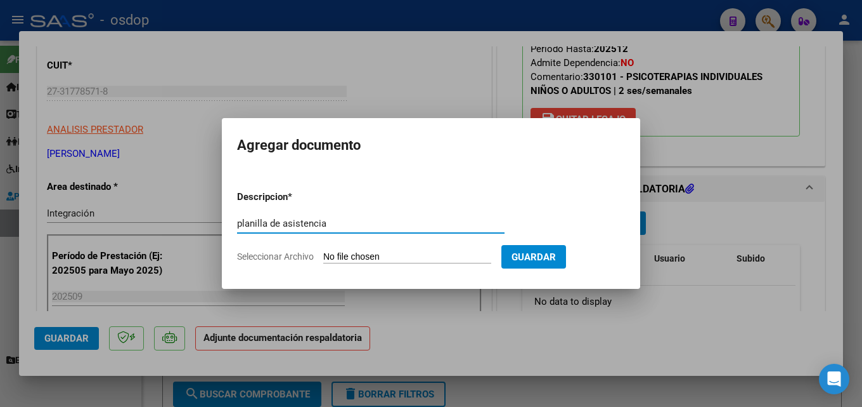
type input "planilla de asistencia"
click at [409, 255] on input "Seleccionar Archivo" at bounding box center [407, 257] width 168 height 12
type input "C:\fakepath\Piuma 09 asistencia.pdf"
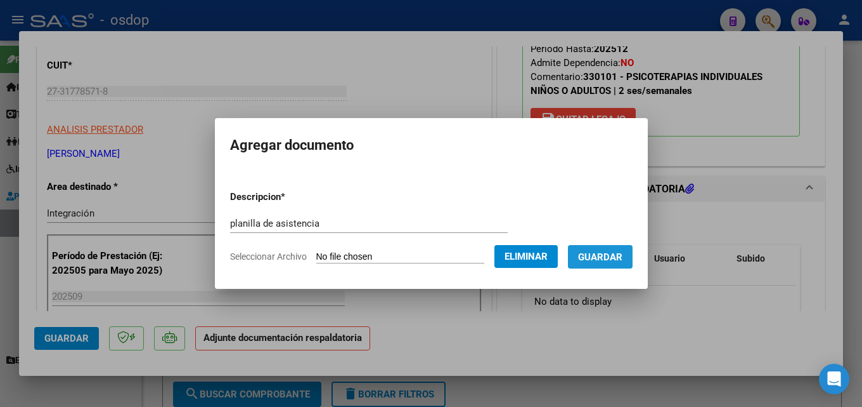
click at [612, 258] on span "Guardar" at bounding box center [600, 256] width 44 height 11
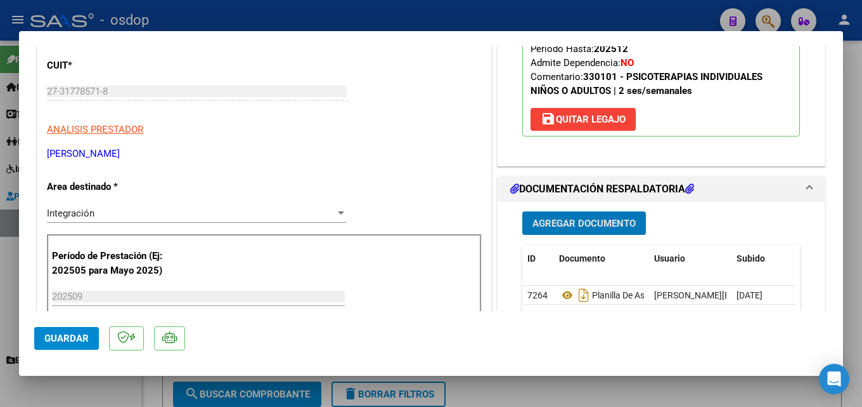
click at [65, 339] on span "Guardar" at bounding box center [66, 337] width 44 height 11
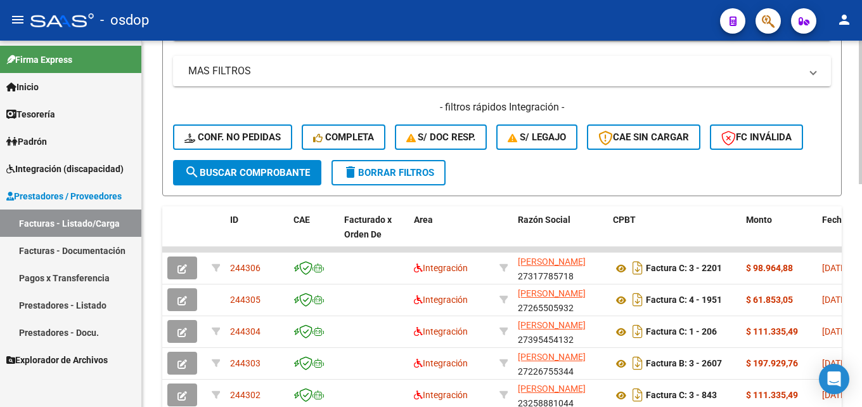
scroll to position [0, 0]
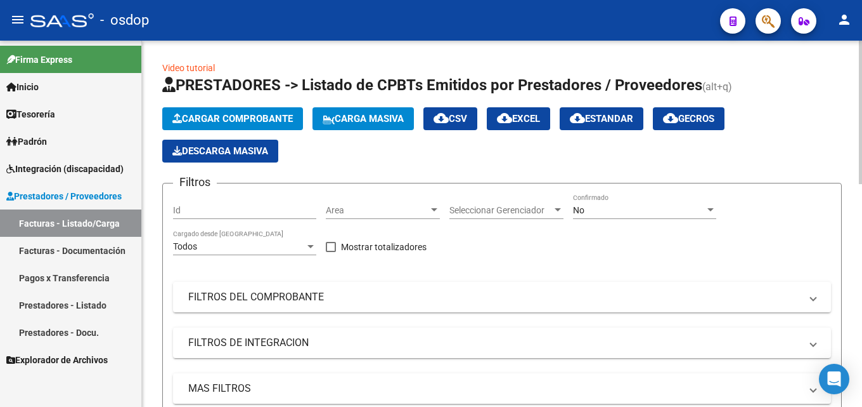
click at [261, 117] on span "Cargar Comprobante" at bounding box center [232, 118] width 120 height 11
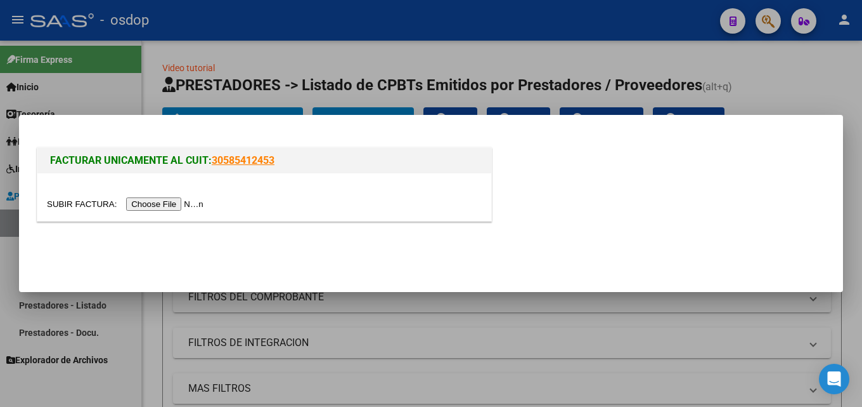
click at [186, 206] on input "file" at bounding box center [127, 203] width 160 height 13
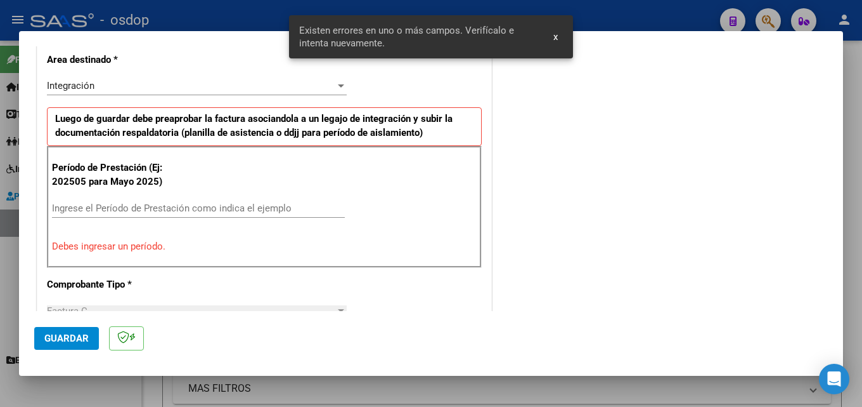
scroll to position [373, 0]
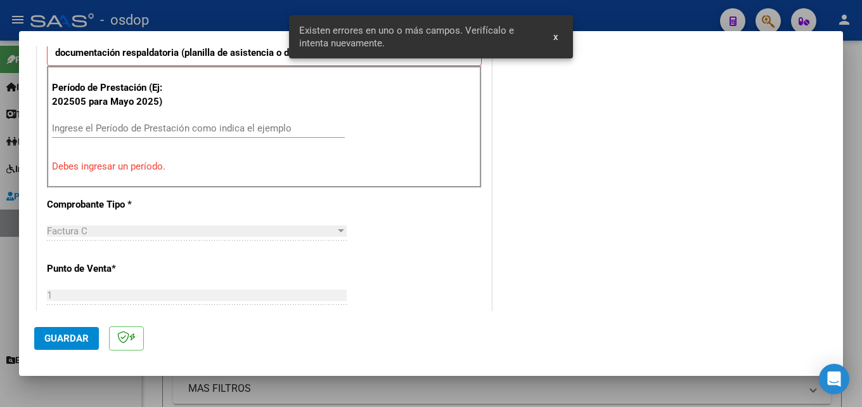
click at [178, 121] on div "Ingrese el Período de Prestación como indica el ejemplo" at bounding box center [198, 128] width 293 height 19
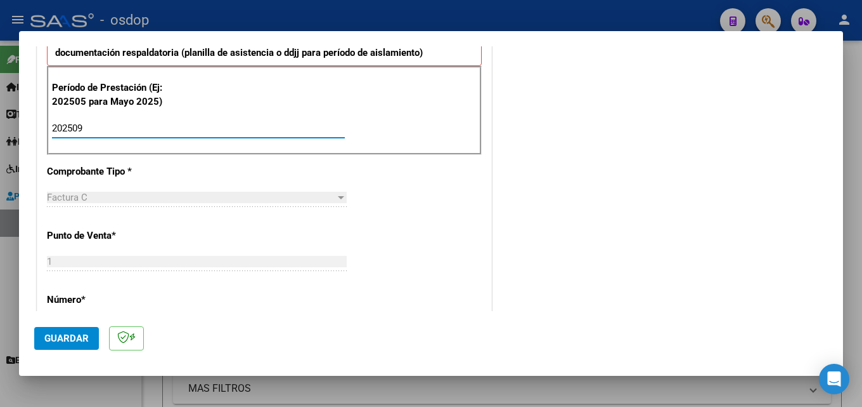
scroll to position [563, 0]
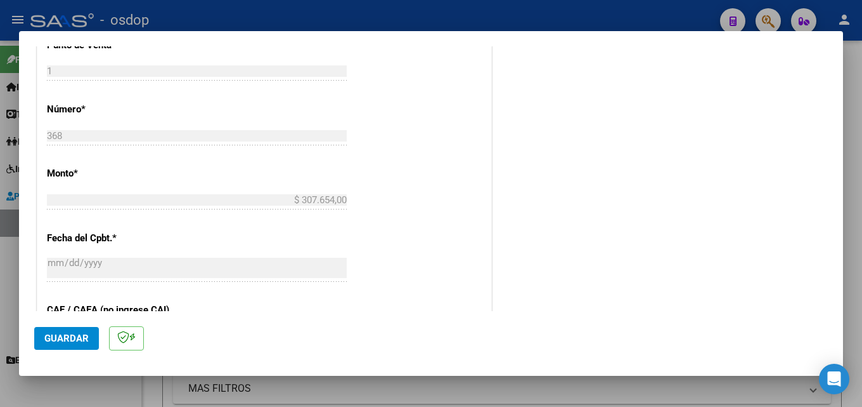
type input "202509"
click at [73, 339] on span "Guardar" at bounding box center [66, 337] width 44 height 11
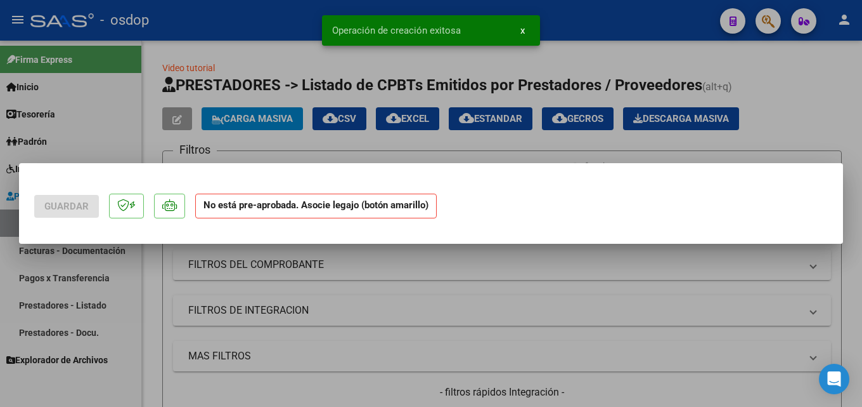
scroll to position [0, 0]
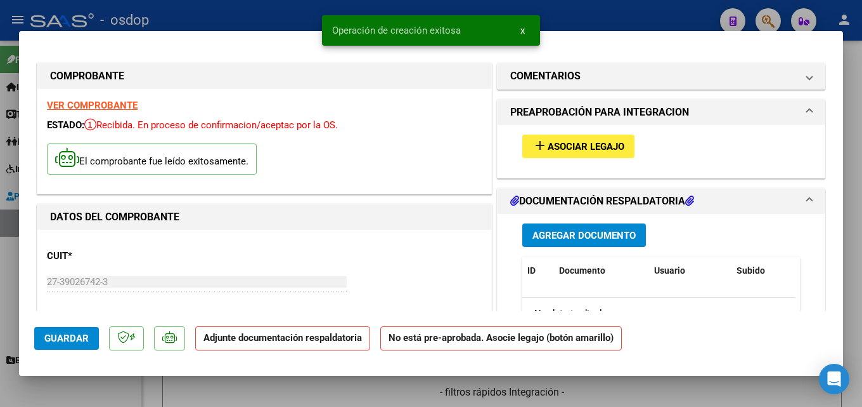
click at [590, 146] on span "Asociar Legajo" at bounding box center [586, 146] width 77 height 11
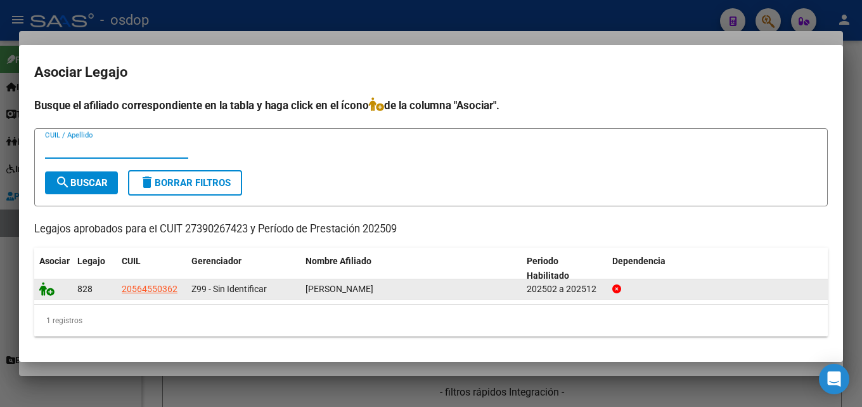
click at [52, 290] on icon at bounding box center [46, 289] width 15 height 14
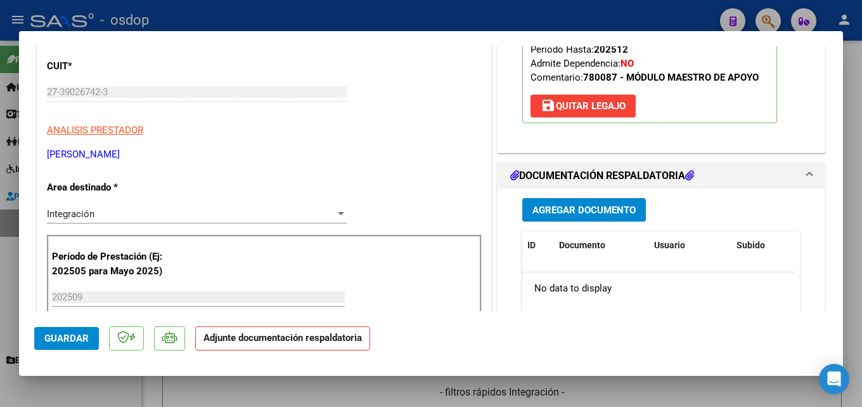
scroll to position [317, 0]
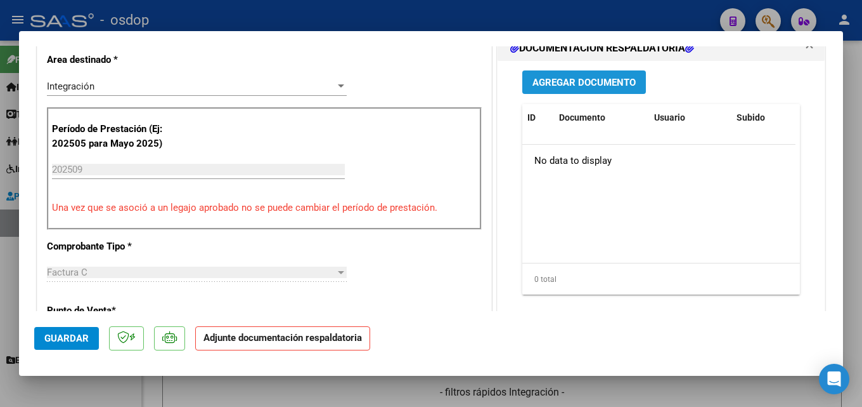
click at [592, 77] on span "Agregar Documento" at bounding box center [584, 82] width 103 height 11
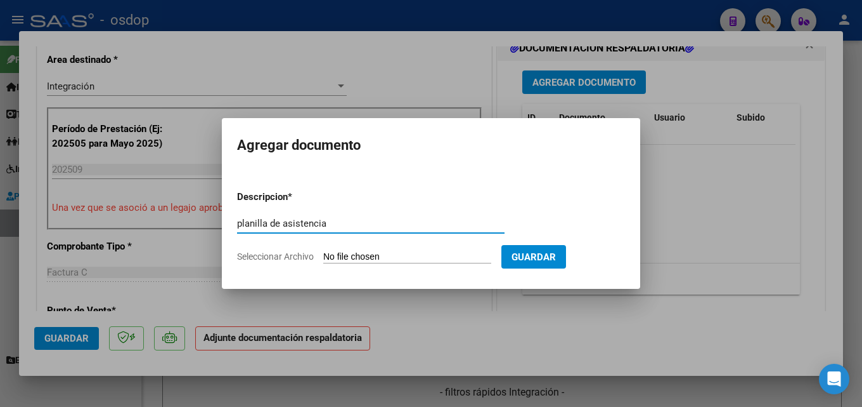
type input "planilla de asistencia"
click at [424, 256] on input "Seleccionar Archivo" at bounding box center [407, 257] width 168 height 12
type input "C:\fakepath\[PERSON_NAME] 09 asistencia.pdf"
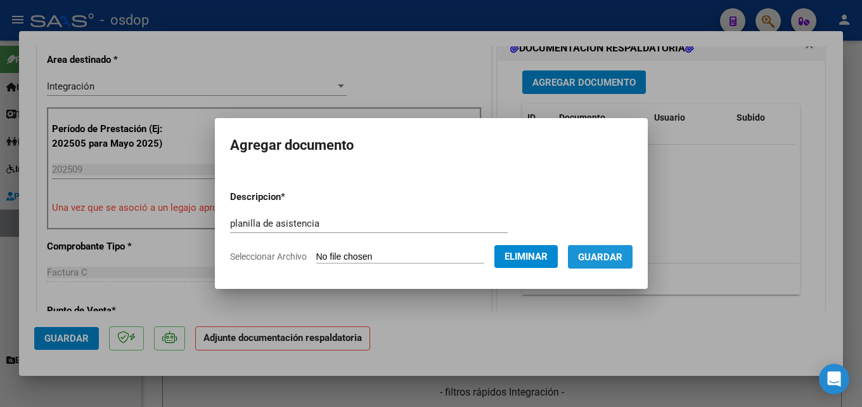
click at [620, 252] on span "Guardar" at bounding box center [600, 256] width 44 height 11
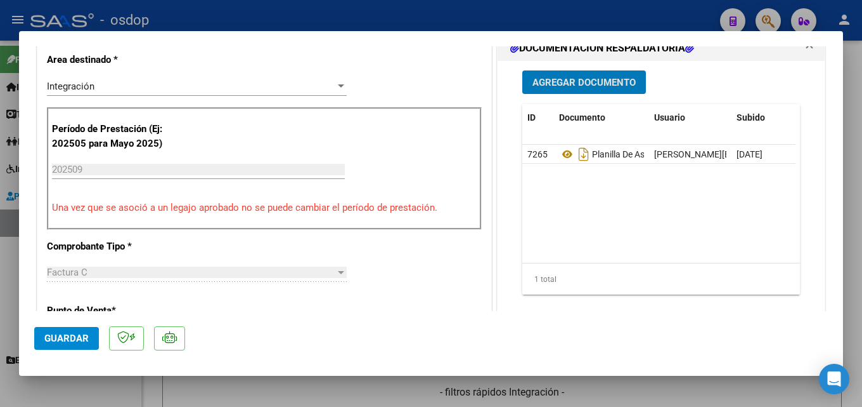
click at [69, 335] on span "Guardar" at bounding box center [66, 337] width 44 height 11
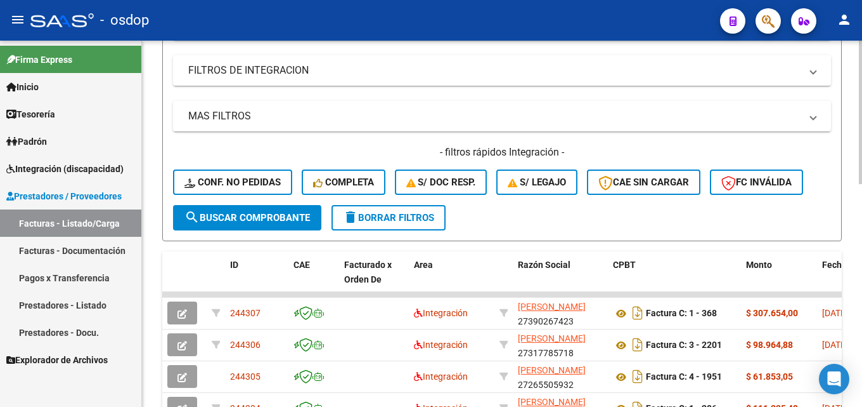
scroll to position [0, 0]
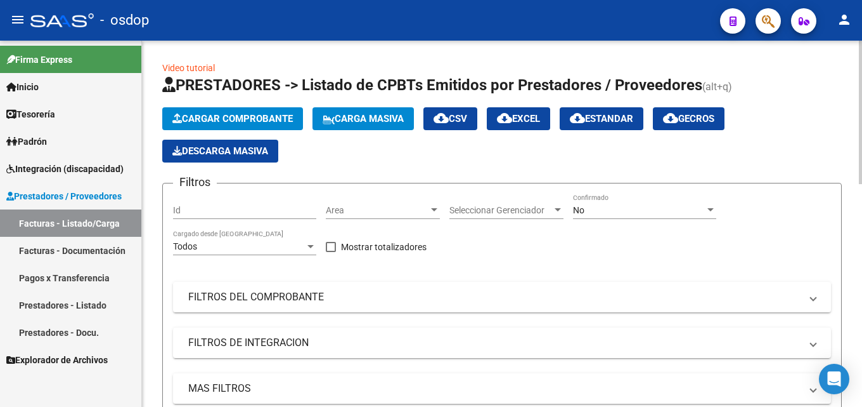
click at [230, 117] on span "Cargar Comprobante" at bounding box center [232, 118] width 120 height 11
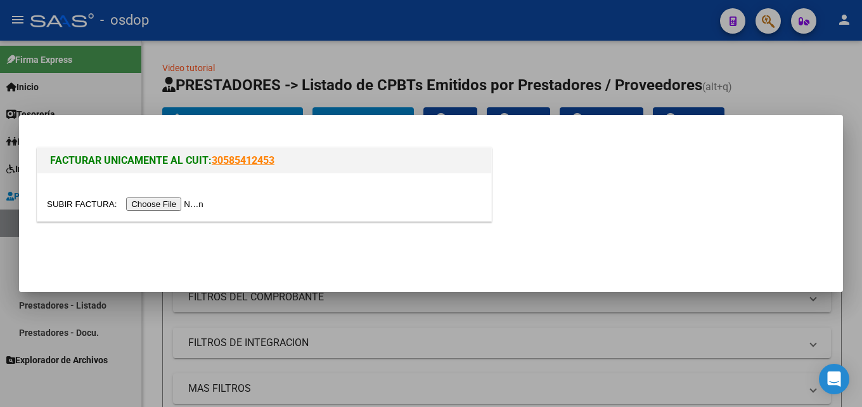
click at [182, 204] on input "file" at bounding box center [127, 203] width 160 height 13
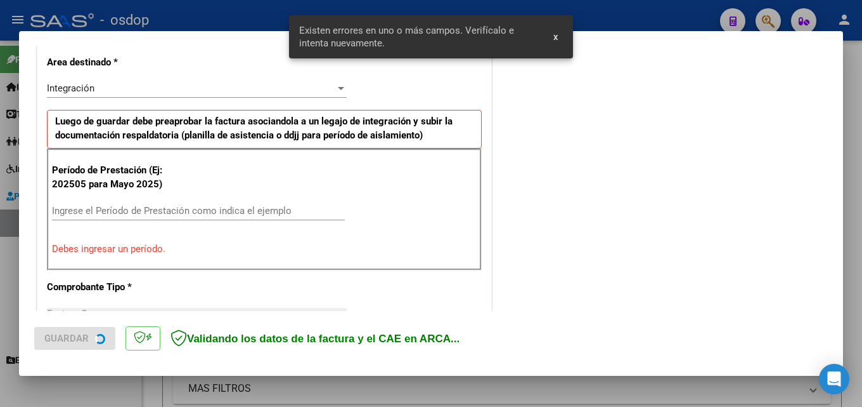
scroll to position [309, 0]
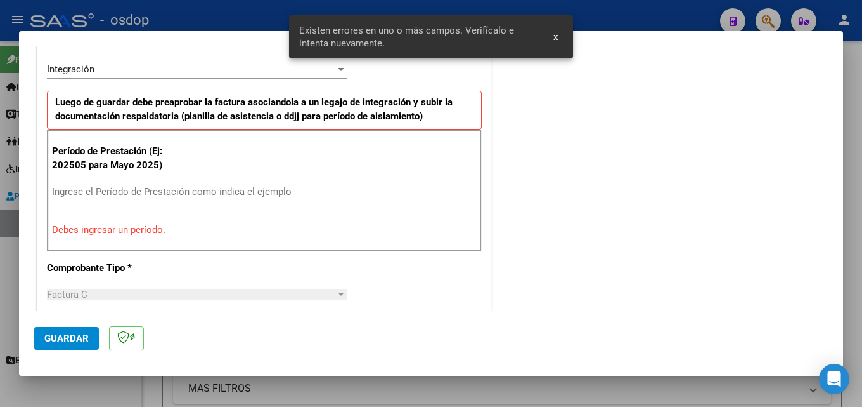
click at [171, 191] on input "Ingrese el Período de Prestación como indica el ejemplo" at bounding box center [198, 191] width 293 height 11
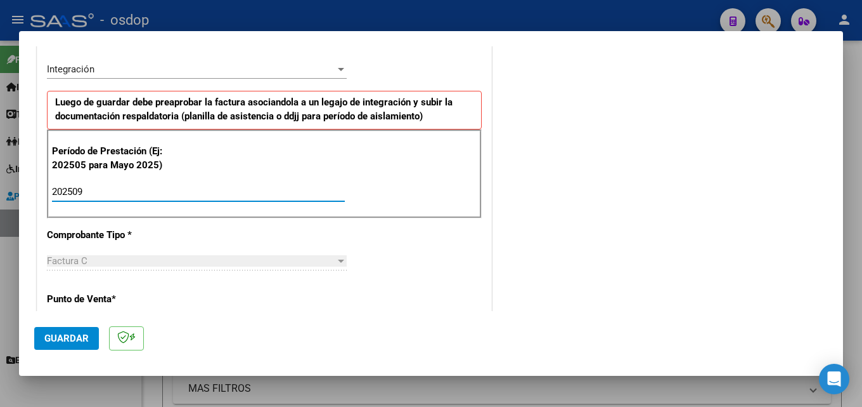
type input "202509"
click at [60, 339] on span "Guardar" at bounding box center [66, 337] width 44 height 11
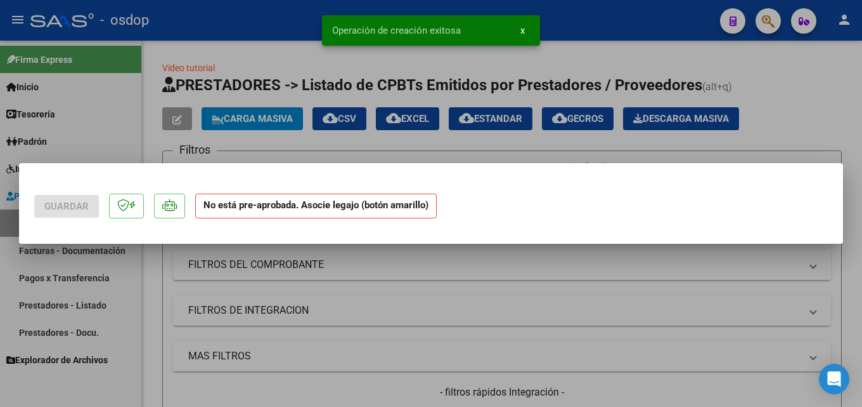
scroll to position [0, 0]
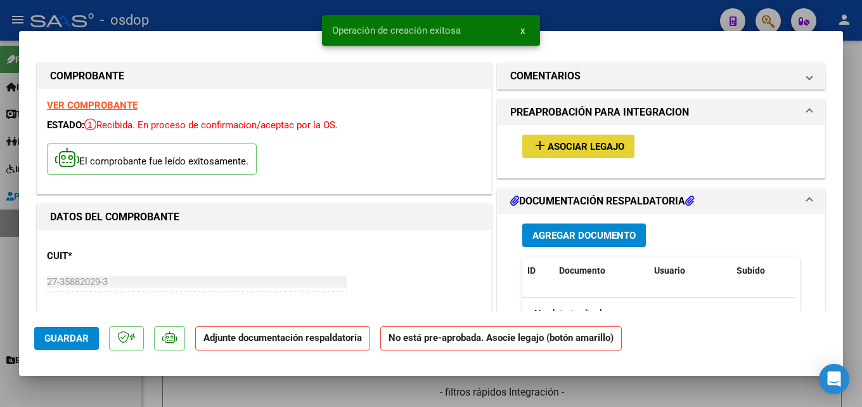
click at [592, 140] on span "add Asociar Legajo" at bounding box center [579, 145] width 92 height 11
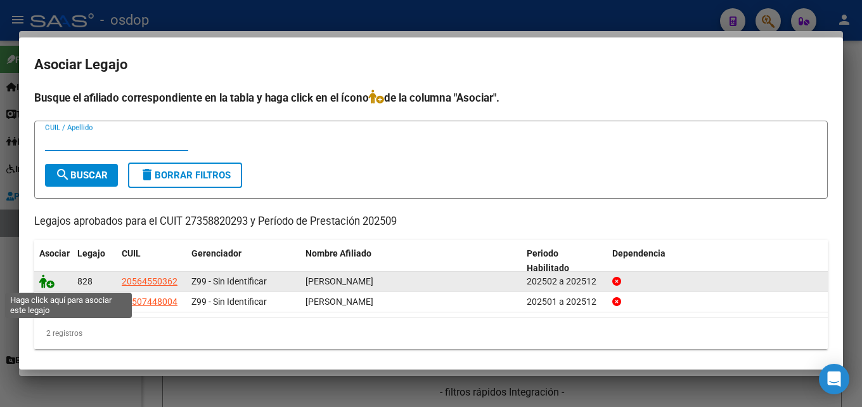
click at [49, 279] on icon at bounding box center [46, 281] width 15 height 14
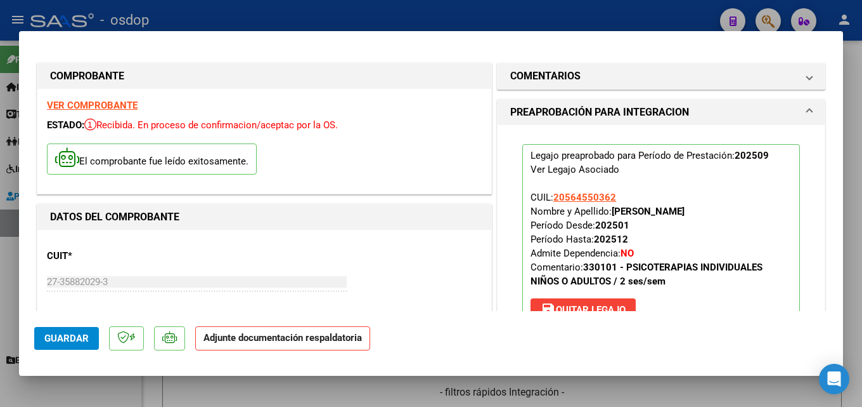
scroll to position [190, 0]
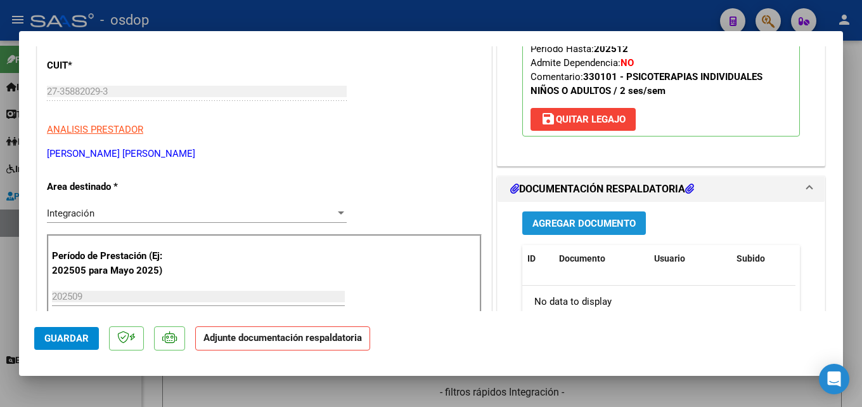
click at [578, 216] on button "Agregar Documento" at bounding box center [585, 222] width 124 height 23
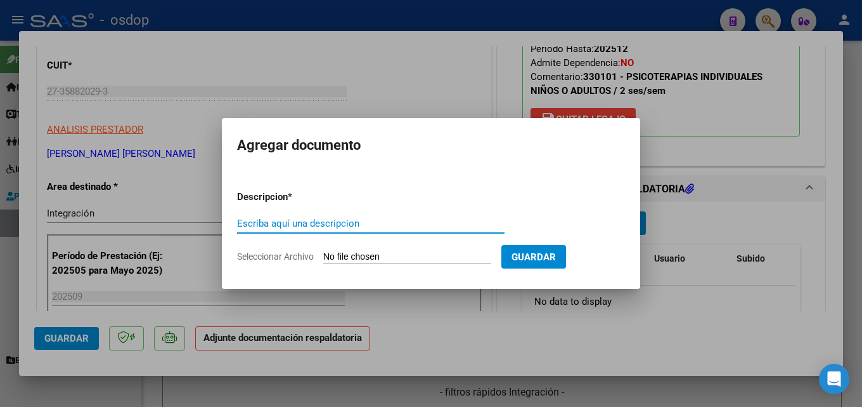
click at [410, 228] on input "Escriba aquí una descripcion" at bounding box center [371, 223] width 268 height 11
type input "planilla de asistencia"
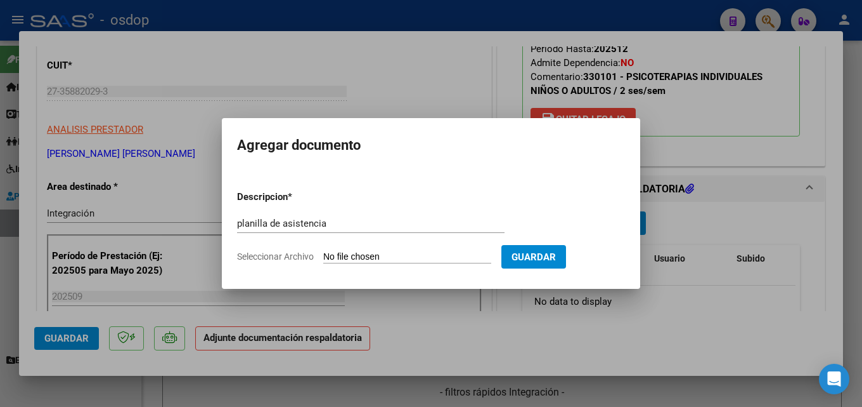
click at [405, 252] on input "Seleccionar Archivo" at bounding box center [407, 257] width 168 height 12
type input "C:\fakepath\[PERSON_NAME] 09 asistencia.pdf"
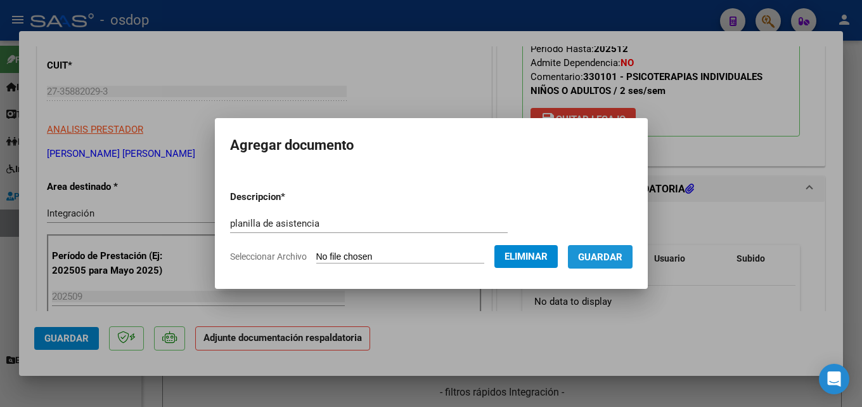
click at [615, 255] on span "Guardar" at bounding box center [600, 256] width 44 height 11
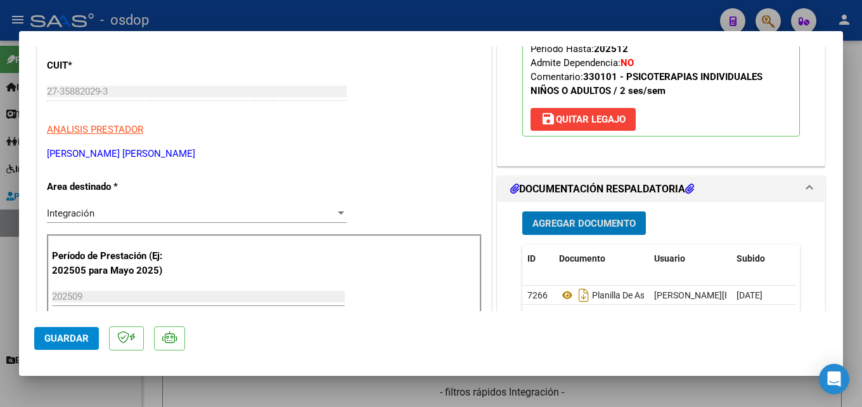
click at [84, 337] on span "Guardar" at bounding box center [66, 337] width 44 height 11
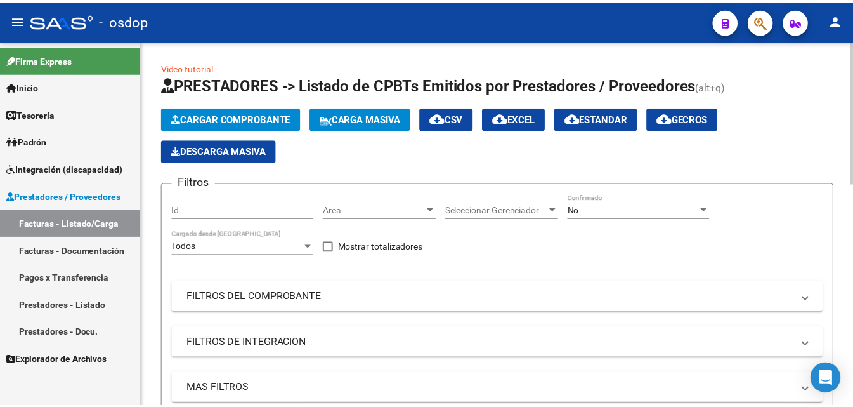
scroll to position [381, 0]
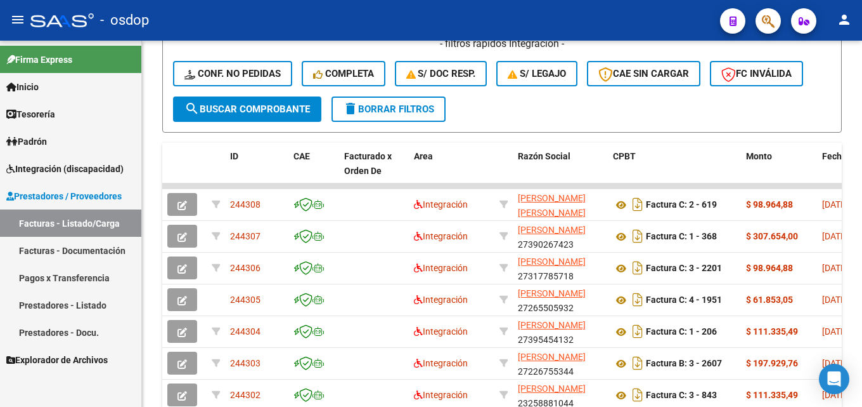
click at [840, 20] on mat-icon "person" at bounding box center [844, 19] width 15 height 15
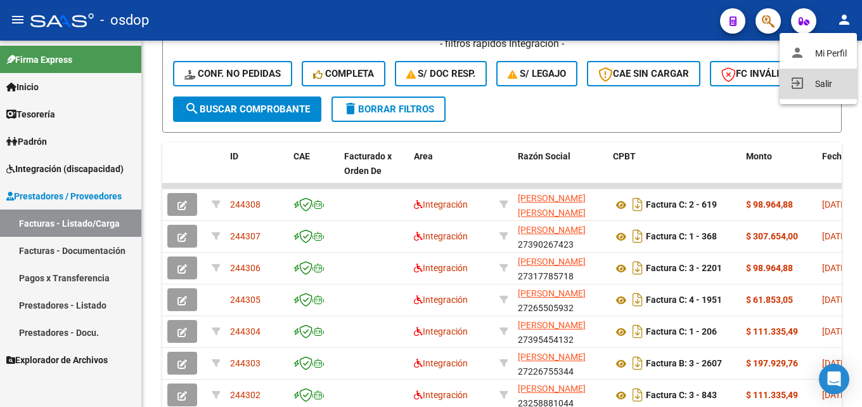
click at [833, 84] on button "exit_to_app Salir" at bounding box center [818, 83] width 77 height 30
